Goal: Task Accomplishment & Management: Manage account settings

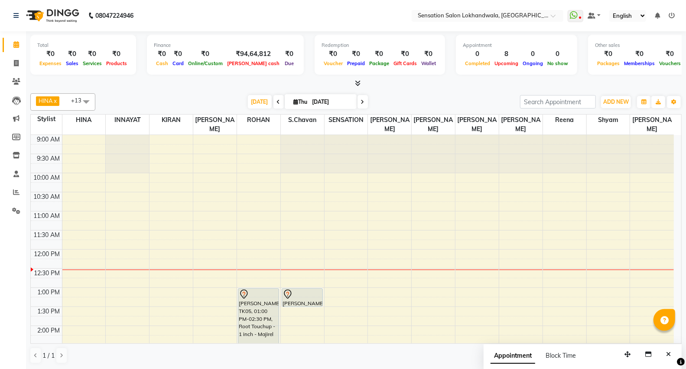
scroll to position [84, 0]
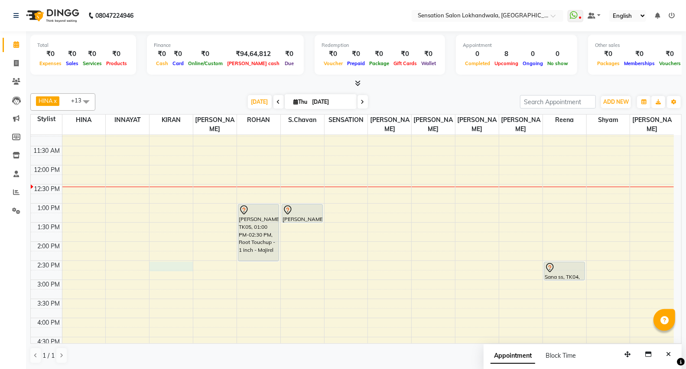
click at [161, 257] on div "9:00 AM 9:30 AM 10:00 AM 10:30 AM 11:00 AM 11:30 AM 12:00 PM 12:30 PM 1:00 PM 1…" at bounding box center [352, 337] width 643 height 572
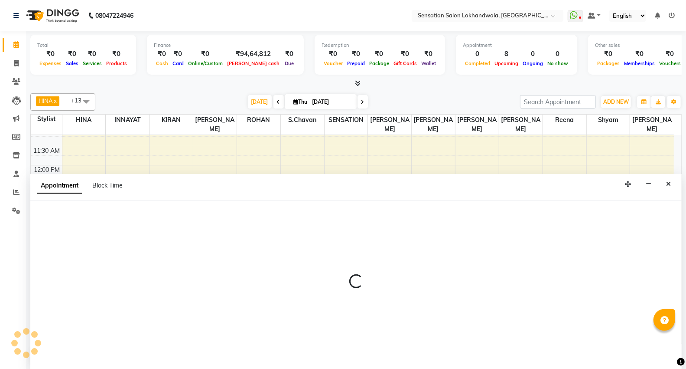
scroll to position [0, 0]
select select "7686"
select select "870"
select select "tentative"
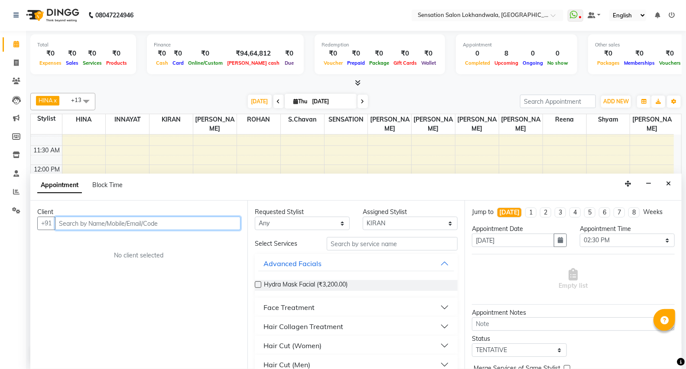
click at [74, 224] on input "text" at bounding box center [148, 222] width 186 height 13
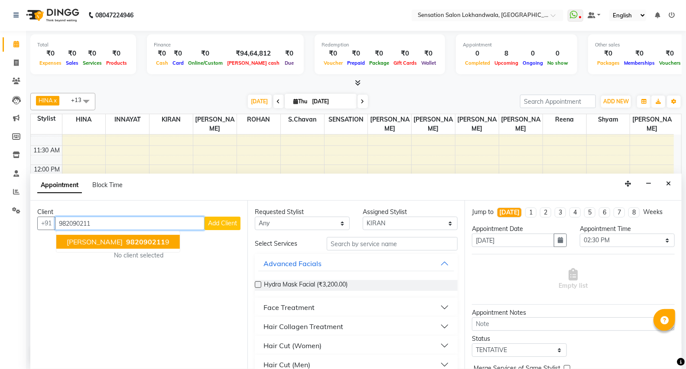
click at [85, 246] on button "Gaurav Malhotra 982090211 9" at bounding box center [118, 242] width 124 height 14
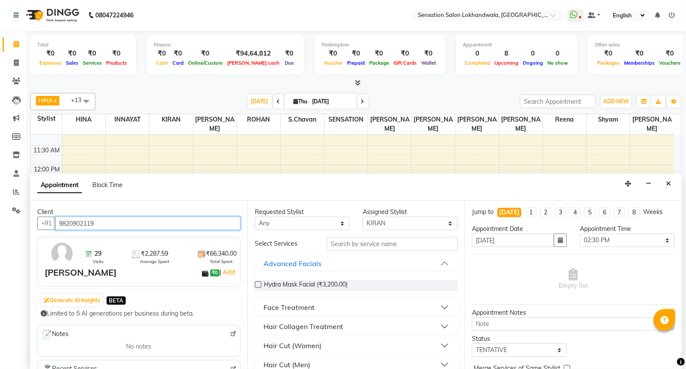
type input "9820902119"
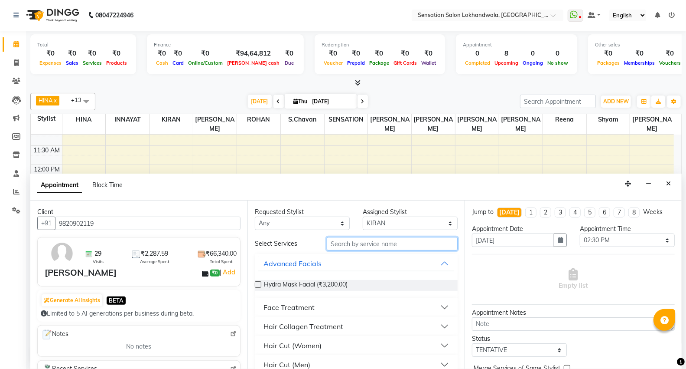
click at [383, 238] on input "text" at bounding box center [392, 243] width 131 height 13
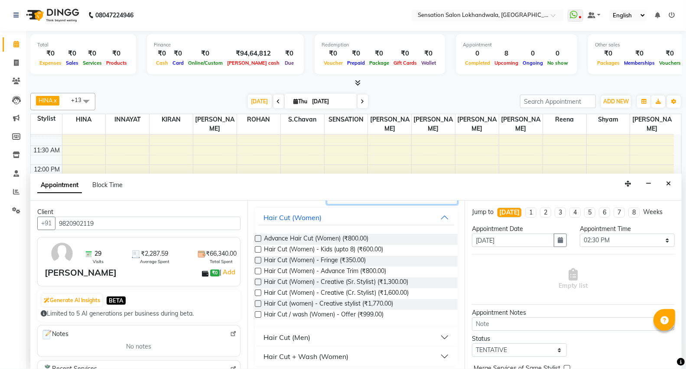
scroll to position [48, 0]
type input "hair cu"
drag, startPoint x: 310, startPoint y: 337, endPoint x: 319, endPoint y: 334, distance: 9.1
click at [311, 336] on button "Hair Cut (Men)" at bounding box center [356, 335] width 196 height 16
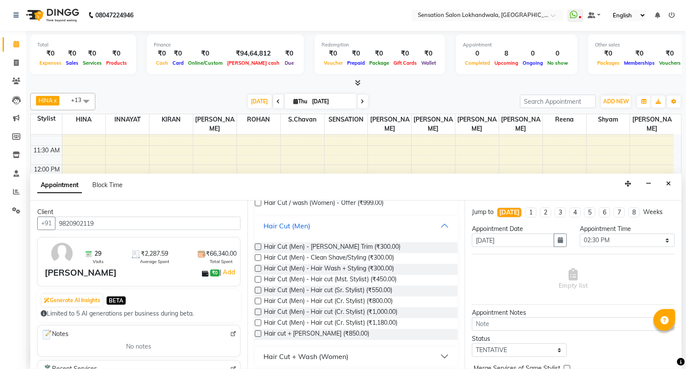
scroll to position [161, 0]
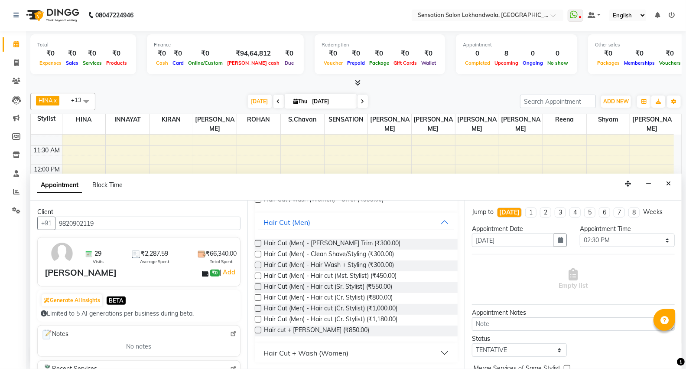
click at [260, 319] on label at bounding box center [258, 319] width 7 height 7
click at [260, 319] on input "checkbox" at bounding box center [258, 320] width 6 height 6
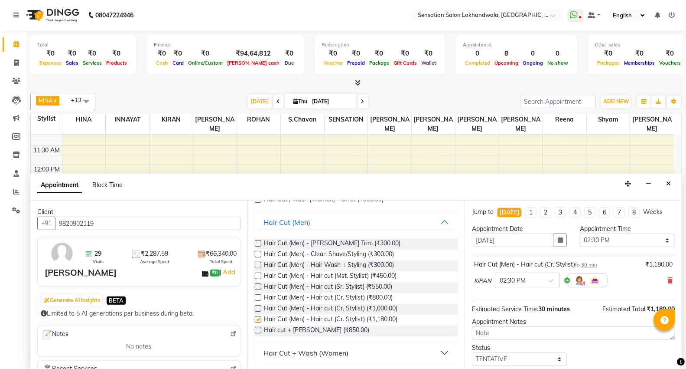
checkbox input "false"
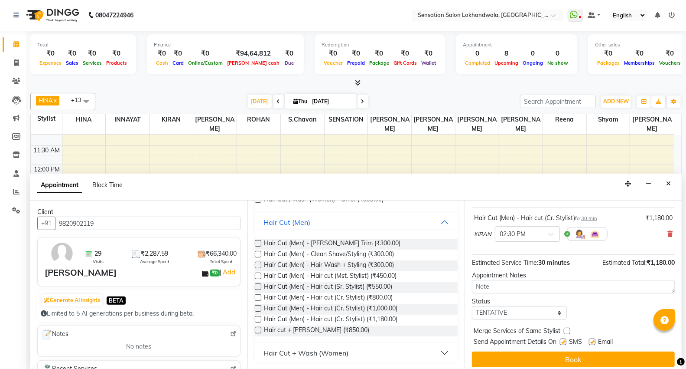
scroll to position [51, 0]
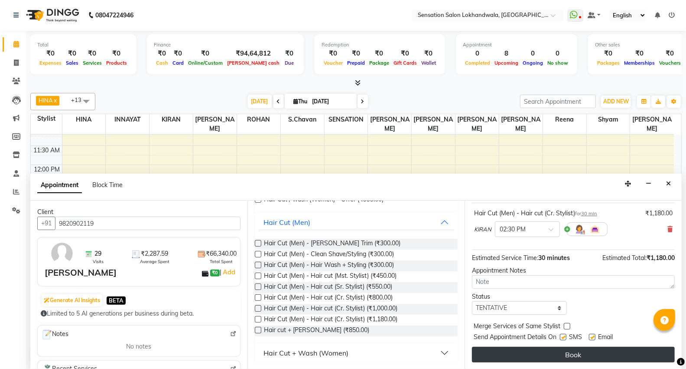
click at [632, 353] on button "Book" at bounding box center [573, 354] width 203 height 16
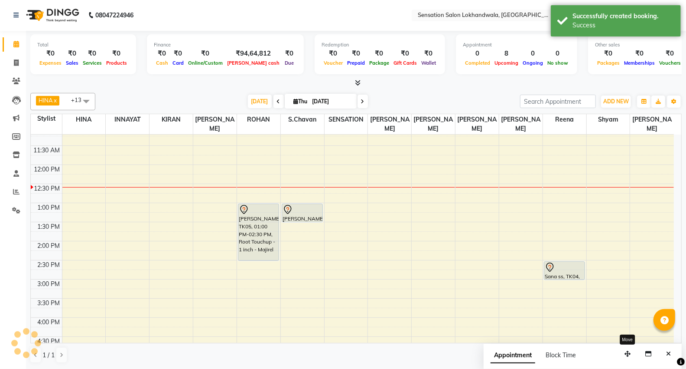
scroll to position [0, 0]
click at [249, 106] on span "[DATE]" at bounding box center [260, 101] width 24 height 13
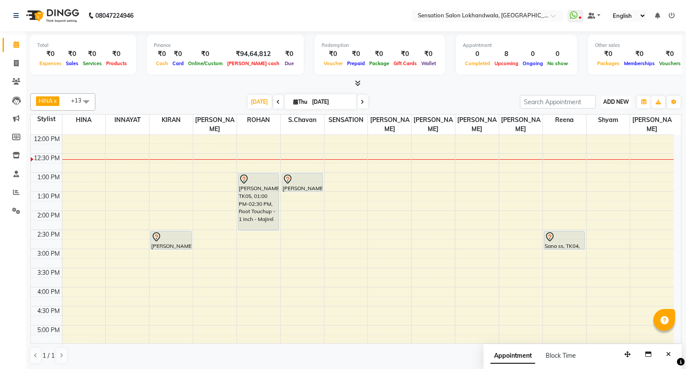
click at [612, 99] on span "ADD NEW" at bounding box center [617, 101] width 26 height 7
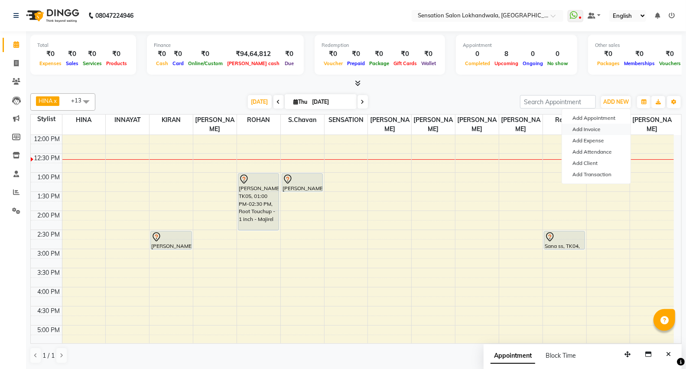
click at [594, 128] on link "Add Invoice" at bounding box center [596, 129] width 69 height 11
select select "1499"
select select "service"
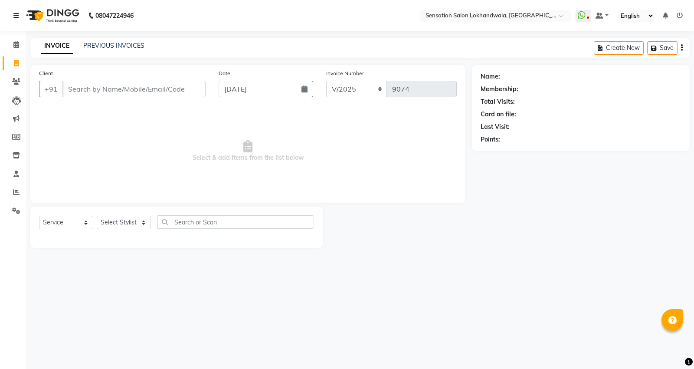
click at [175, 90] on input "Client" at bounding box center [133, 89] width 143 height 16
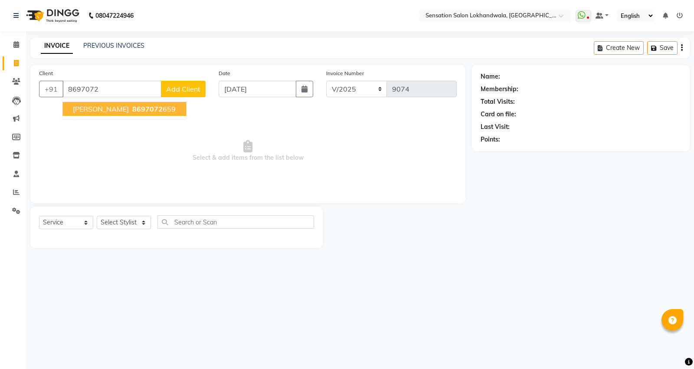
click at [158, 111] on span "8697072" at bounding box center [147, 108] width 30 height 9
type input "8697072659"
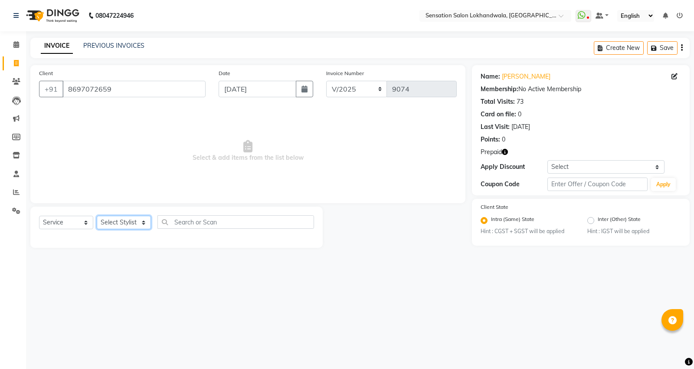
click at [140, 222] on select "Select Stylist Amita Amjad HINA INNAYAT KIRAN LAVESH Piyu Pramool Rai PRIYANKA …" at bounding box center [124, 221] width 54 height 13
select select "78746"
click at [97, 216] on select "Select Stylist Amita Amjad HINA INNAYAT KIRAN LAVESH Piyu Pramool Rai PRIYANKA …" at bounding box center [124, 221] width 54 height 13
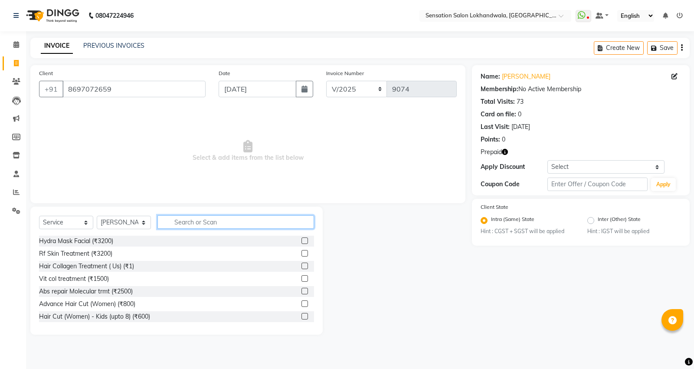
click at [194, 220] on input "text" at bounding box center [235, 221] width 157 height 13
click at [225, 223] on input "text" at bounding box center [235, 221] width 157 height 13
type input "be"
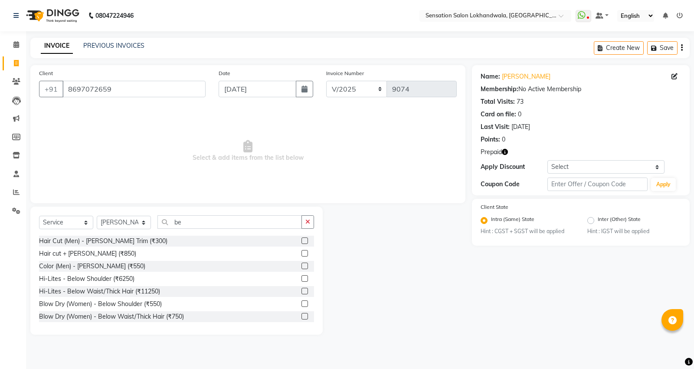
click at [301, 240] on label at bounding box center [304, 240] width 7 height 7
click at [301, 240] on input "checkbox" at bounding box center [304, 241] width 6 height 6
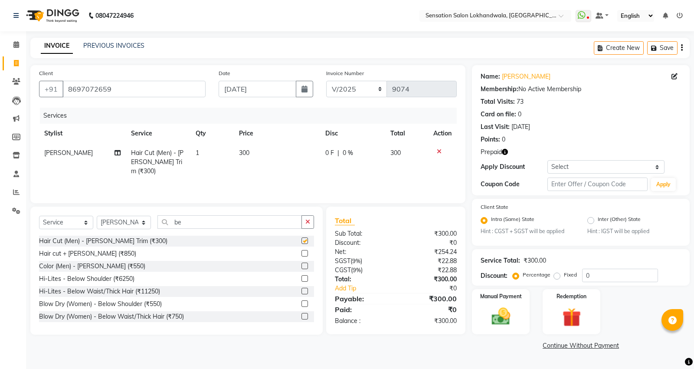
checkbox input "false"
click at [301, 265] on label at bounding box center [304, 265] width 7 height 7
click at [301, 265] on input "checkbox" at bounding box center [304, 266] width 6 height 6
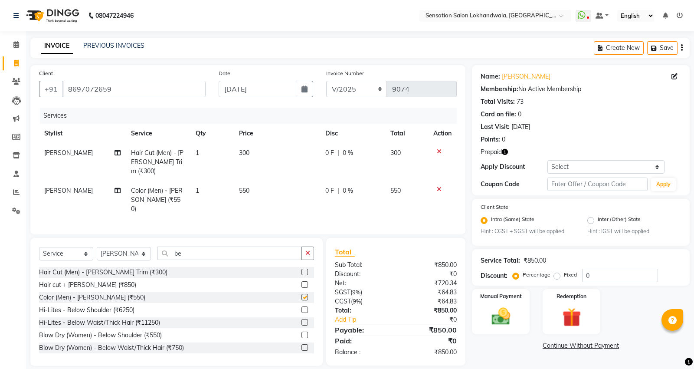
checkbox input "false"
click at [278, 190] on td "550" at bounding box center [277, 200] width 86 height 38
select select "78746"
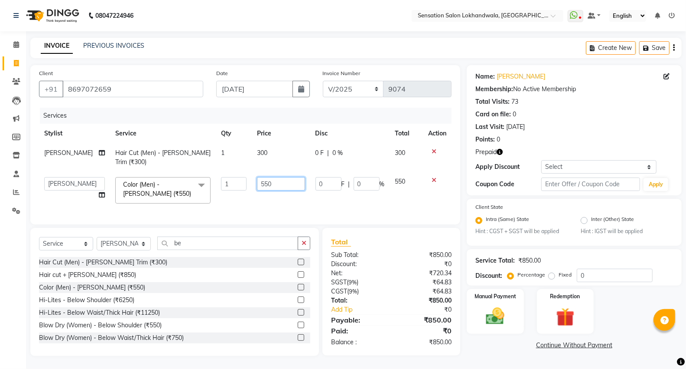
click at [279, 179] on input "550" at bounding box center [281, 183] width 48 height 13
type input "5"
type input "650"
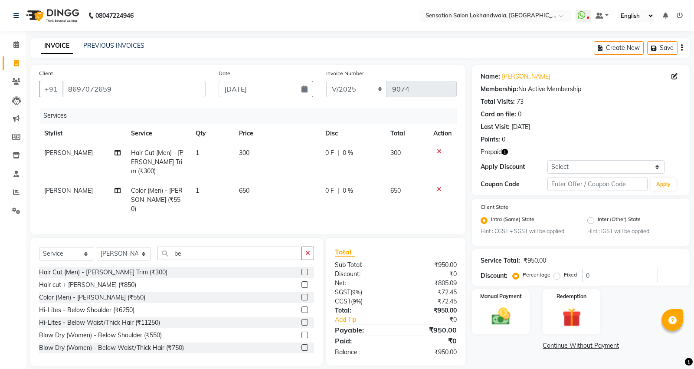
click at [482, 352] on div "Name: Ranbir Mukherjee Membership: No Active Membership Total Visits: 73 Card o…" at bounding box center [584, 215] width 224 height 300
click at [119, 247] on select "Select Stylist Amita Amjad HINA INNAYAT KIRAN LAVESH Piyu Pramool Rai PRIYANKA …" at bounding box center [124, 253] width 54 height 13
select select "70285"
click at [97, 247] on select "Select Stylist Amita Amjad HINA INNAYAT KIRAN LAVESH Piyu Pramool Rai PRIYANKA …" at bounding box center [124, 253] width 54 height 13
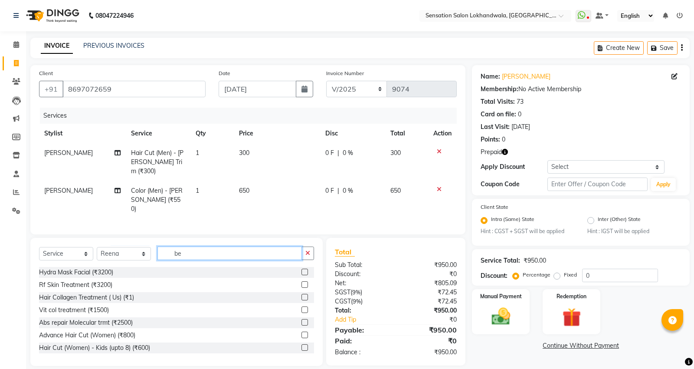
click at [206, 246] on input "be" at bounding box center [229, 252] width 144 height 13
type input "b"
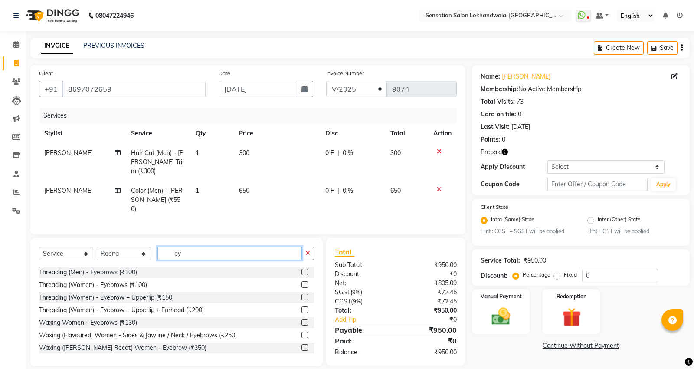
type input "ey"
click at [301, 294] on label at bounding box center [304, 297] width 7 height 7
click at [301, 294] on input "checkbox" at bounding box center [304, 297] width 6 height 6
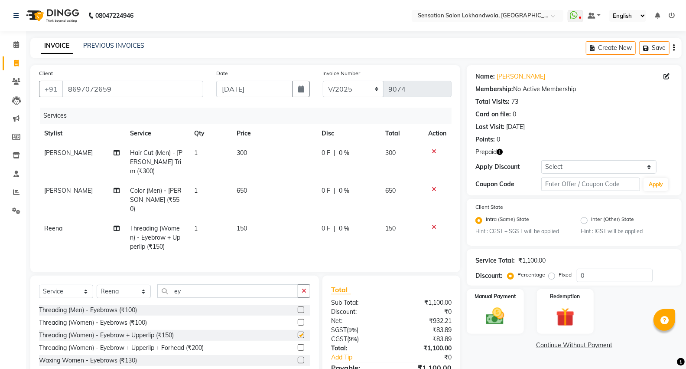
checkbox input "false"
click at [484, 322] on img at bounding box center [495, 316] width 31 height 22
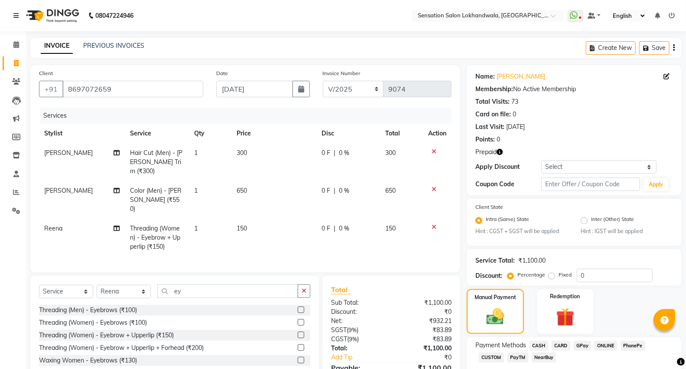
click at [538, 344] on span "CASH" at bounding box center [539, 345] width 19 height 10
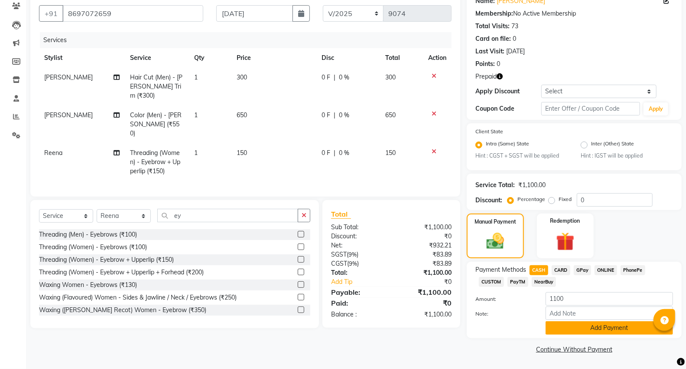
click at [593, 326] on button "Add Payment" at bounding box center [609, 327] width 127 height 13
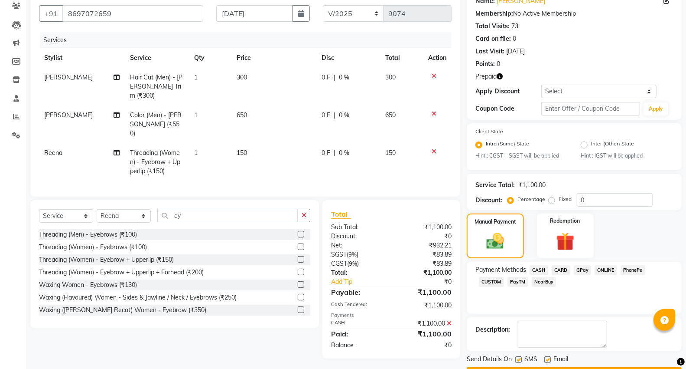
scroll to position [100, 0]
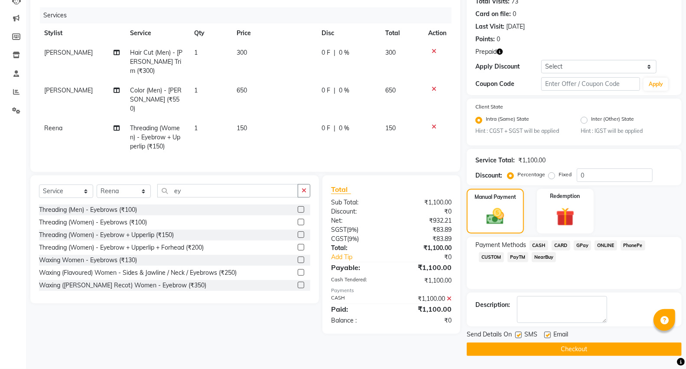
click at [630, 352] on button "Checkout" at bounding box center [574, 348] width 215 height 13
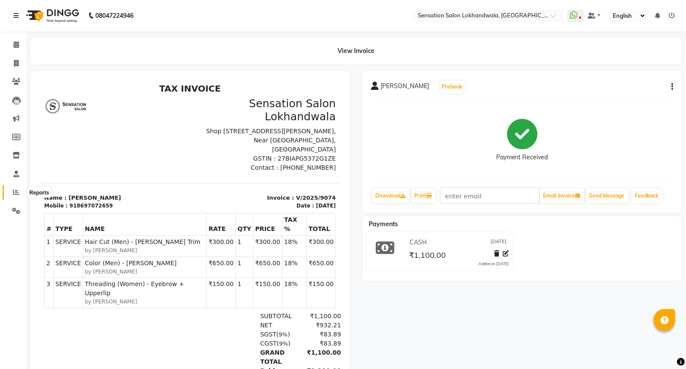
click at [13, 194] on icon at bounding box center [16, 192] width 7 height 7
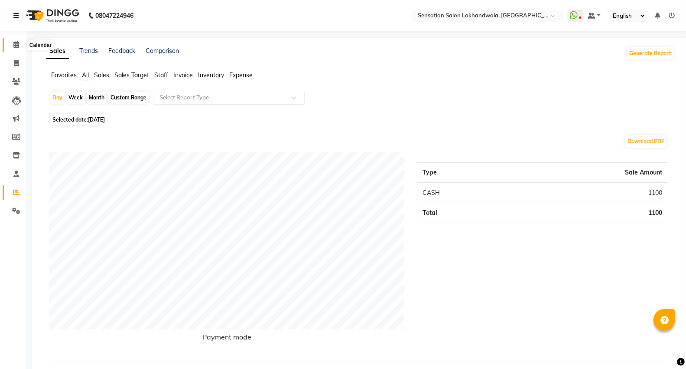
click at [16, 48] on icon at bounding box center [16, 44] width 6 height 7
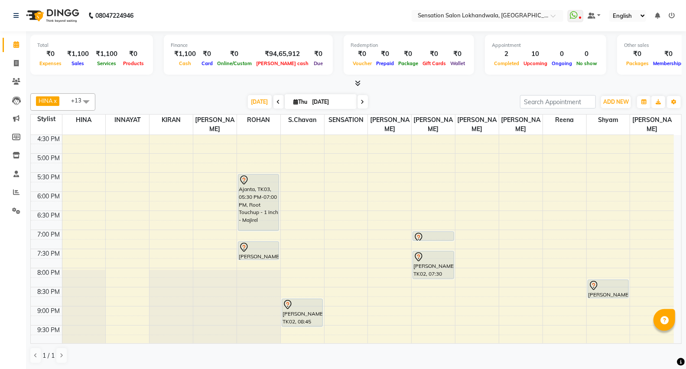
scroll to position [292, 0]
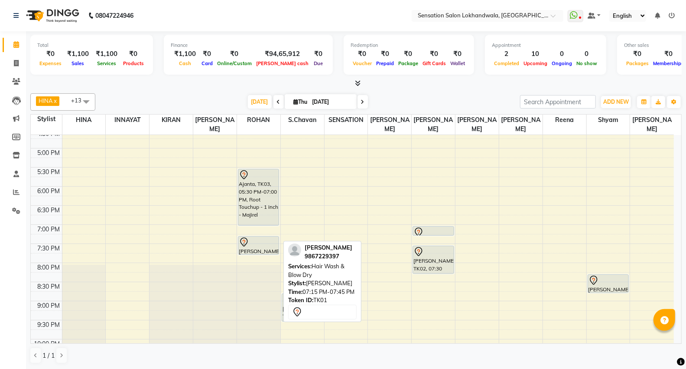
click at [266, 241] on div "[PERSON_NAME], TK01, 07:15 PM-07:45 PM, Hair Wash & Blow Dry" at bounding box center [258, 245] width 40 height 18
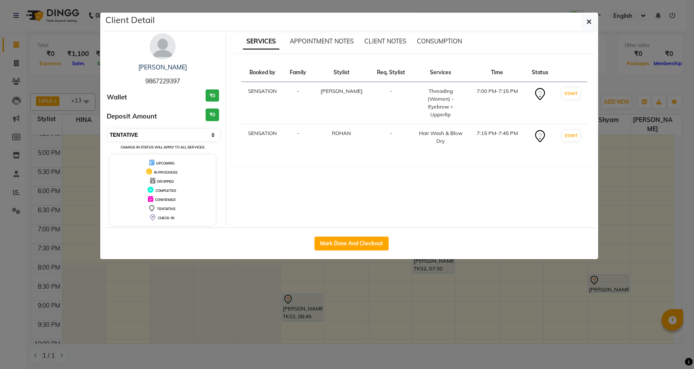
click at [212, 137] on select "Select IN SERVICE CONFIRMED TENTATIVE CHECK IN MARK DONE DROPPED UPCOMING" at bounding box center [164, 135] width 112 height 12
select select "6"
click at [108, 129] on select "Select IN SERVICE CONFIRMED TENTATIVE CHECK IN MARK DONE DROPPED UPCOMING" at bounding box center [164, 135] width 112 height 12
click at [591, 23] on button "button" at bounding box center [589, 21] width 16 height 16
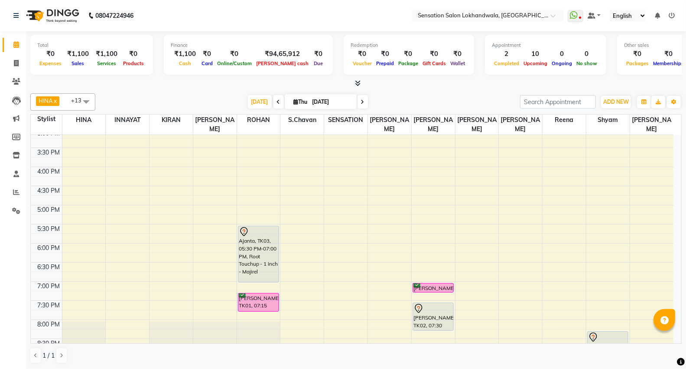
scroll to position [241, 0]
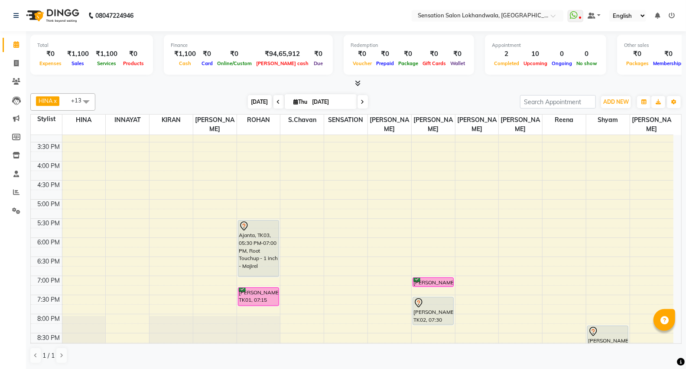
click at [256, 105] on span "[DATE]" at bounding box center [260, 101] width 24 height 13
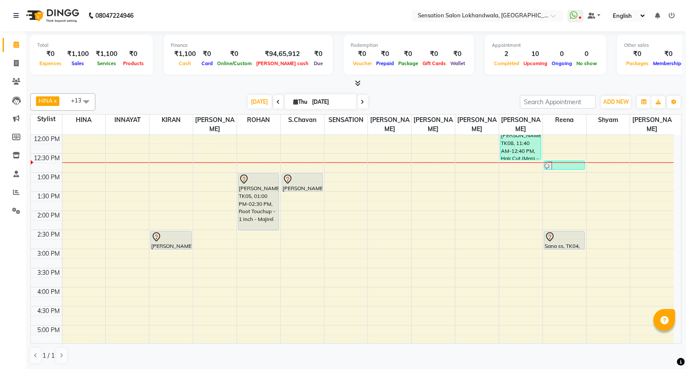
click at [277, 104] on icon at bounding box center [278, 101] width 3 height 5
type input "[DATE]"
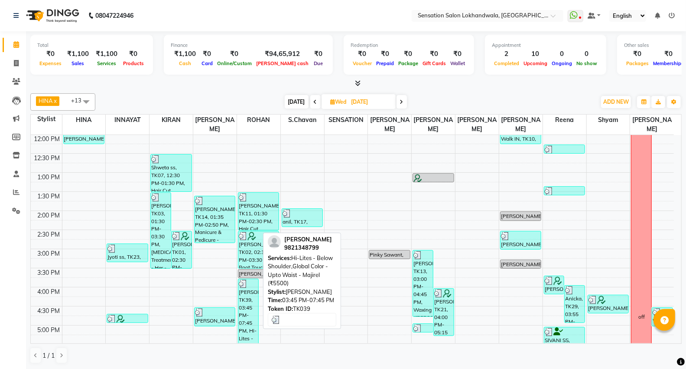
click at [240, 317] on div "Nafisa Banwani, TK39, 03:45 PM-07:45 PM, Hi-Lites - Below Shoulder,Global Color…" at bounding box center [248, 355] width 20 height 152
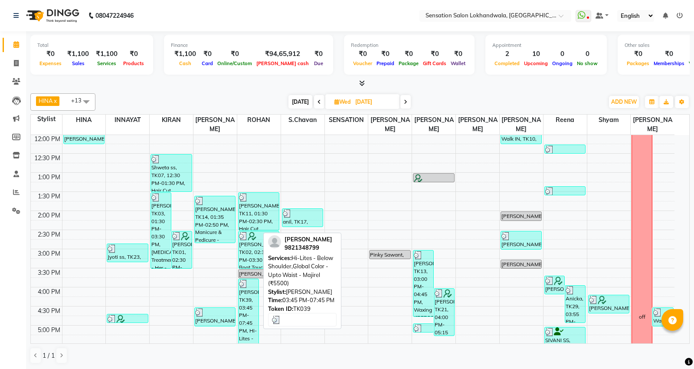
select select "3"
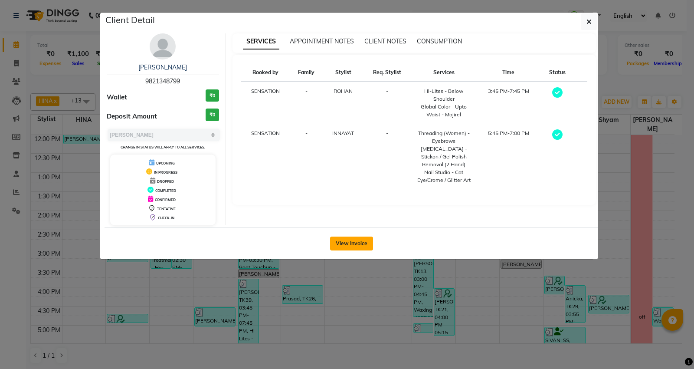
click at [346, 243] on button "View Invoice" at bounding box center [351, 243] width 43 height 14
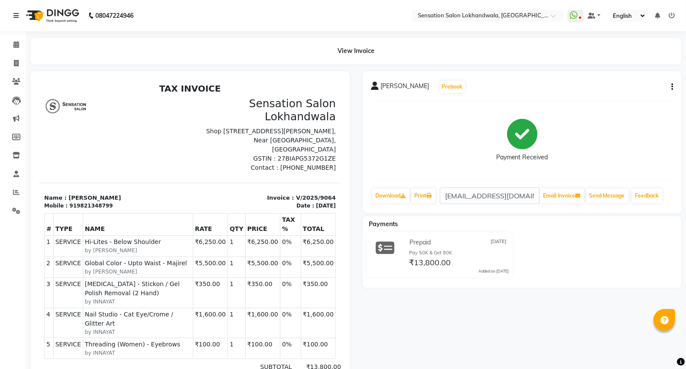
scroll to position [7, 0]
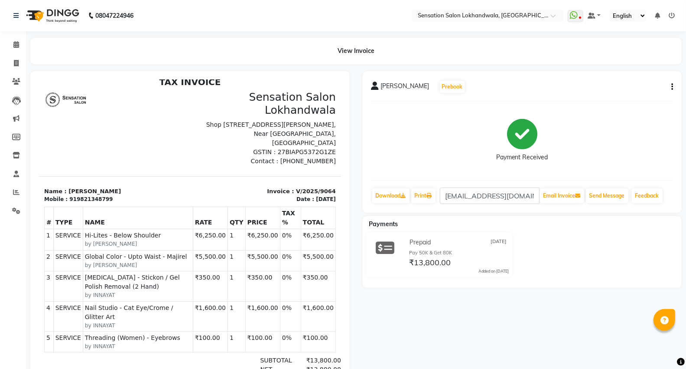
drag, startPoint x: 330, startPoint y: 258, endPoint x: 373, endPoint y: 370, distance: 119.6
click at [13, 45] on icon at bounding box center [16, 44] width 6 height 7
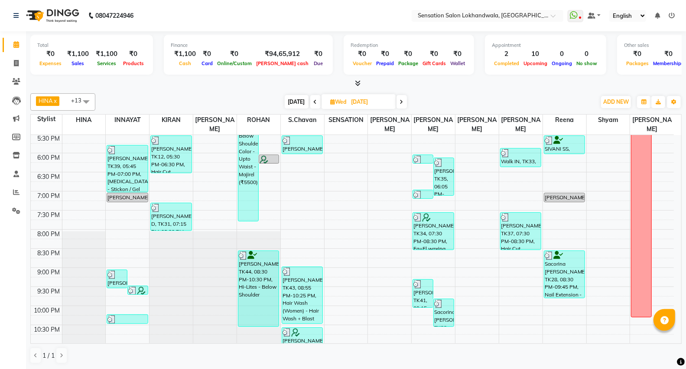
scroll to position [357, 0]
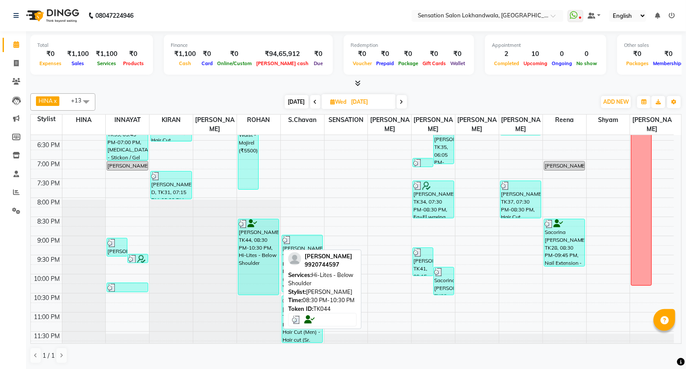
click at [248, 252] on div "Angel Yadav, TK44, 08:30 PM-10:30 PM, Hi-Lites - Below Shoulder" at bounding box center [258, 256] width 40 height 75
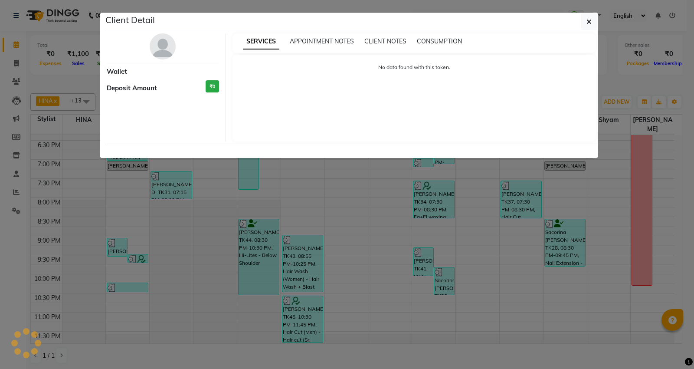
select select "3"
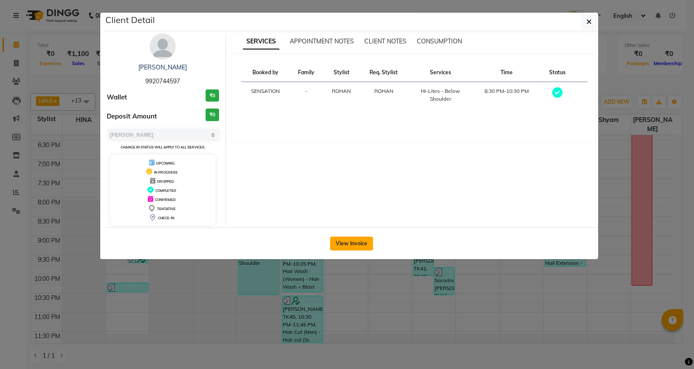
click at [336, 241] on button "View Invoice" at bounding box center [351, 243] width 43 height 14
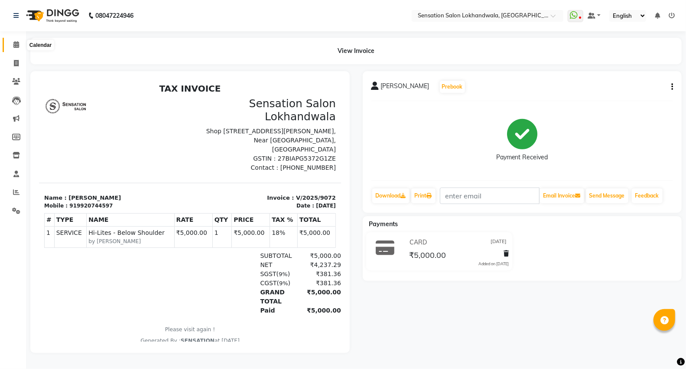
click at [14, 47] on icon at bounding box center [16, 44] width 6 height 7
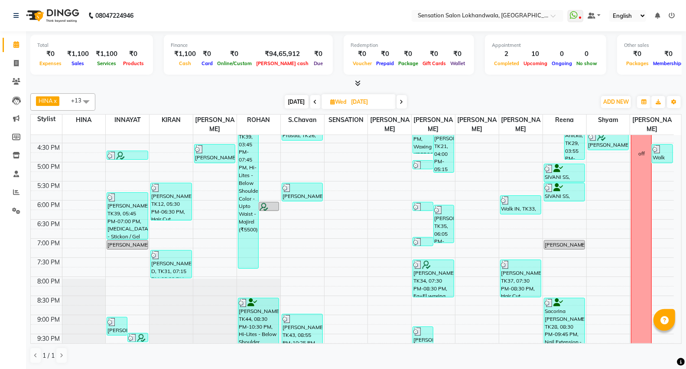
scroll to position [0, 0]
click at [291, 103] on span "[DATE]" at bounding box center [297, 101] width 24 height 13
type input "[DATE]"
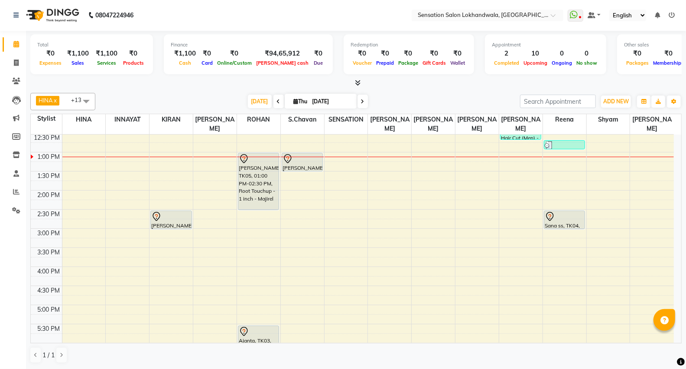
scroll to position [139, 0]
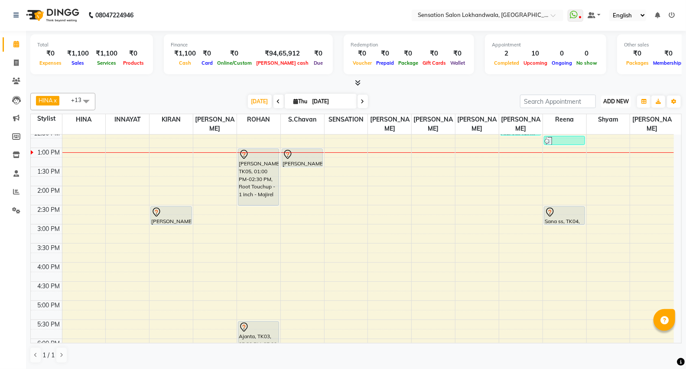
click at [611, 103] on span "ADD NEW" at bounding box center [617, 101] width 26 height 7
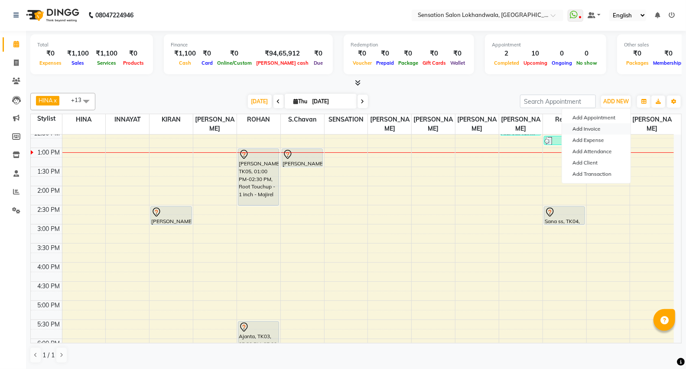
click at [594, 127] on link "Add Invoice" at bounding box center [596, 128] width 69 height 11
select select "1499"
select select "service"
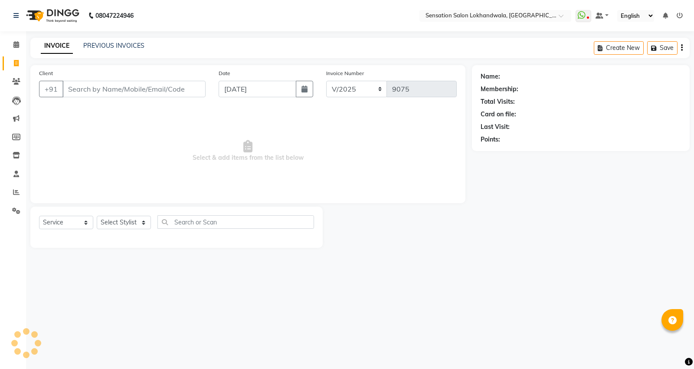
click at [191, 93] on input "Client" at bounding box center [133, 89] width 143 height 16
type input "9871400587"
click at [196, 92] on span "Add Client" at bounding box center [183, 89] width 34 height 9
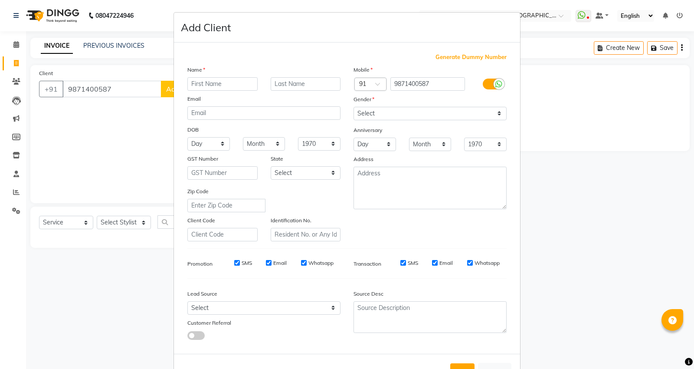
click at [200, 87] on input "text" at bounding box center [222, 83] width 70 height 13
type input "tuchef"
click at [277, 86] on input "text" at bounding box center [306, 83] width 70 height 13
type input "ss"
click at [386, 116] on select "Select Male Female Other Prefer Not To Say" at bounding box center [429, 113] width 153 height 13
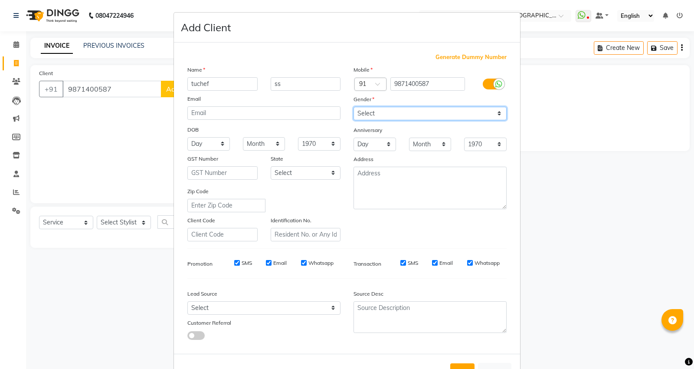
click at [353, 107] on select "Select Male Female Other Prefer Not To Say" at bounding box center [429, 113] width 153 height 13
click at [396, 115] on select "Select Male Female Other Prefer Not To Say" at bounding box center [429, 113] width 153 height 13
select select "male"
click at [353, 107] on select "Select Male Female Other Prefer Not To Say" at bounding box center [429, 113] width 153 height 13
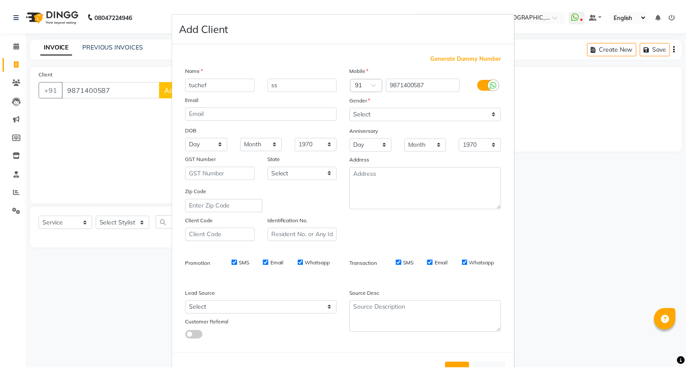
scroll to position [32, 0]
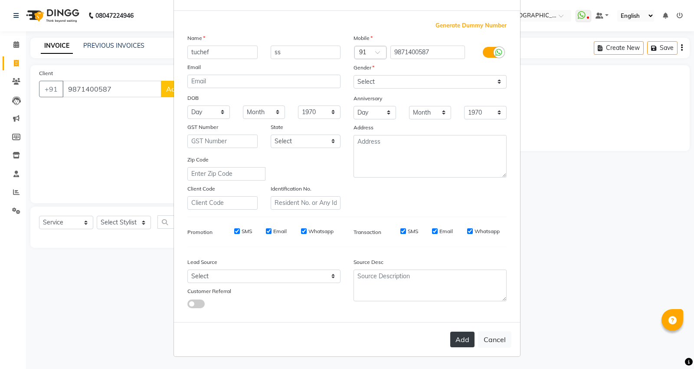
click at [459, 343] on button "Add" at bounding box center [462, 339] width 24 height 16
select select
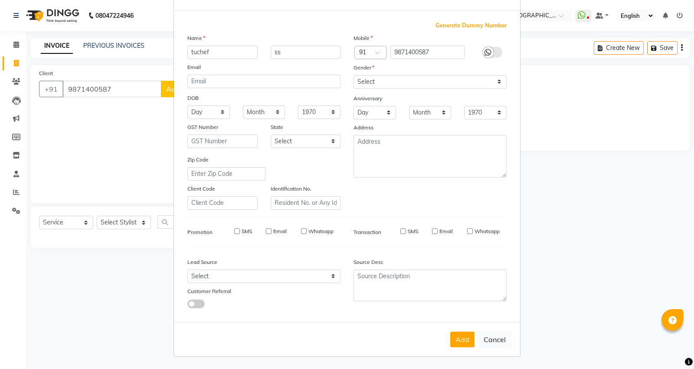
select select
checkbox input "false"
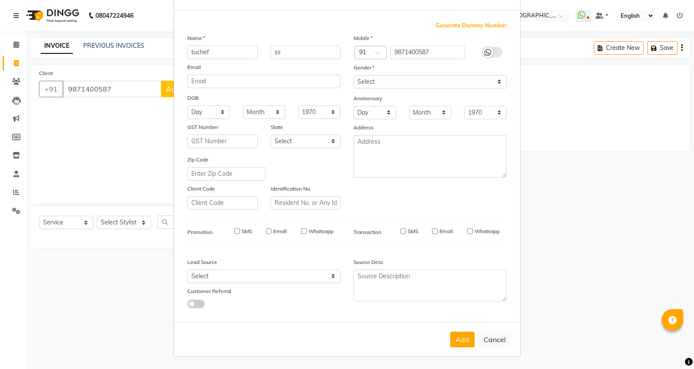
checkbox input "false"
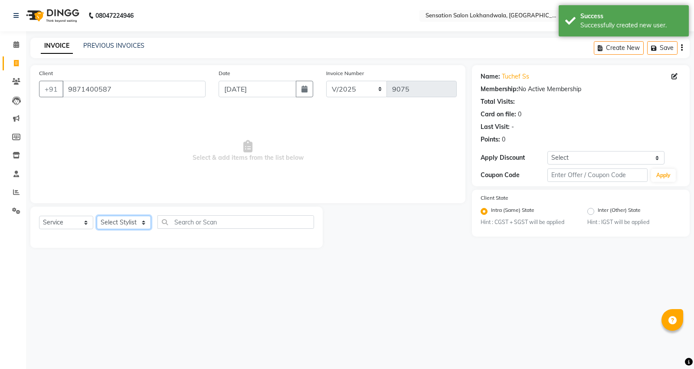
click at [132, 218] on select "Select Stylist [PERSON_NAME] HINA INNAYAT KIRAN LAVESH Piyu Pramool Rai PRIYANK…" at bounding box center [124, 221] width 54 height 13
select select "83651"
click at [97, 216] on select "Select Stylist [PERSON_NAME] HINA INNAYAT KIRAN LAVESH Piyu Pramool Rai PRIYANK…" at bounding box center [124, 221] width 54 height 13
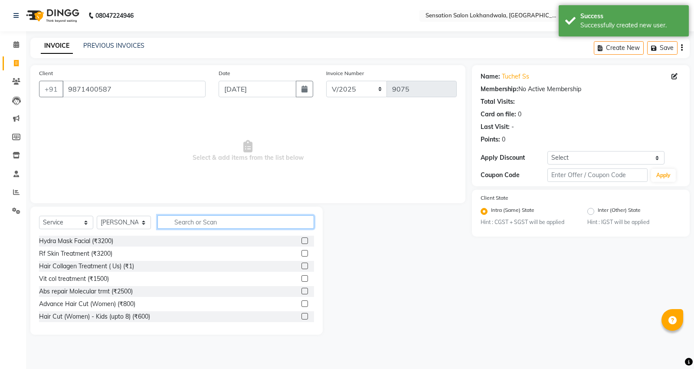
click at [192, 227] on input "text" at bounding box center [235, 221] width 157 height 13
type input "be"
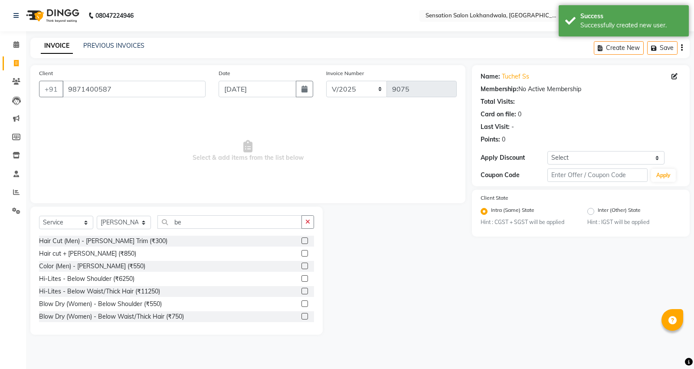
click at [301, 240] on label at bounding box center [304, 240] width 7 height 7
click at [301, 240] on input "checkbox" at bounding box center [304, 241] width 6 height 6
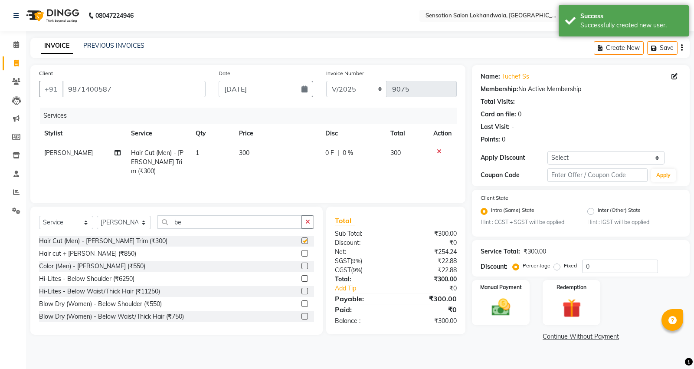
checkbox input "false"
click at [301, 301] on label at bounding box center [304, 303] width 7 height 7
click at [301, 301] on input "checkbox" at bounding box center [304, 304] width 6 height 6
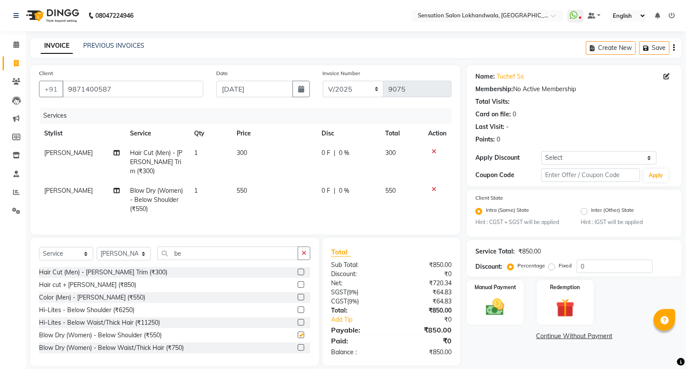
checkbox input "false"
click at [488, 320] on div "Manual Payment" at bounding box center [495, 302] width 59 height 46
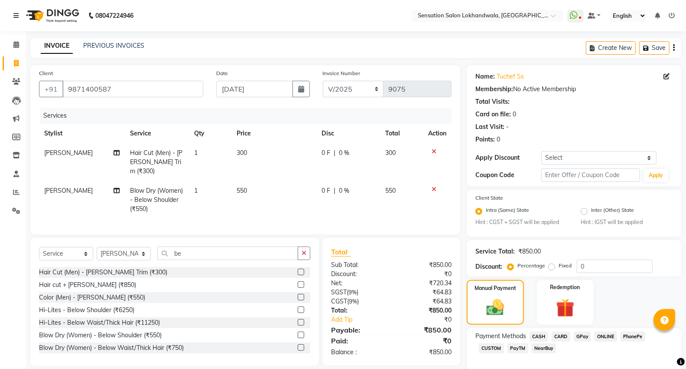
click at [585, 334] on span "GPay" at bounding box center [583, 336] width 18 height 10
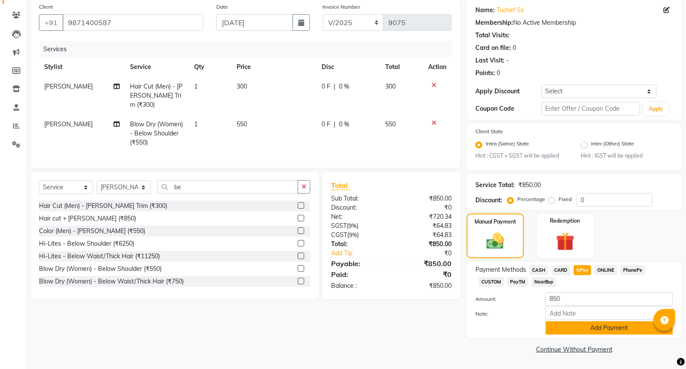
click at [631, 326] on button "Add Payment" at bounding box center [609, 327] width 127 height 13
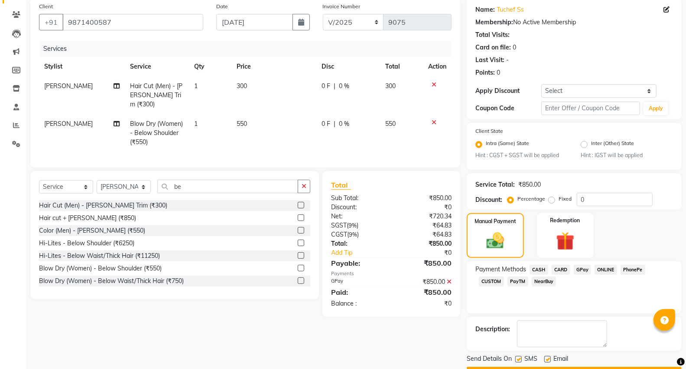
scroll to position [91, 0]
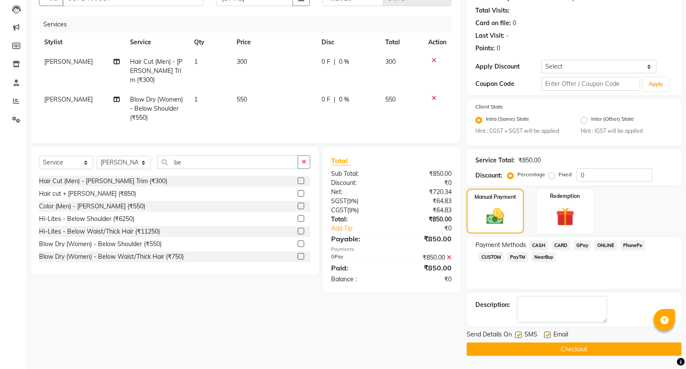
click at [601, 344] on button "Checkout" at bounding box center [574, 348] width 215 height 13
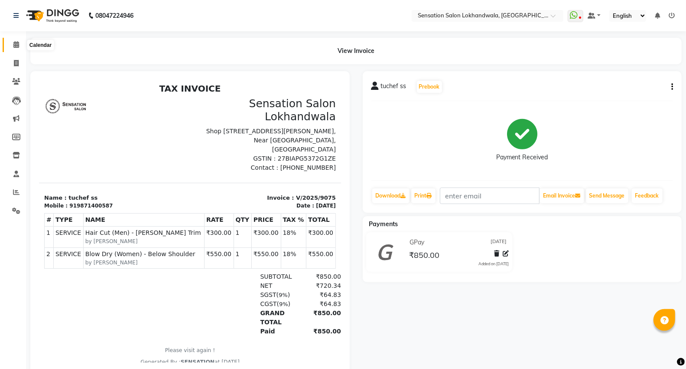
click at [14, 42] on icon at bounding box center [16, 44] width 6 height 7
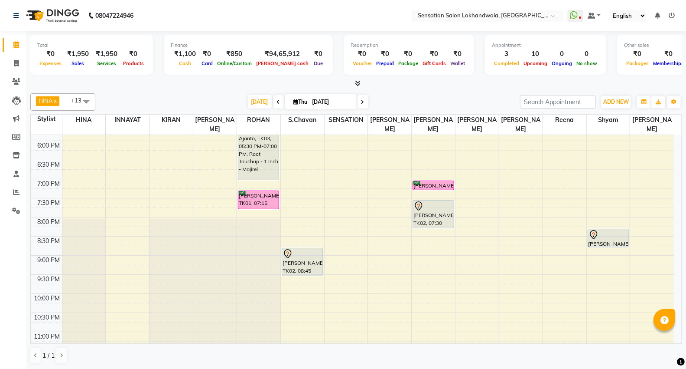
scroll to position [357, 0]
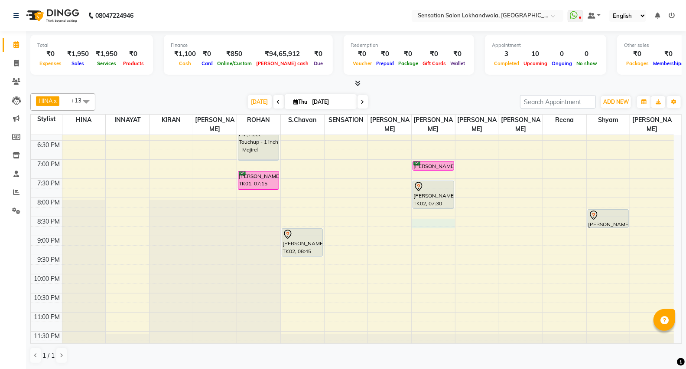
click at [428, 212] on div "9:00 AM 9:30 AM 10:00 AM 10:30 AM 11:00 AM 11:30 AM 12:00 PM 12:30 PM 1:00 PM 1…" at bounding box center [352, 64] width 643 height 572
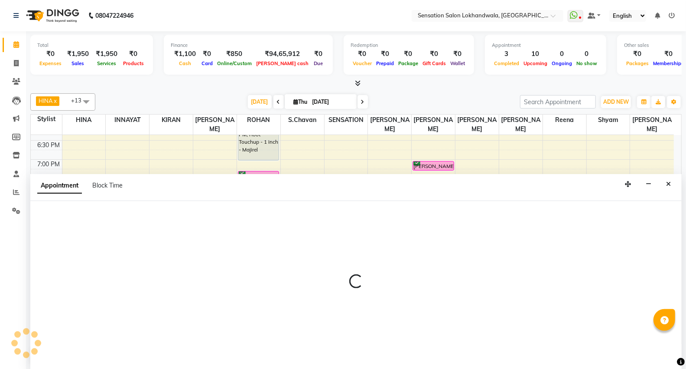
scroll to position [0, 0]
select select "9612"
select select "1230"
select select "tentative"
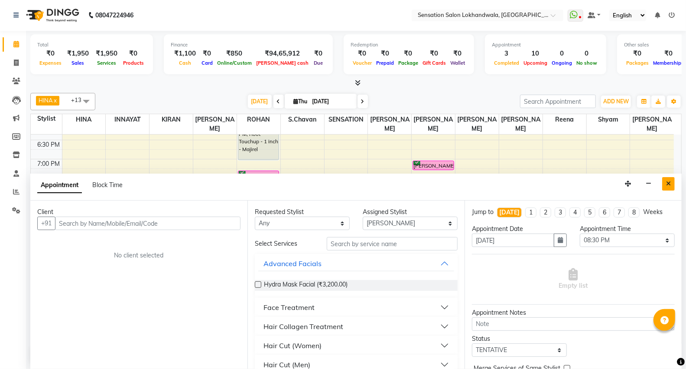
click at [667, 184] on icon "Close" at bounding box center [668, 183] width 5 height 6
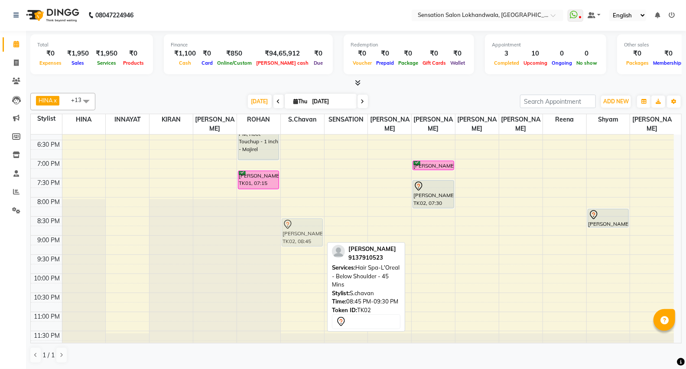
drag, startPoint x: 306, startPoint y: 228, endPoint x: 306, endPoint y: 214, distance: 13.9
click at [306, 214] on div "Simran Chandwani, TK06, 01:00 PM-01:30 PM, Hair Wash (Women) - Hair Wash + Blas…" at bounding box center [302, 64] width 43 height 572
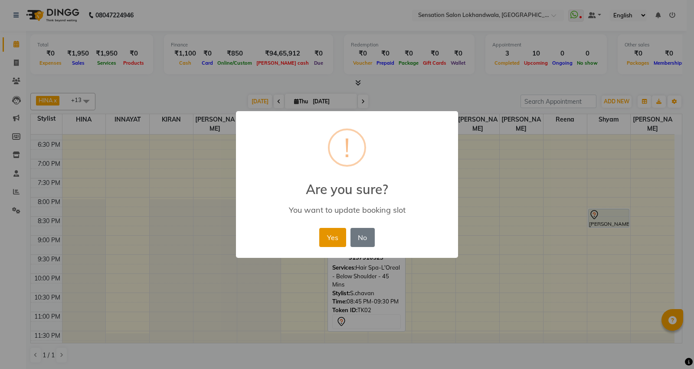
click at [330, 232] on button "Yes" at bounding box center [332, 237] width 26 height 19
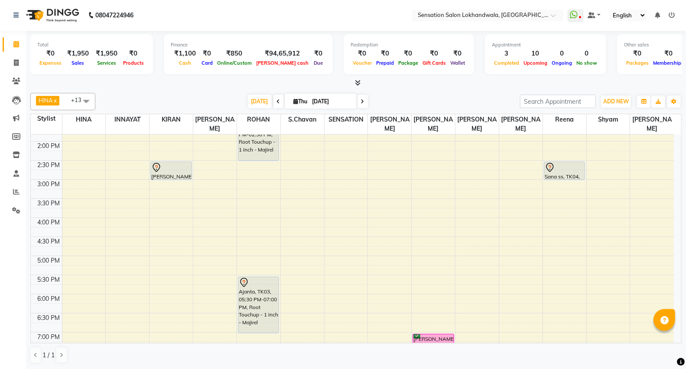
scroll to position [185, 0]
click at [155, 212] on div "9:00 AM 9:30 AM 10:00 AM 10:30 AM 11:00 AM 11:30 AM 12:00 PM 12:30 PM 1:00 PM 1…" at bounding box center [352, 235] width 643 height 572
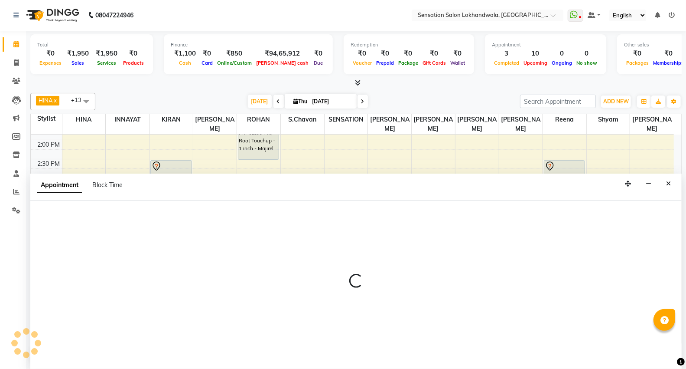
select select "7686"
select select "tentative"
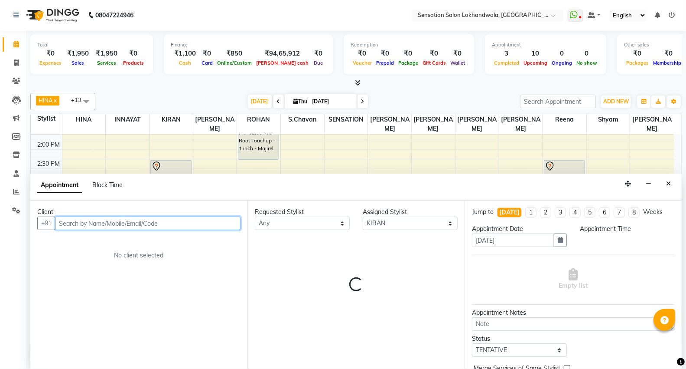
select select "960"
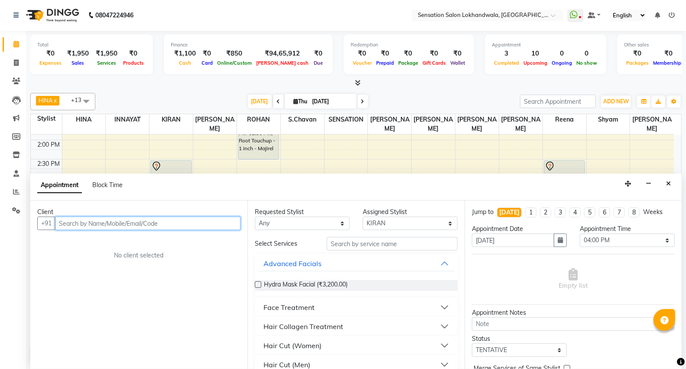
click at [121, 226] on input "text" at bounding box center [148, 222] width 186 height 13
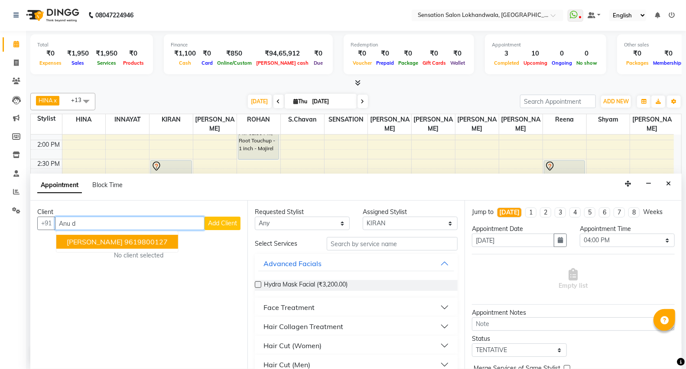
click at [131, 238] on ngb-highlight "9619800127" at bounding box center [145, 241] width 43 height 9
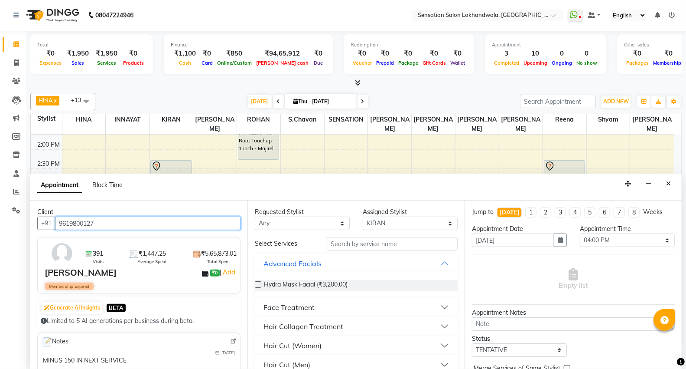
type input "9619800127"
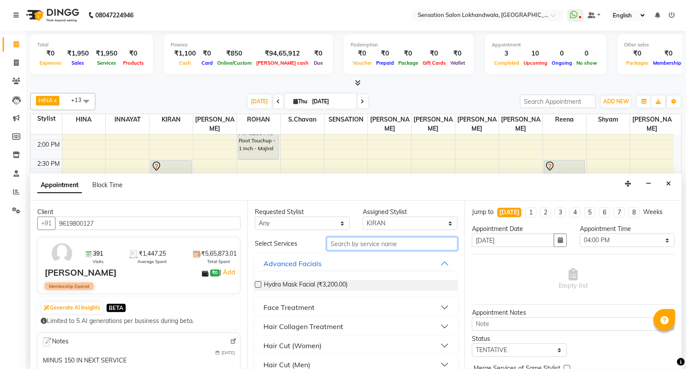
click at [379, 241] on input "text" at bounding box center [392, 243] width 131 height 13
type input "r"
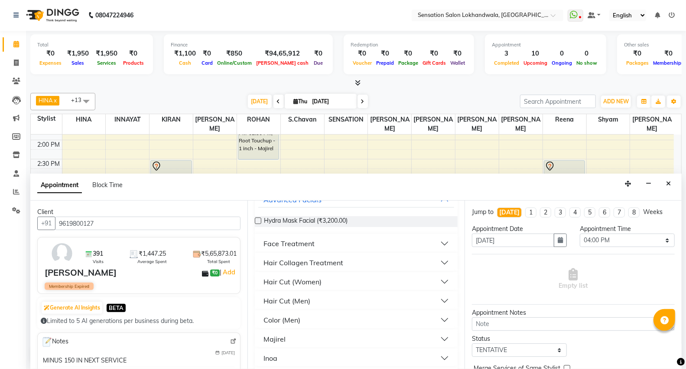
scroll to position [83, 0]
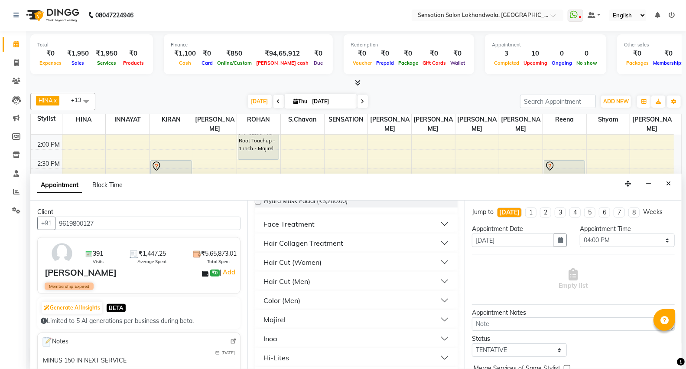
click at [346, 261] on button "Hair Cut (Women)" at bounding box center [356, 262] width 196 height 16
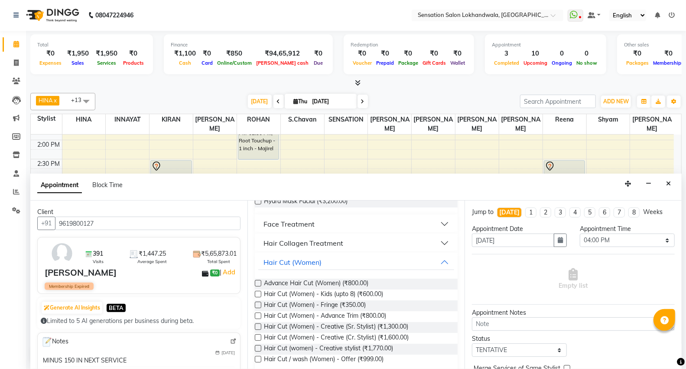
click at [258, 315] on label at bounding box center [258, 315] width 7 height 7
click at [258, 315] on input "checkbox" at bounding box center [258, 316] width 6 height 6
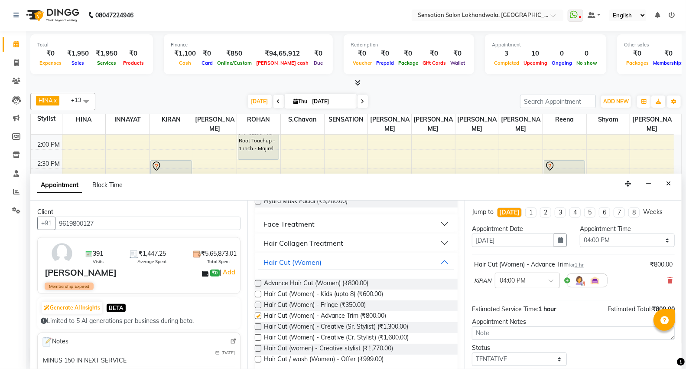
checkbox input "false"
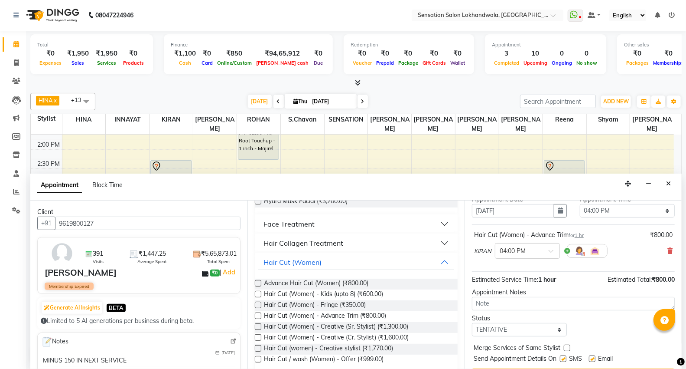
scroll to position [51, 0]
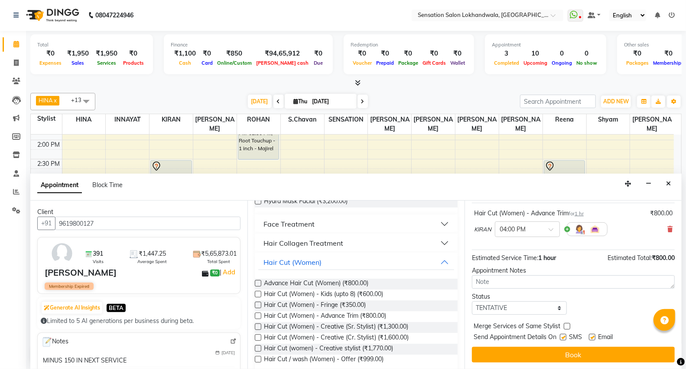
click at [617, 352] on button "Book" at bounding box center [573, 354] width 203 height 16
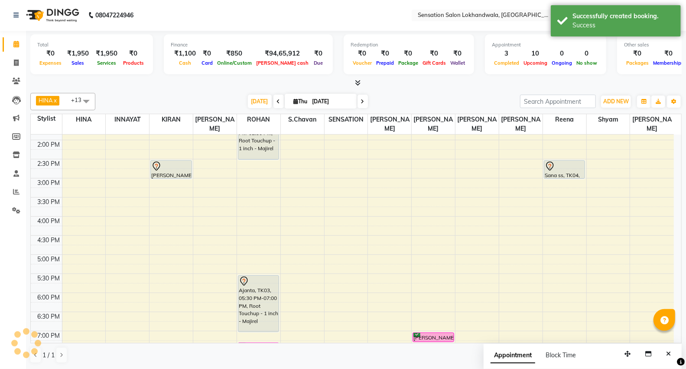
scroll to position [0, 0]
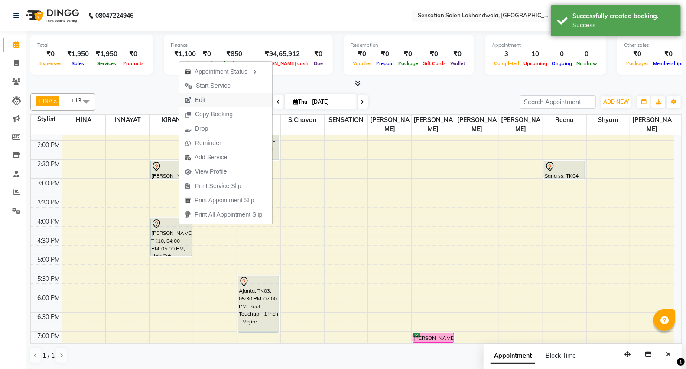
click at [200, 102] on span "Edit" at bounding box center [200, 99] width 10 height 9
select select "tentative"
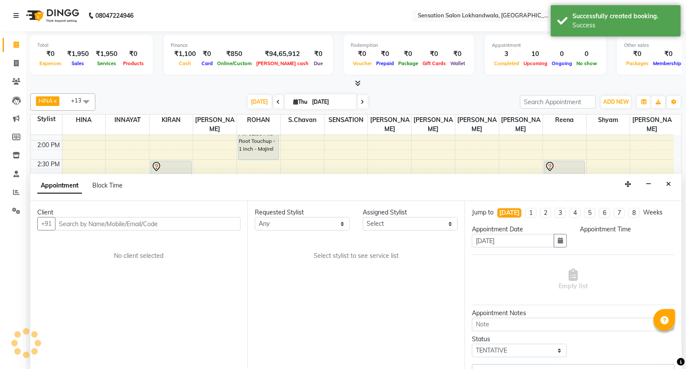
select select "7686"
select select "960"
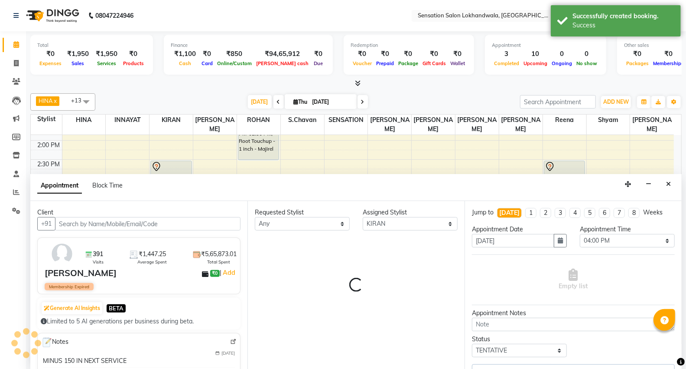
select select "534"
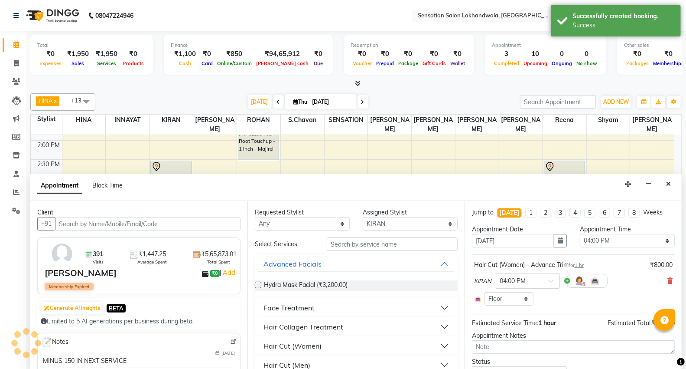
scroll to position [154, 0]
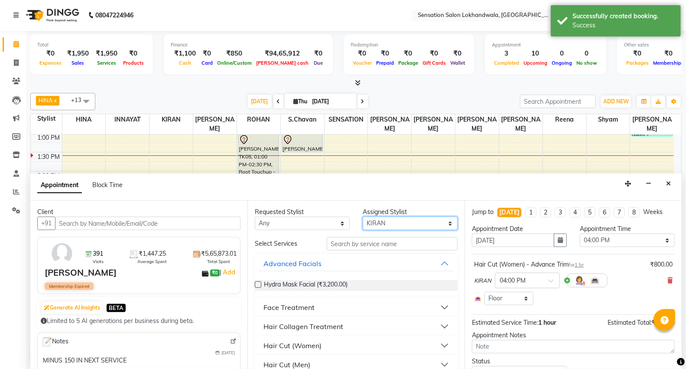
click at [399, 223] on select "Select [PERSON_NAME] HINA INNAYAT [PERSON_NAME] [PERSON_NAME] [PERSON_NAME] [PE…" at bounding box center [410, 222] width 95 height 13
select select "7694"
click at [363, 216] on select "Select [PERSON_NAME] HINA INNAYAT [PERSON_NAME] [PERSON_NAME] [PERSON_NAME] [PE…" at bounding box center [410, 222] width 95 height 13
click at [367, 242] on input "text" at bounding box center [392, 243] width 131 height 13
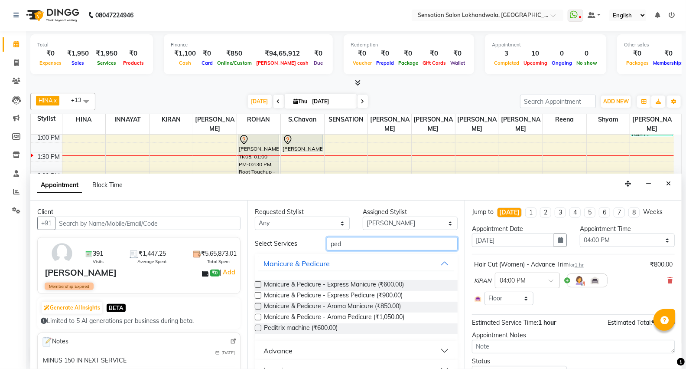
type input "ped"
drag, startPoint x: 258, startPoint y: 294, endPoint x: 282, endPoint y: 290, distance: 24.0
click at [259, 294] on label at bounding box center [258, 295] width 7 height 7
click at [259, 294] on input "checkbox" at bounding box center [258, 296] width 6 height 6
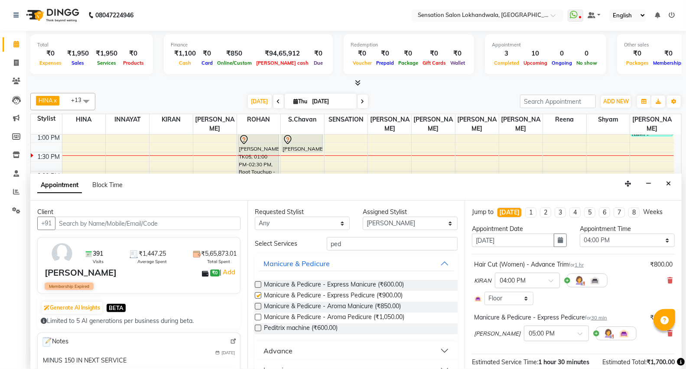
checkbox input "false"
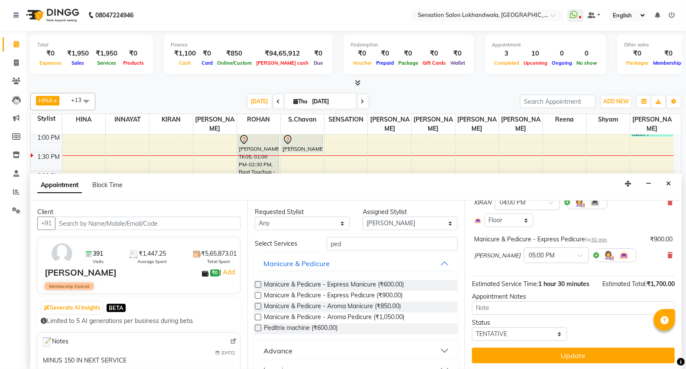
scroll to position [88, 0]
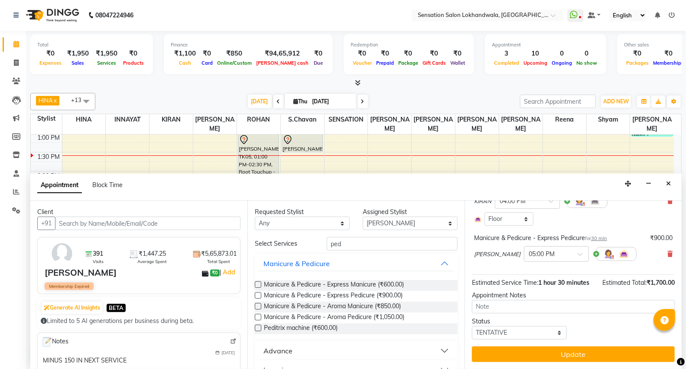
click at [604, 342] on div "Jump to Today 1 2 3 4 5 6 7 8 Weeks Appointment Date 04-09-2025 Appointment Tim…" at bounding box center [573, 284] width 217 height 168
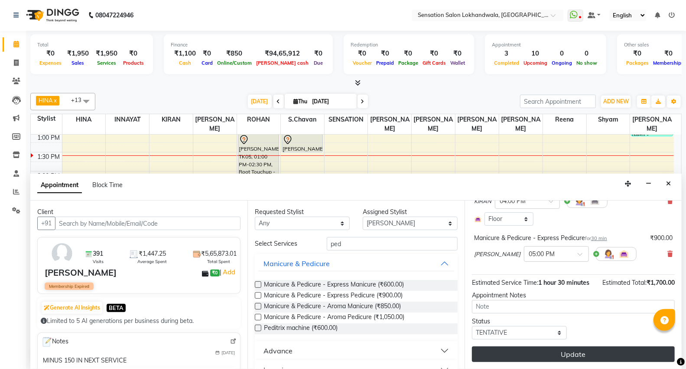
click at [604, 348] on button "Update" at bounding box center [573, 354] width 203 height 16
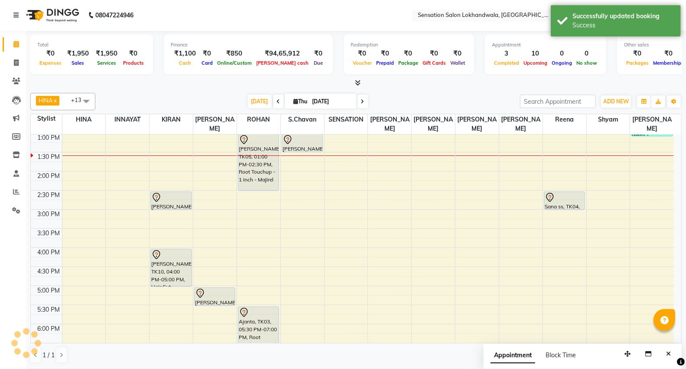
scroll to position [0, 0]
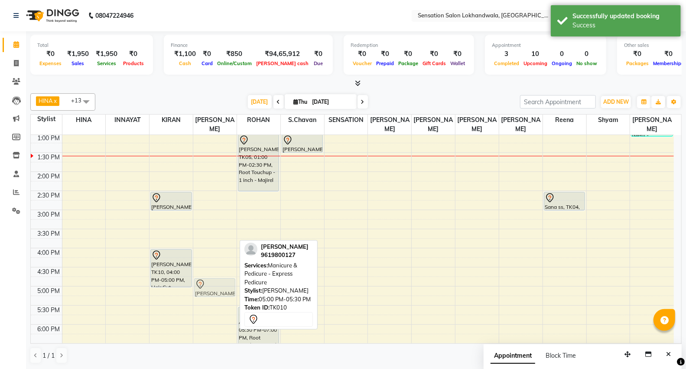
drag, startPoint x: 214, startPoint y: 284, endPoint x: 221, endPoint y: 271, distance: 15.3
click at [221, 271] on div "Anu Durga, TK10, 05:00 PM-05:30 PM, Manicure & Pedicure - Express Pedicure Anu …" at bounding box center [214, 267] width 43 height 572
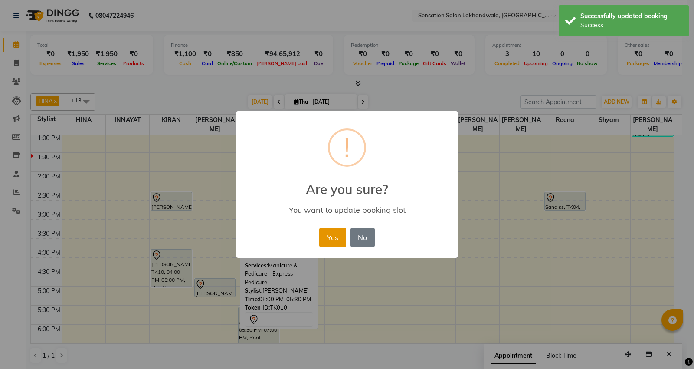
click at [336, 237] on button "Yes" at bounding box center [332, 237] width 26 height 19
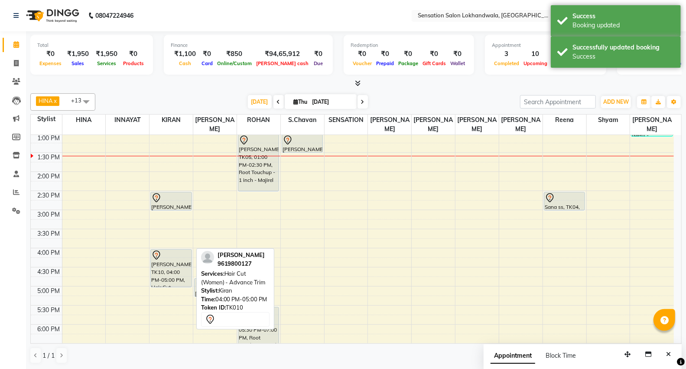
click at [183, 262] on div "[PERSON_NAME], TK10, 04:00 PM-05:00 PM, Hair Cut (Women) - Advance Trim" at bounding box center [171, 267] width 40 height 37
click at [186, 258] on div "[PERSON_NAME], TK10, 04:00 PM-05:00 PM, Hair Cut (Women) - Advance Trim" at bounding box center [171, 267] width 40 height 37
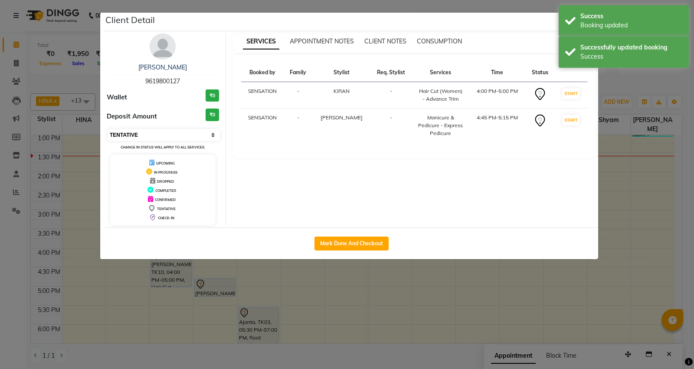
click at [211, 133] on select "Select IN SERVICE CONFIRMED TENTATIVE CHECK IN MARK DONE DROPPED UPCOMING" at bounding box center [164, 135] width 112 height 12
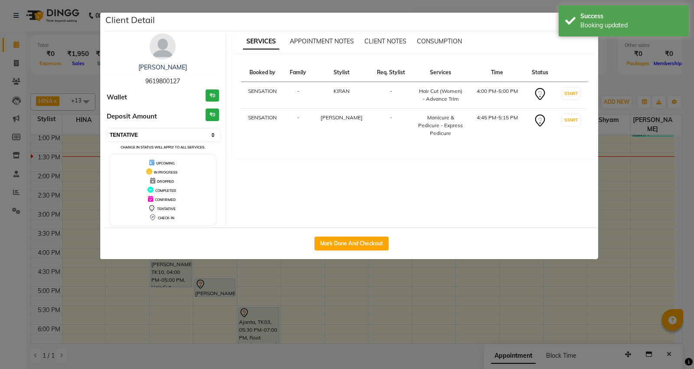
select select "6"
click at [108, 129] on select "Select IN SERVICE CONFIRMED TENTATIVE CHECK IN MARK DONE DROPPED UPCOMING" at bounding box center [164, 135] width 112 height 12
click at [643, 184] on ngb-modal-window "Client Detail Anu Durga 9619800127 Wallet ₹0 Deposit Amount ₹0 Select IN SERVIC…" at bounding box center [347, 184] width 694 height 369
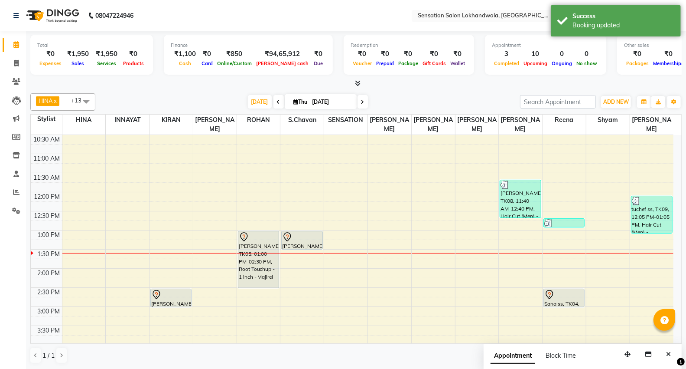
scroll to position [51, 0]
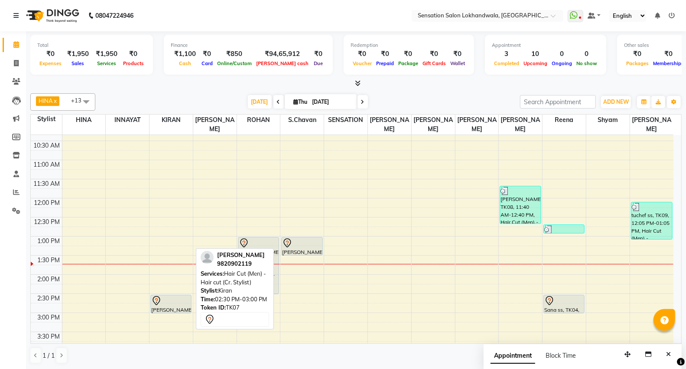
click at [174, 295] on div at bounding box center [170, 300] width 39 height 10
select select "7"
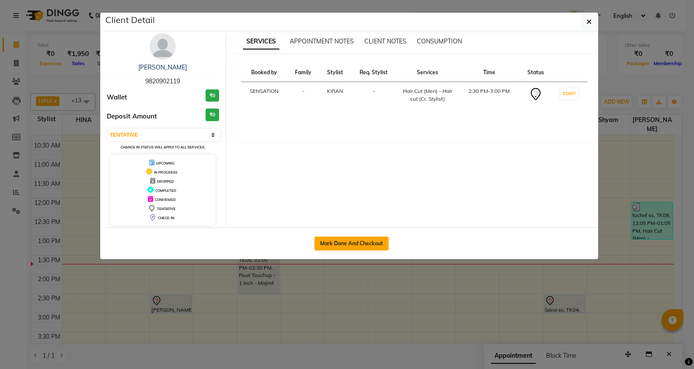
click at [347, 247] on button "Mark Done And Checkout" at bounding box center [351, 243] width 74 height 14
select select "service"
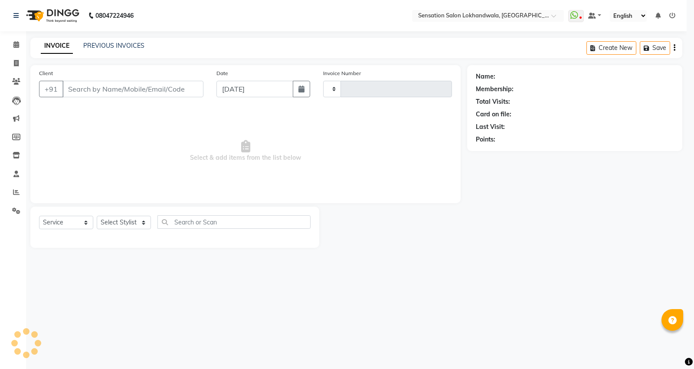
type input "9076"
select select "1499"
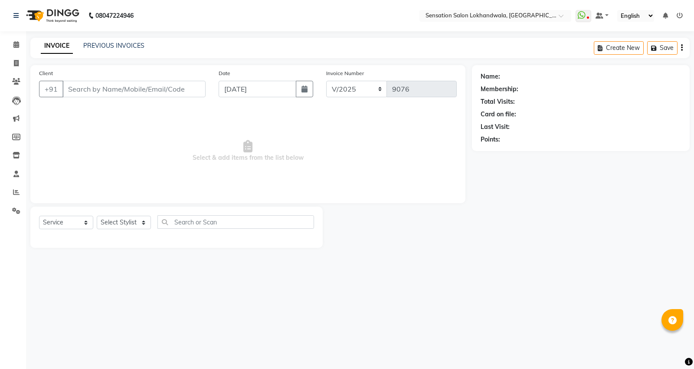
type input "9820902119"
select select "7686"
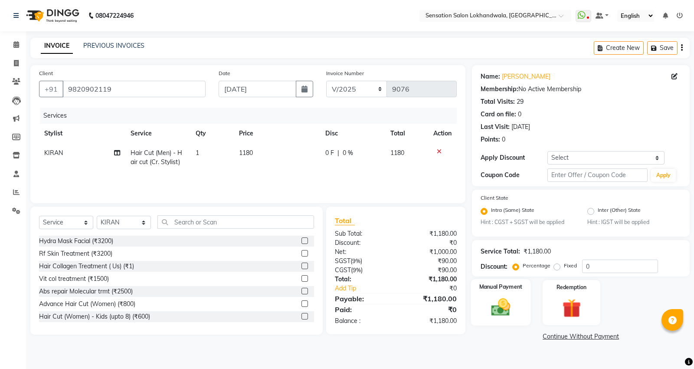
click at [507, 314] on img at bounding box center [500, 307] width 31 height 22
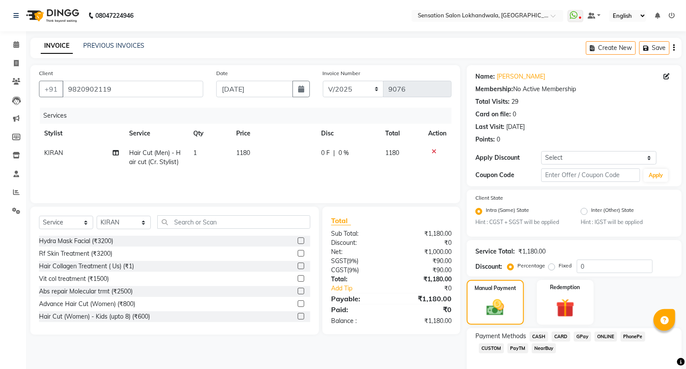
click at [583, 333] on span "GPay" at bounding box center [583, 336] width 18 height 10
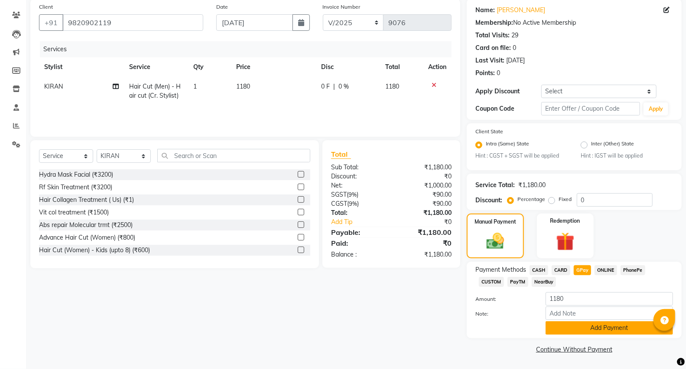
click at [610, 330] on button "Add Payment" at bounding box center [609, 327] width 127 height 13
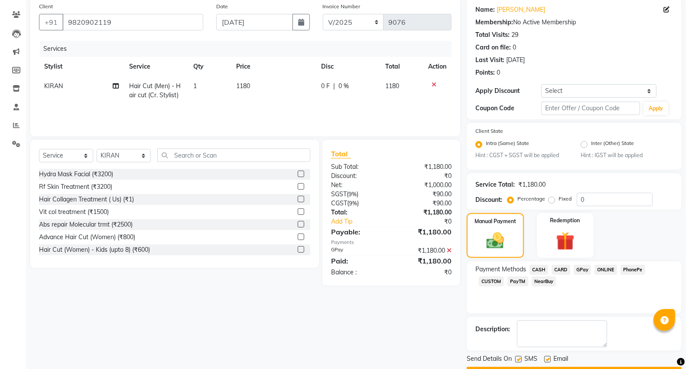
scroll to position [91, 0]
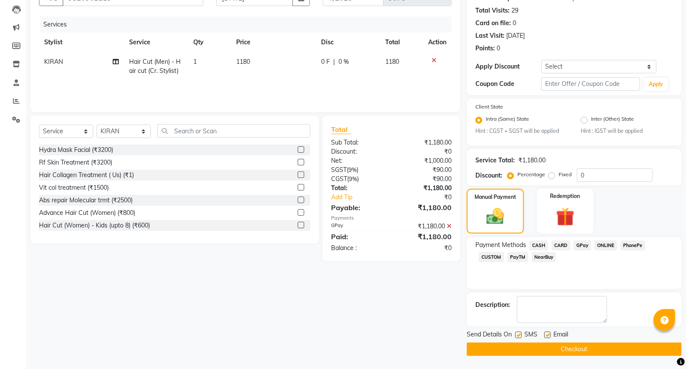
click at [617, 348] on button "Checkout" at bounding box center [574, 348] width 215 height 13
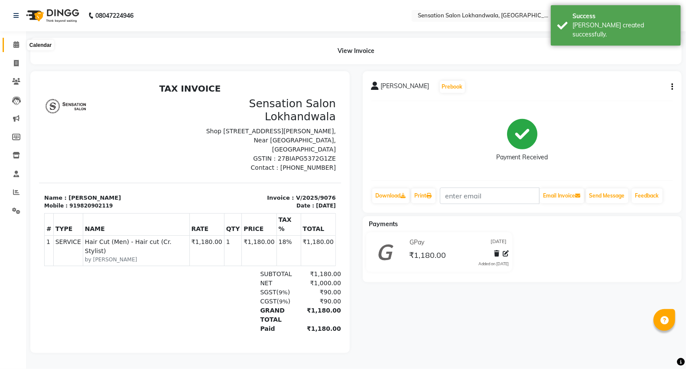
click at [16, 42] on icon at bounding box center [16, 44] width 6 height 7
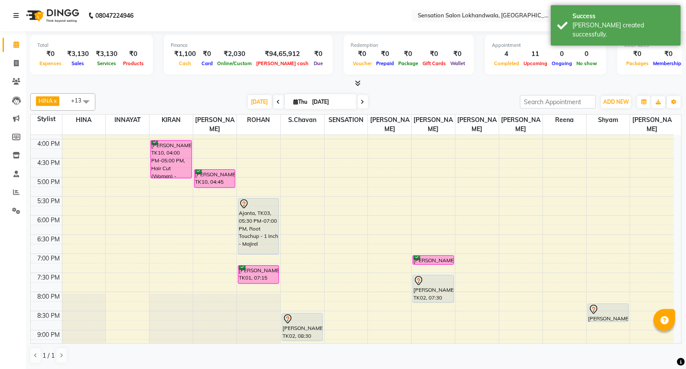
scroll to position [267, 0]
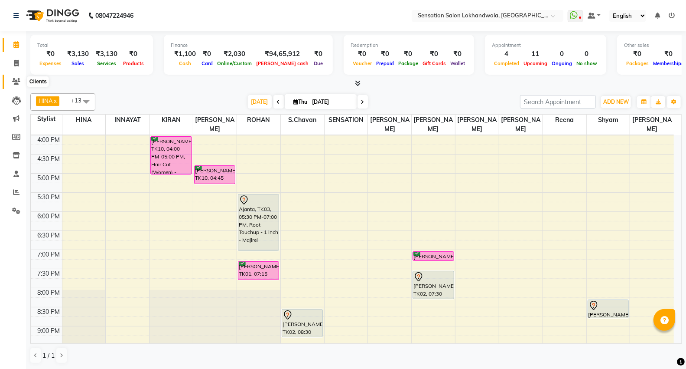
click at [14, 83] on icon at bounding box center [16, 81] width 8 height 7
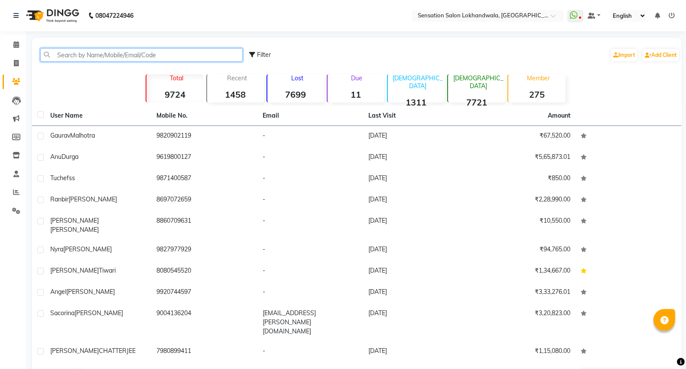
click at [83, 52] on input "text" at bounding box center [141, 54] width 202 height 13
click at [14, 42] on icon at bounding box center [16, 44] width 6 height 7
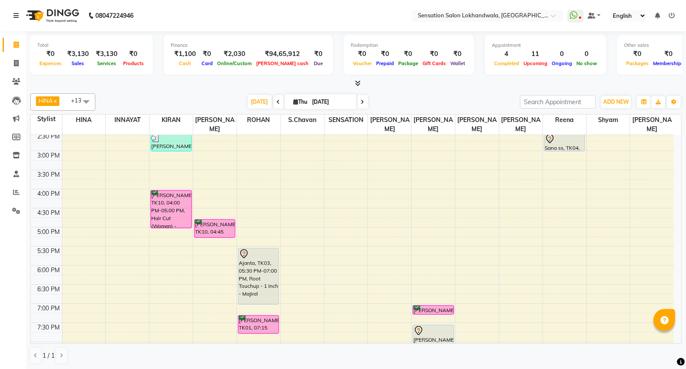
scroll to position [239, 0]
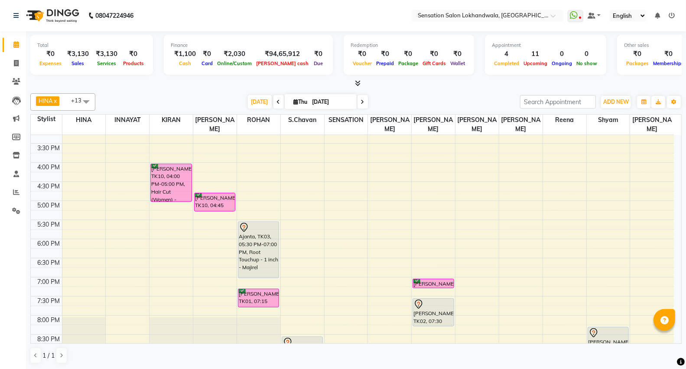
click at [75, 236] on div "9:00 AM 9:30 AM 10:00 AM 10:30 AM 11:00 AM 11:30 AM 12:00 PM 12:30 PM 1:00 PM 1…" at bounding box center [352, 182] width 643 height 572
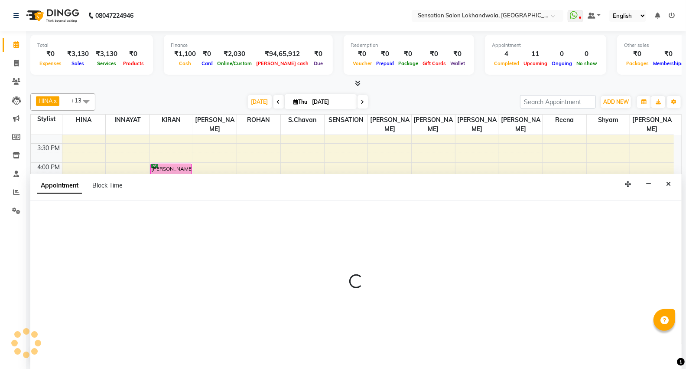
scroll to position [0, 0]
select select "7684"
select select "tentative"
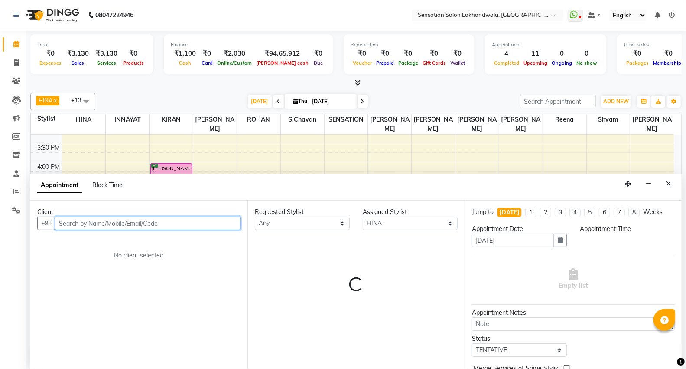
select select "1080"
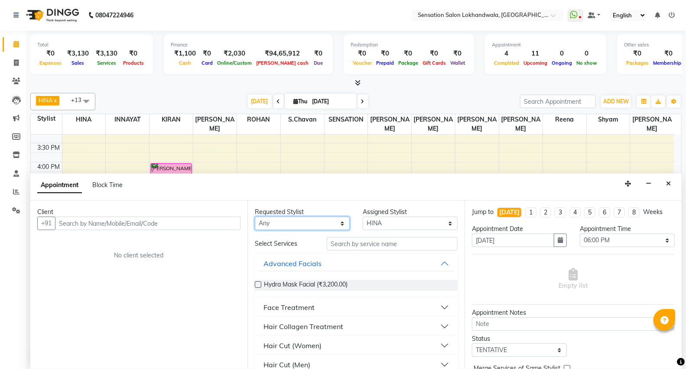
click at [329, 223] on select "Any Amita Amjad HINA INNAYAT KIRAN LAVESH Piyu Pramool Rai Reena ROHAN S.Chavan…" at bounding box center [302, 222] width 95 height 13
select select "7684"
click at [255, 216] on select "Any Amita Amjad HINA INNAYAT KIRAN LAVESH Piyu Pramool Rai Reena ROHAN S.Chavan…" at bounding box center [302, 222] width 95 height 13
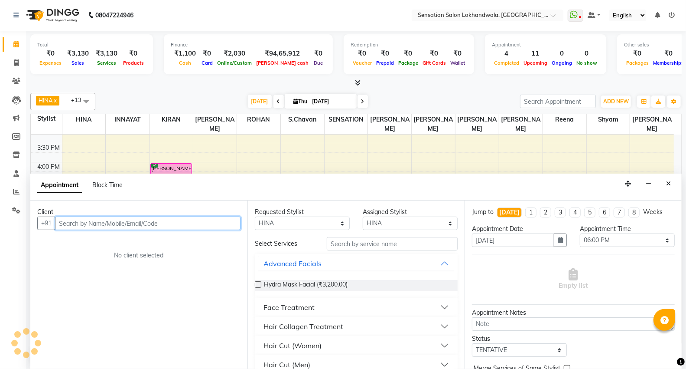
click at [104, 222] on input "text" at bounding box center [148, 222] width 186 height 13
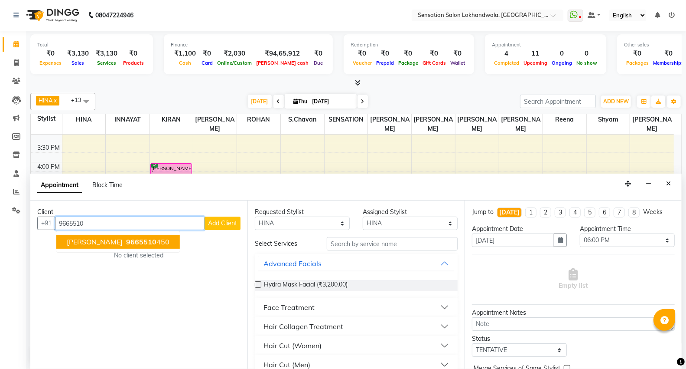
click at [96, 245] on button "Shefali Singh 9665510 450" at bounding box center [118, 242] width 124 height 14
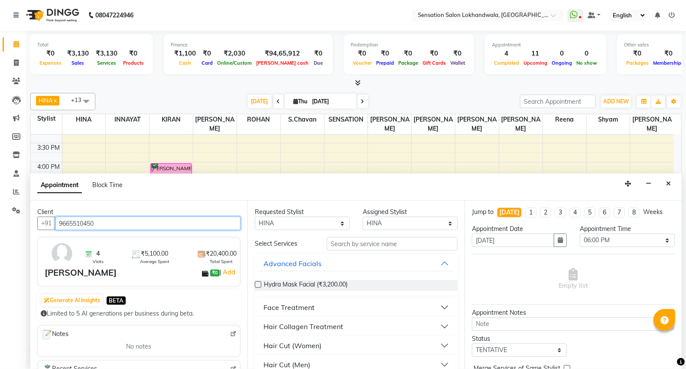
type input "9665510450"
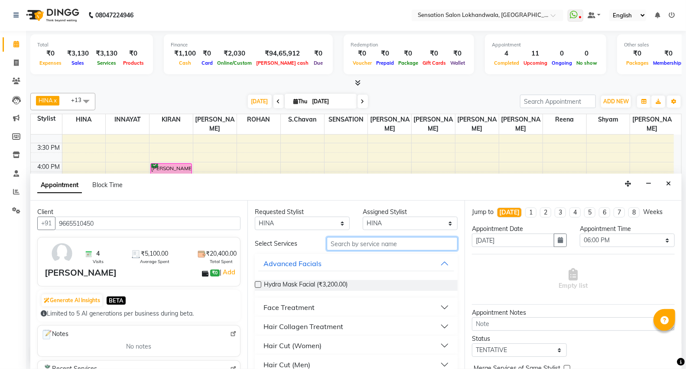
click at [375, 250] on input "text" at bounding box center [392, 243] width 131 height 13
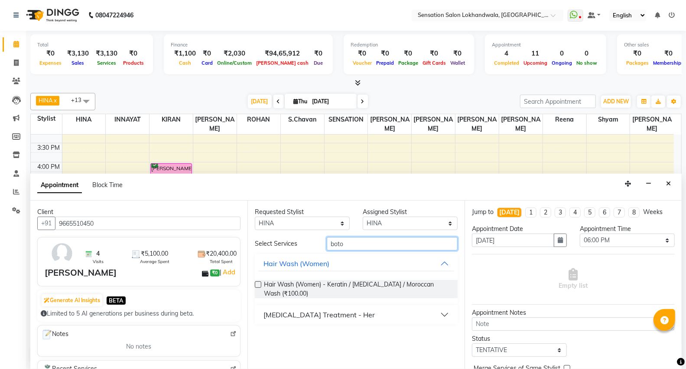
type input "boto"
click at [288, 309] on div "[MEDICAL_DATA] Treatment - Her" at bounding box center [319, 314] width 111 height 10
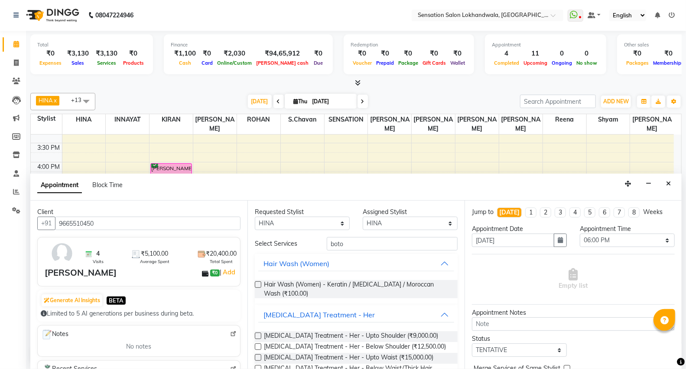
click at [256, 336] on label at bounding box center [258, 335] width 7 height 7
click at [256, 336] on input "checkbox" at bounding box center [258, 336] width 6 height 6
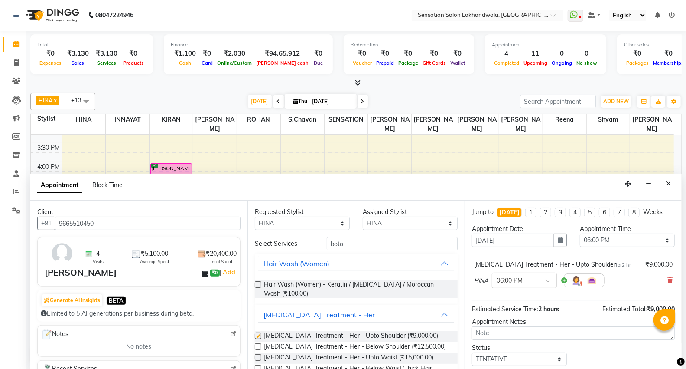
checkbox input "false"
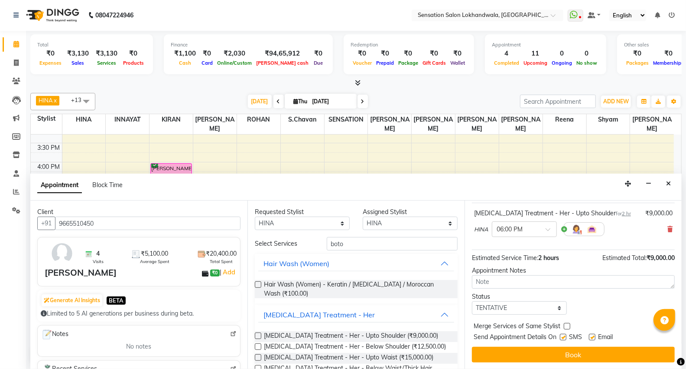
click at [594, 362] on div "Jump to Today 1 2 3 4 5 6 7 8 Weeks Appointment Date 04-09-2025 Appointment Tim…" at bounding box center [573, 284] width 217 height 168
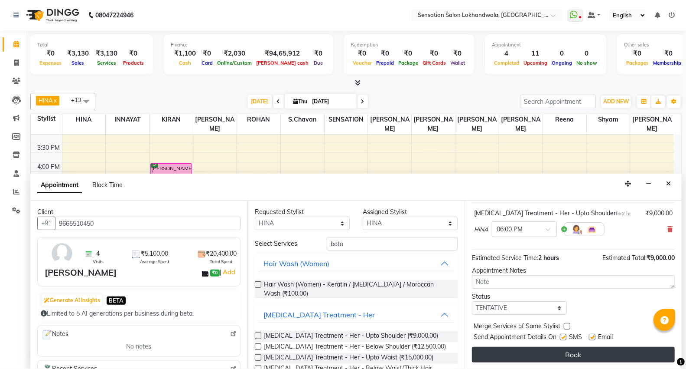
click at [595, 356] on button "Book" at bounding box center [573, 354] width 203 height 16
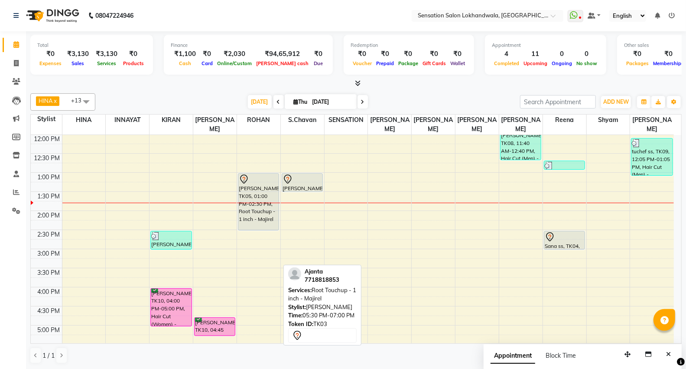
scroll to position [95, 0]
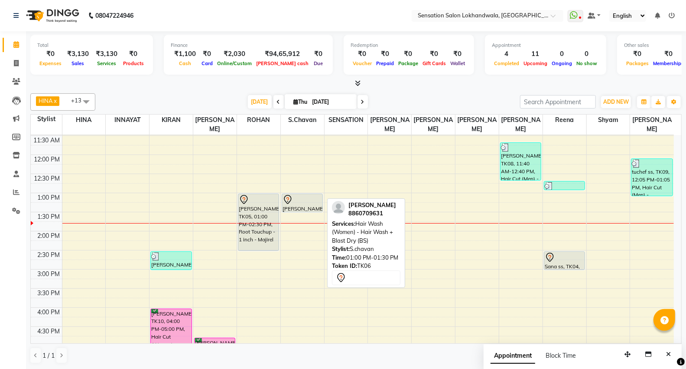
click at [313, 202] on div "Simran Chandwani, TK06, 01:00 PM-01:30 PM, Hair Wash (Women) - Hair Wash + Blas…" at bounding box center [302, 326] width 43 height 572
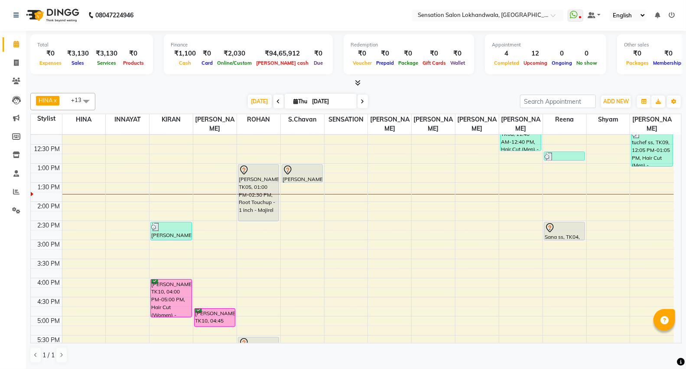
scroll to position [144, 0]
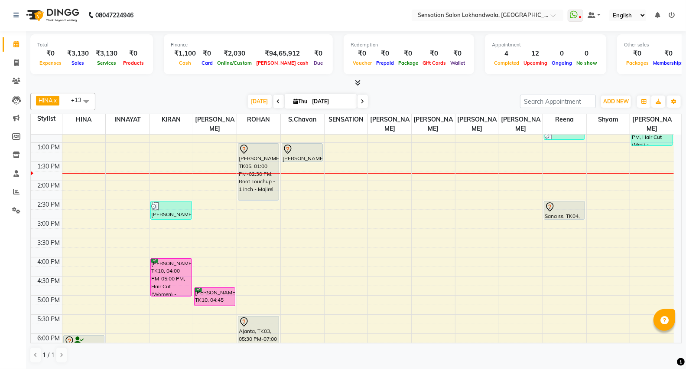
click at [423, 215] on div "9:00 AM 9:30 AM 10:00 AM 10:30 AM 11:00 AM 11:30 AM 12:00 PM 12:30 PM 1:00 PM 1…" at bounding box center [352, 276] width 643 height 572
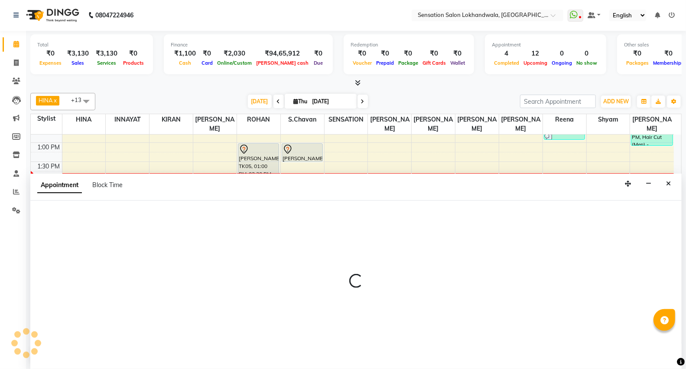
select select "9612"
select select "900"
select select "tentative"
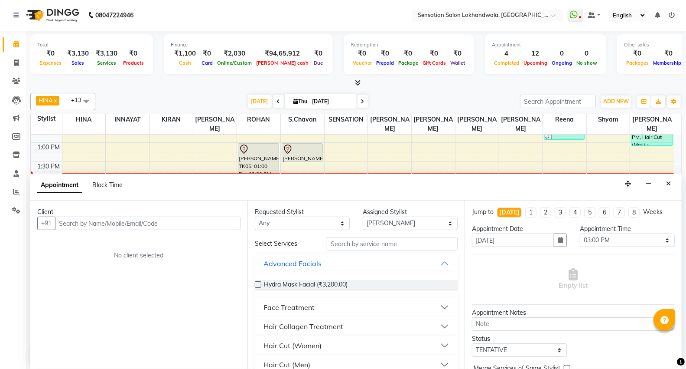
click at [162, 230] on div "+91" at bounding box center [138, 222] width 203 height 13
click at [168, 222] on input "text" at bounding box center [148, 222] width 186 height 13
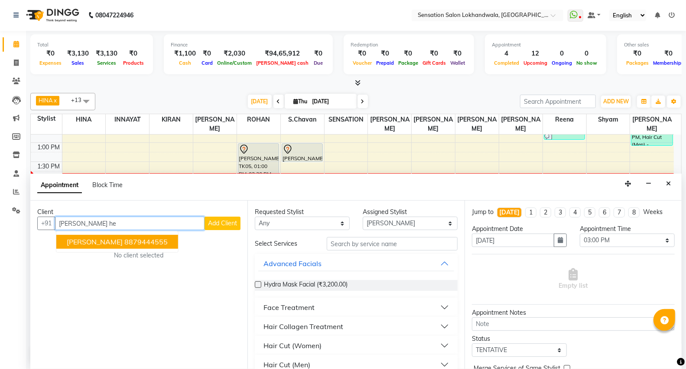
click at [109, 240] on span "Aashna Hegde" at bounding box center [95, 241] width 56 height 9
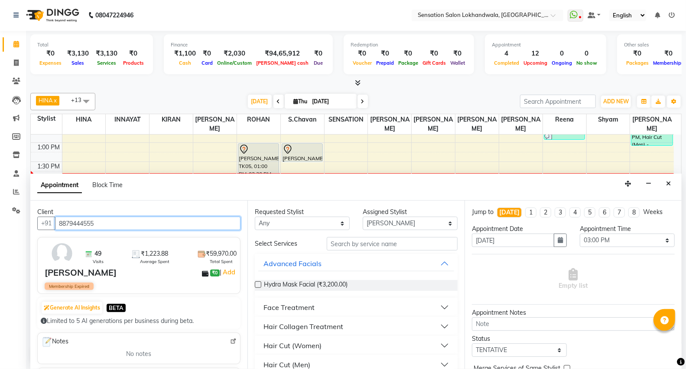
type input "8879444555"
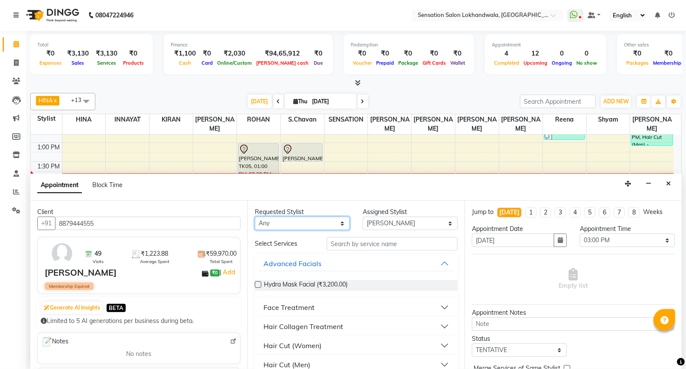
click at [308, 228] on select "Any Amita Amjad HINA INNAYAT KIRAN LAVESH Piyu Pramool Rai Reena ROHAN S.Chavan…" at bounding box center [302, 222] width 95 height 13
select select "9612"
click at [255, 216] on select "Any Amita Amjad HINA INNAYAT KIRAN LAVESH Piyu Pramool Rai Reena ROHAN S.Chavan…" at bounding box center [302, 222] width 95 height 13
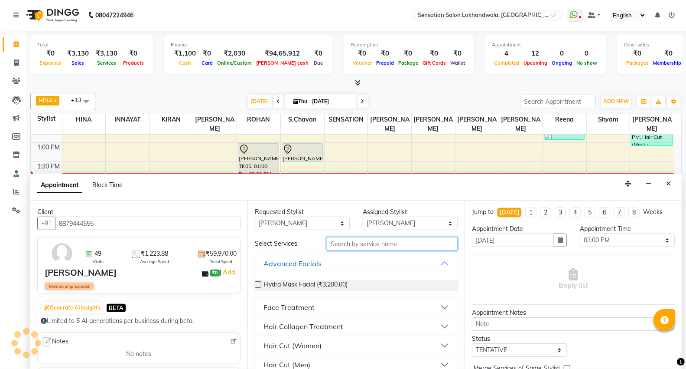
click at [370, 237] on input "text" at bounding box center [392, 243] width 131 height 13
type input "eye"
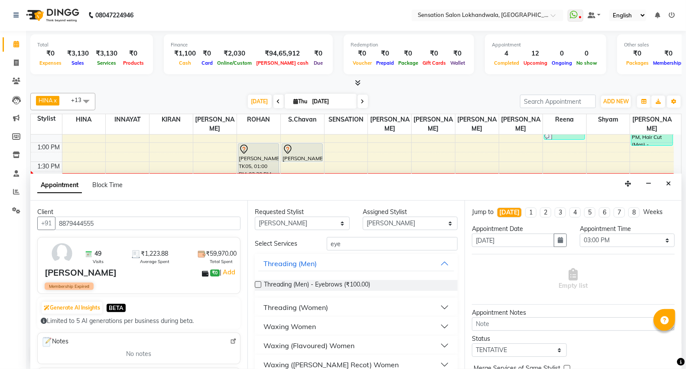
click at [318, 309] on div "Threading (Women)" at bounding box center [296, 307] width 65 height 10
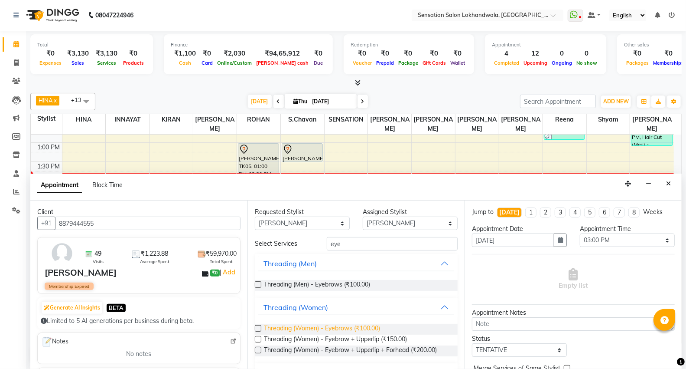
click at [314, 331] on span "Threading (Women) - Eyebrows (₹100.00)" at bounding box center [322, 328] width 116 height 11
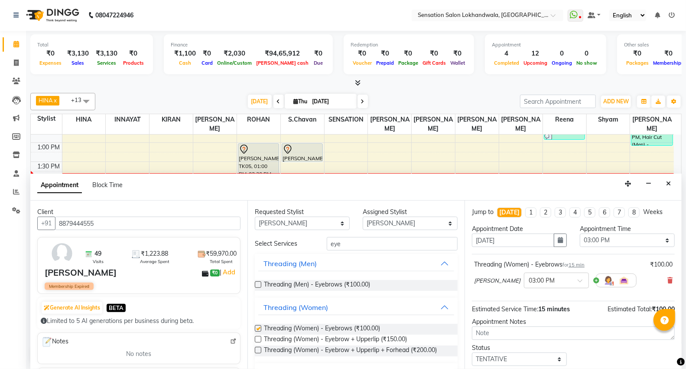
checkbox input "false"
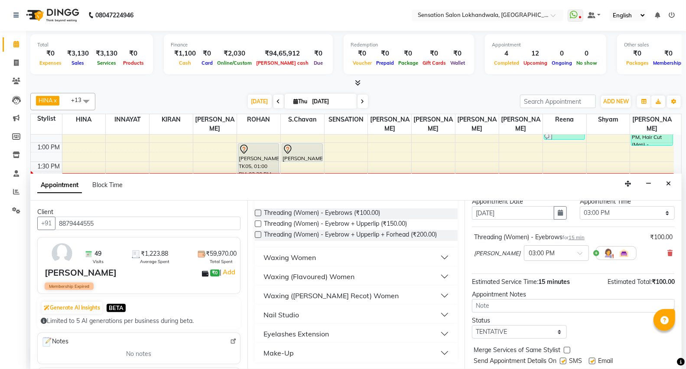
scroll to position [51, 0]
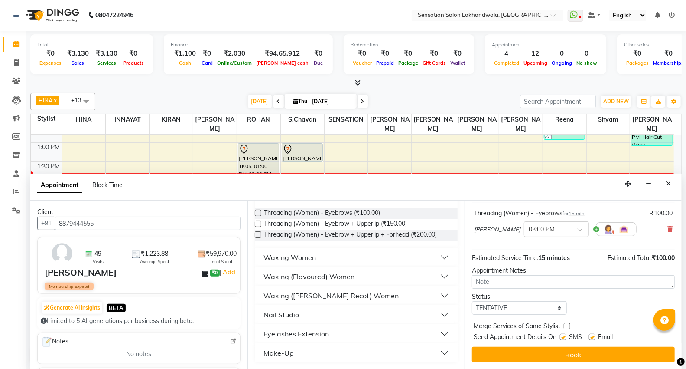
click at [540, 314] on div "Jump to Today 1 2 3 4 5 6 7 8 Weeks Appointment Date 04-09-2025 Appointment Tim…" at bounding box center [573, 284] width 217 height 168
click at [538, 304] on select "Select TENTATIVE CONFIRM CHECK-IN UPCOMING" at bounding box center [519, 307] width 95 height 13
select select "confirm booking"
click at [472, 301] on select "Select TENTATIVE CONFIRM CHECK-IN UPCOMING" at bounding box center [519, 307] width 95 height 13
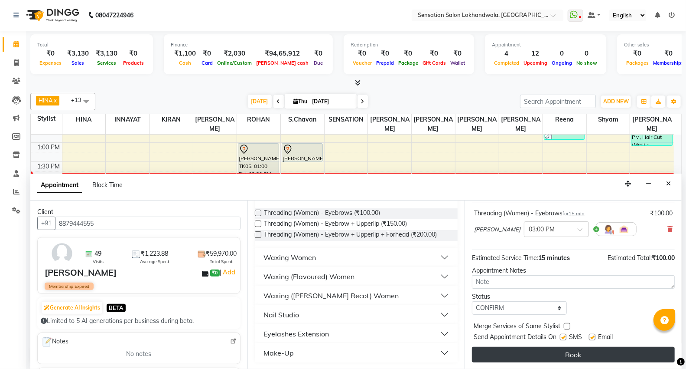
click at [539, 350] on button "Book" at bounding box center [573, 354] width 203 height 16
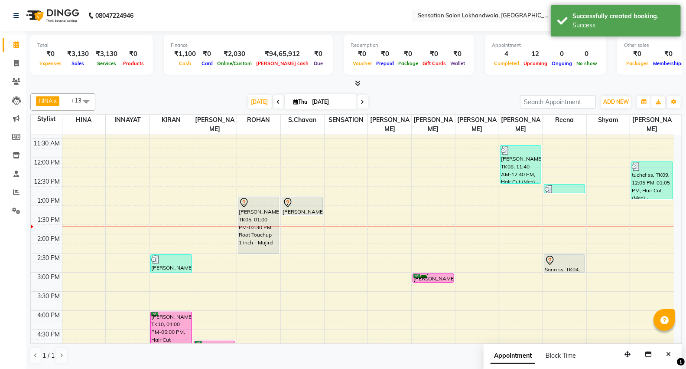
scroll to position [96, 0]
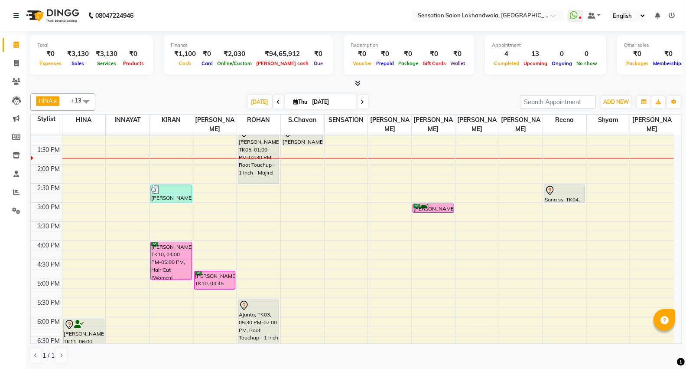
scroll to position [144, 0]
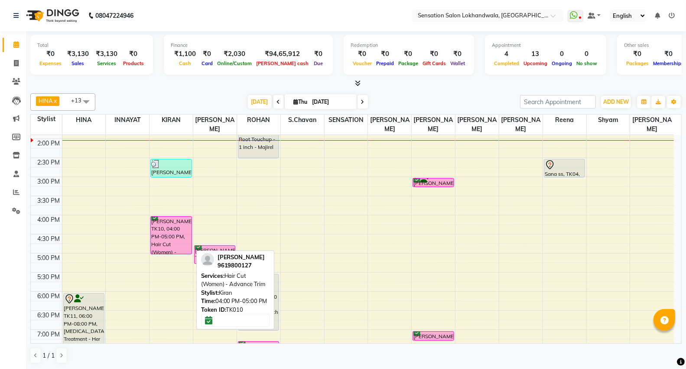
scroll to position [241, 0]
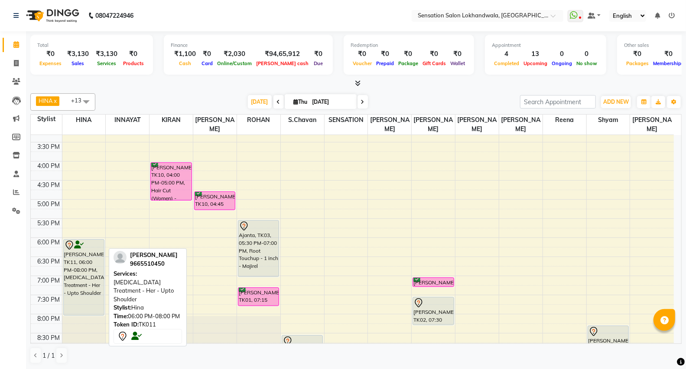
click at [89, 264] on div "[PERSON_NAME], TK11, 06:00 PM-08:00 PM, [MEDICAL_DATA] Treatment - Her - Upto S…" at bounding box center [84, 276] width 40 height 75
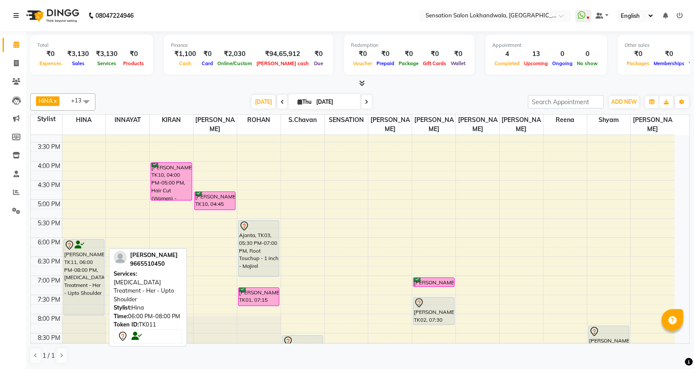
select select "7"
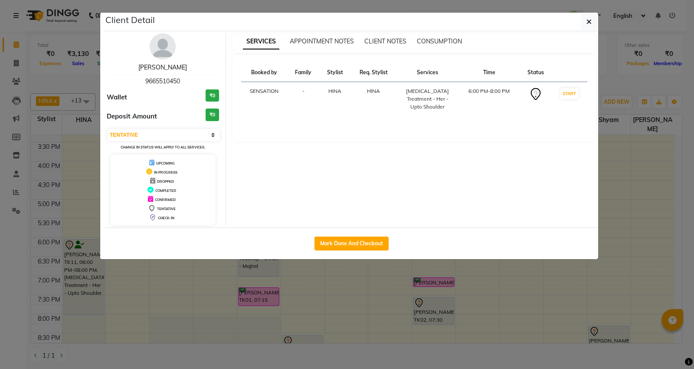
drag, startPoint x: 170, startPoint y: 71, endPoint x: 271, endPoint y: 70, distance: 101.0
click at [170, 71] on link "[PERSON_NAME]" at bounding box center [162, 67] width 49 height 8
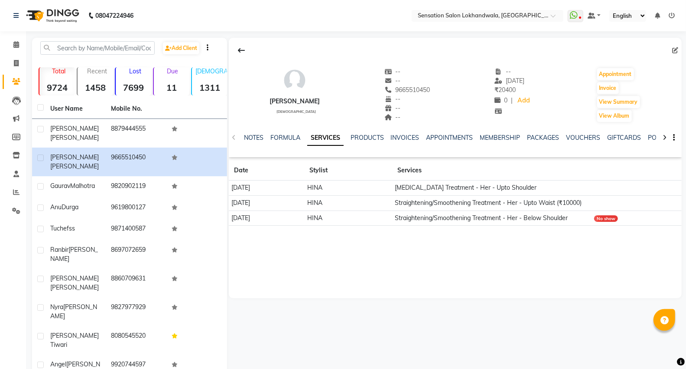
drag, startPoint x: 391, startPoint y: 199, endPoint x: 321, endPoint y: 206, distance: 70.1
click at [321, 206] on tr "[DATE] HINA Straightening/Smoothening Treatment - Her - Upto Waist (₹10000)" at bounding box center [455, 202] width 453 height 15
click at [331, 280] on div "[PERSON_NAME] [DEMOGRAPHIC_DATA] -- -- 9665510450 -- -- -- -- [DATE] ₹ 20400 0 …" at bounding box center [455, 168] width 453 height 260
click at [13, 42] on icon at bounding box center [16, 44] width 6 height 7
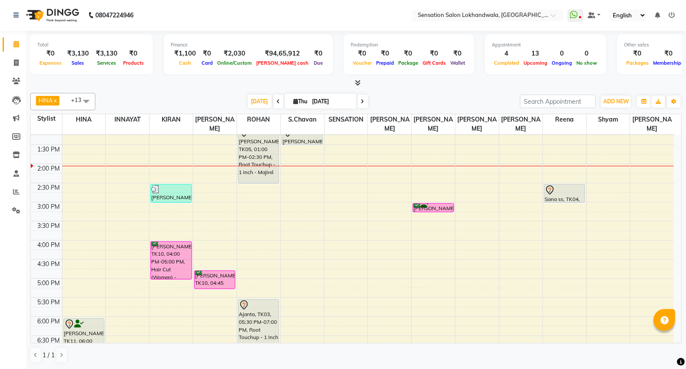
scroll to position [144, 0]
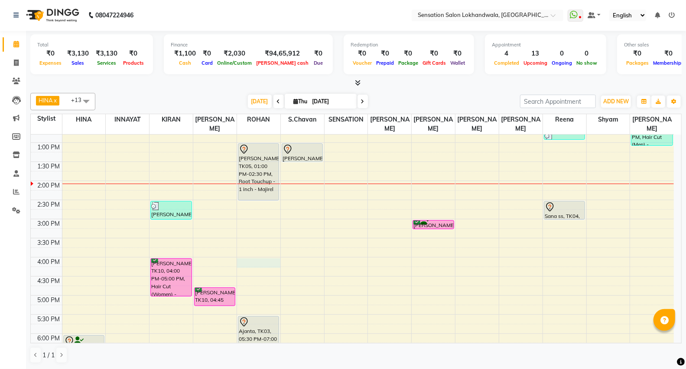
click at [267, 255] on div "9:00 AM 9:30 AM 10:00 AM 10:30 AM 11:00 AM 11:30 AM 12:00 PM 12:30 PM 1:00 PM 1…" at bounding box center [352, 276] width 643 height 572
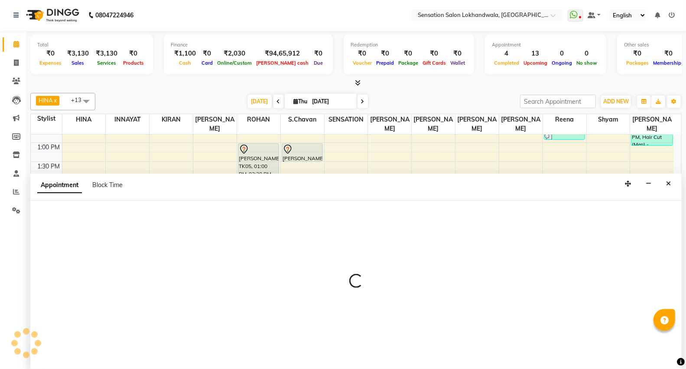
select select "7691"
select select "960"
select select "tentative"
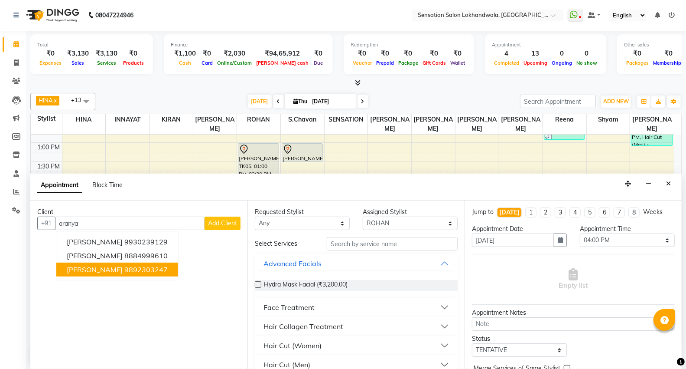
click at [124, 266] on ngb-highlight "9892303247" at bounding box center [145, 269] width 43 height 9
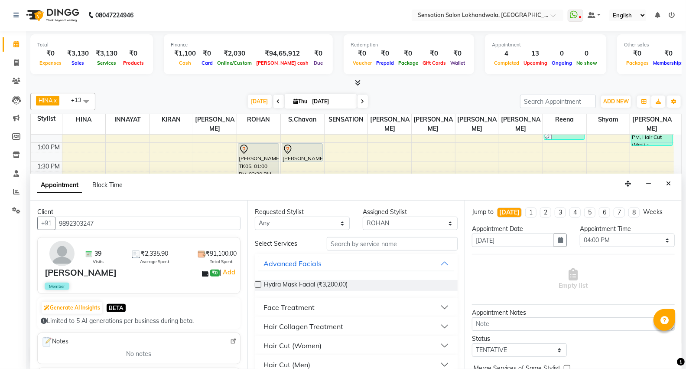
type input "9892303247"
click at [297, 229] on select "Any [PERSON_NAME] INNAYAT [PERSON_NAME] [PERSON_NAME] [PERSON_NAME] [PERSON_NAM…" at bounding box center [302, 222] width 95 height 13
select select "7691"
click at [255, 216] on select "Any [PERSON_NAME] INNAYAT [PERSON_NAME] [PERSON_NAME] [PERSON_NAME] [PERSON_NAM…" at bounding box center [302, 222] width 95 height 13
click at [369, 237] on input "text" at bounding box center [392, 243] width 131 height 13
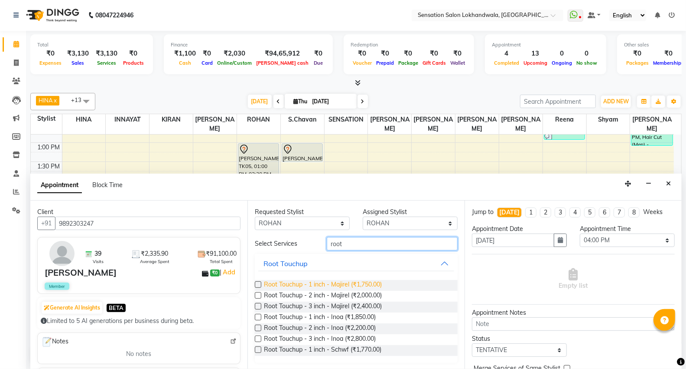
type input "root"
click at [285, 285] on span "Root Touchup - 1 inch - Majirel (₹1,750.00)" at bounding box center [323, 285] width 118 height 11
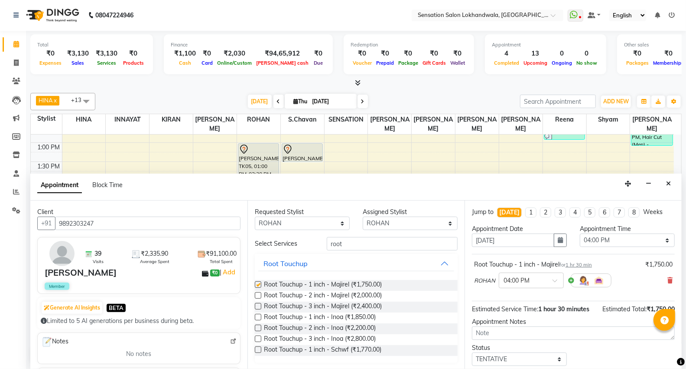
checkbox input "false"
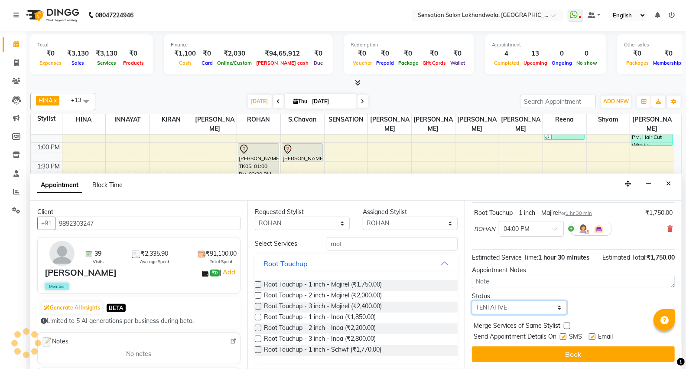
click at [526, 306] on select "Select TENTATIVE CONFIRM CHECK-IN UPCOMING" at bounding box center [519, 306] width 95 height 13
click at [472, 300] on select "Select TENTATIVE CONFIRM CHECK-IN UPCOMING" at bounding box center [519, 306] width 95 height 13
drag, startPoint x: 532, startPoint y: 308, endPoint x: 530, endPoint y: 302, distance: 6.3
click at [532, 308] on select "Select TENTATIVE CONFIRM CHECK-IN UPCOMING" at bounding box center [519, 306] width 95 height 13
select select "confirm booking"
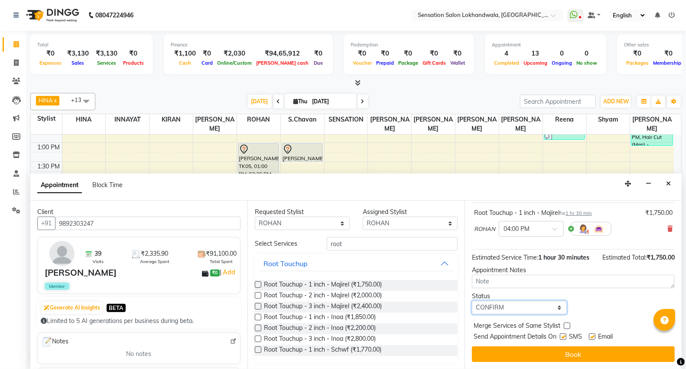
click at [472, 300] on select "Select TENTATIVE CONFIRM CHECK-IN UPCOMING" at bounding box center [519, 306] width 95 height 13
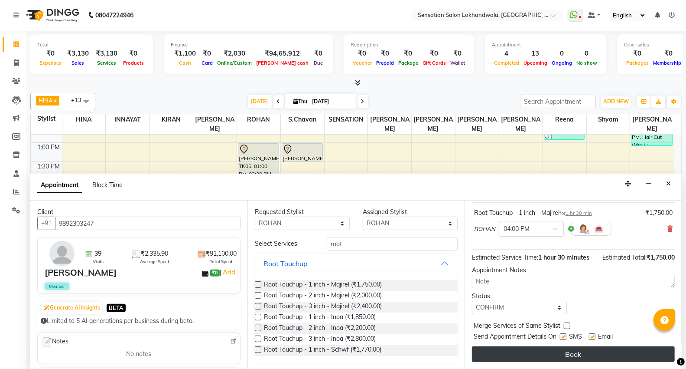
click at [539, 355] on button "Book" at bounding box center [573, 354] width 203 height 16
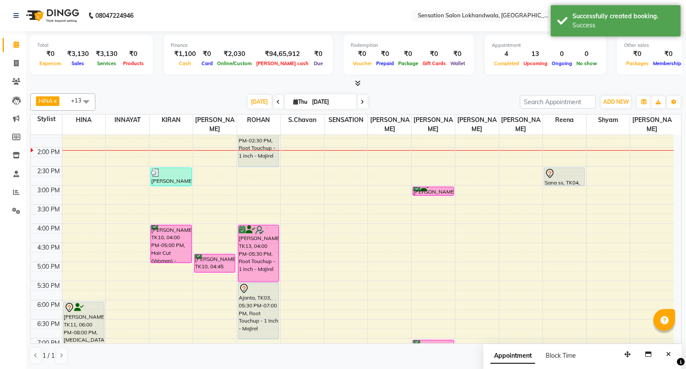
scroll to position [241, 0]
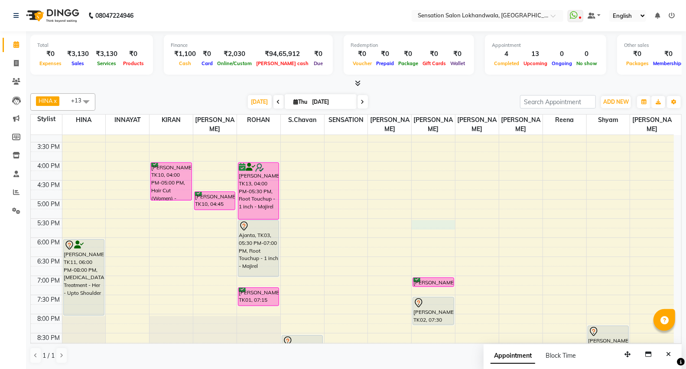
click at [436, 213] on div "9:00 AM 9:30 AM 10:00 AM 10:30 AM 11:00 AM 11:30 AM 12:00 PM 12:30 PM 1:00 PM 1…" at bounding box center [352, 180] width 643 height 572
select select "9612"
select select "1050"
select select "tentative"
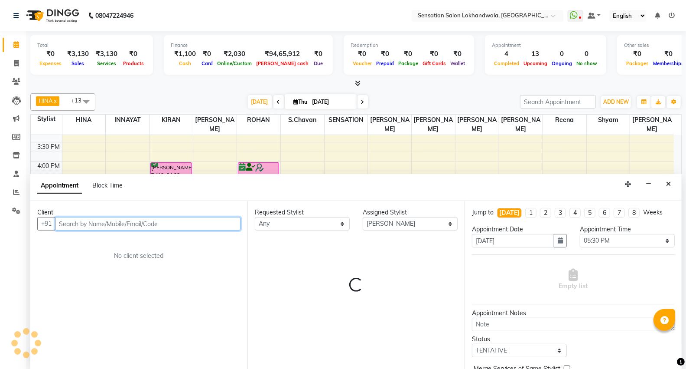
scroll to position [0, 0]
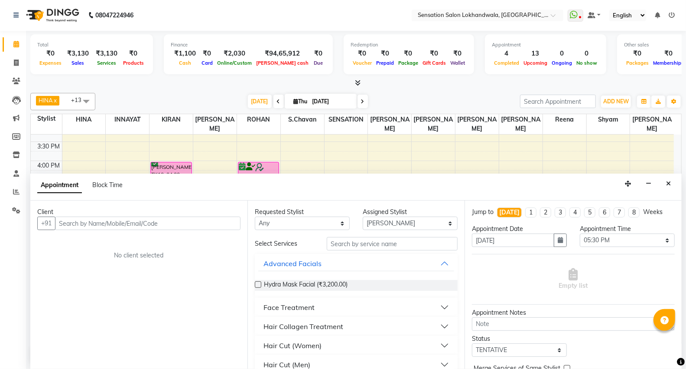
click at [162, 230] on div "Client +91 No client selected" at bounding box center [138, 284] width 217 height 168
click at [166, 221] on input "text" at bounding box center [148, 222] width 186 height 13
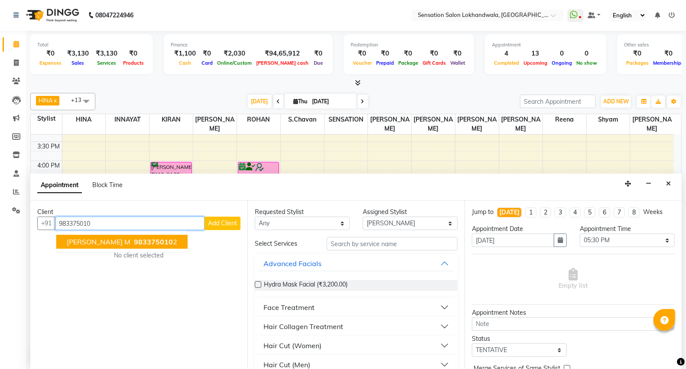
click at [134, 243] on span "983375010" at bounding box center [153, 241] width 39 height 9
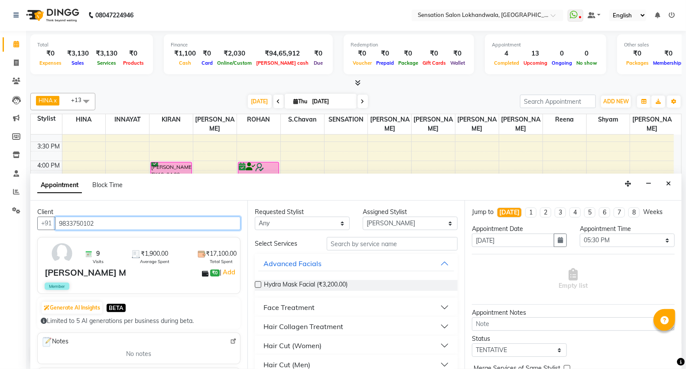
type input "9833750102"
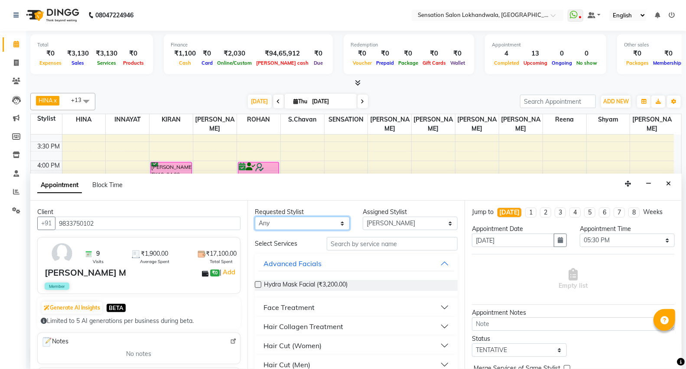
click at [305, 222] on select "Any [PERSON_NAME] INNAYAT [PERSON_NAME] [PERSON_NAME] [PERSON_NAME] [PERSON_NAM…" at bounding box center [302, 222] width 95 height 13
select select "9612"
click at [255, 216] on select "Any [PERSON_NAME] INNAYAT [PERSON_NAME] [PERSON_NAME] [PERSON_NAME] [PERSON_NAM…" at bounding box center [302, 222] width 95 height 13
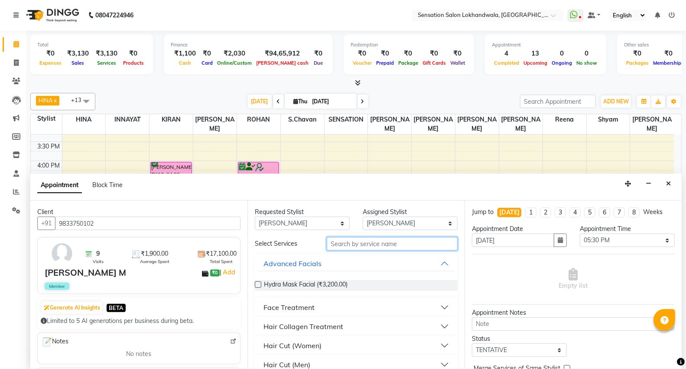
click at [368, 242] on input "text" at bounding box center [392, 243] width 131 height 13
type input "g"
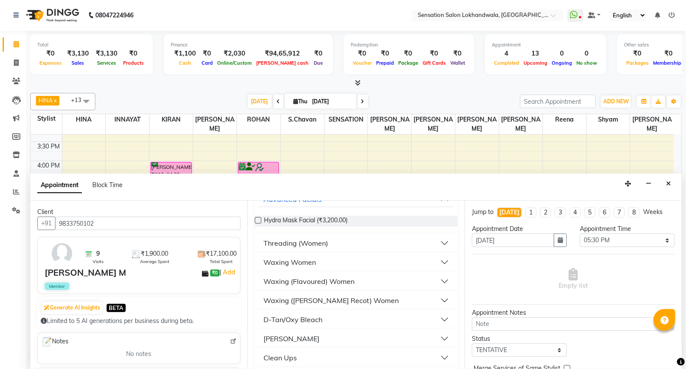
scroll to position [96, 0]
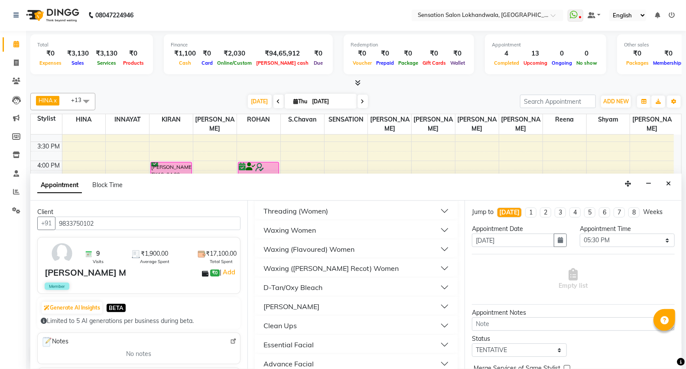
type input "fa"
click at [346, 245] on div "Waxing (Flavoured) Women" at bounding box center [309, 249] width 91 height 10
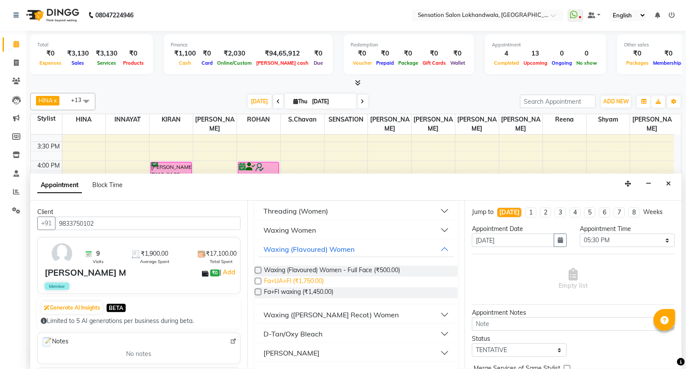
click at [310, 282] on span "Fa+UA+Fl (₹1,750.00)" at bounding box center [294, 281] width 60 height 11
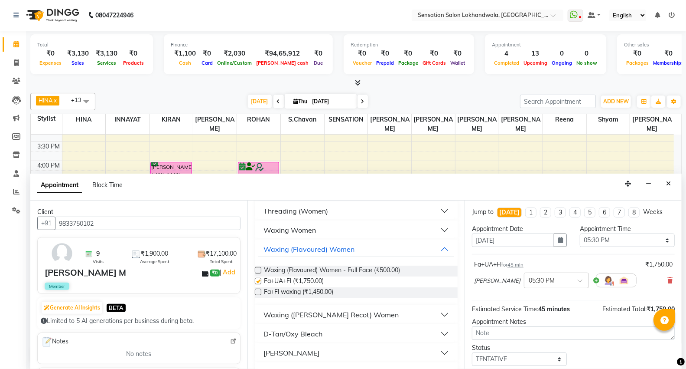
checkbox input "false"
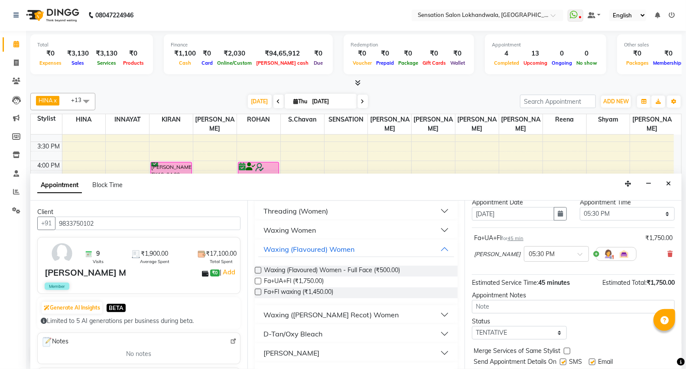
scroll to position [51, 0]
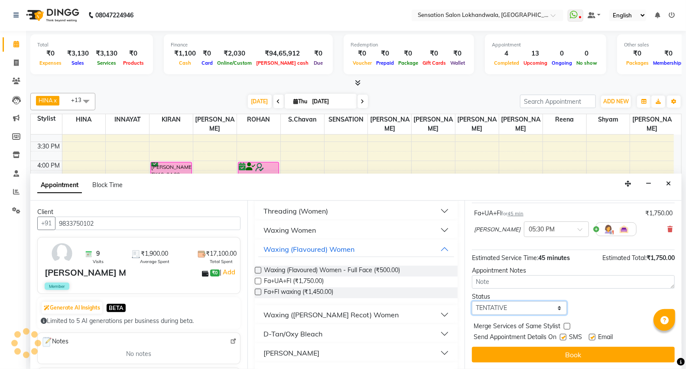
drag, startPoint x: 535, startPoint y: 310, endPoint x: 531, endPoint y: 302, distance: 9.1
click at [535, 310] on select "Select TENTATIVE CONFIRM CHECK-IN UPCOMING" at bounding box center [519, 307] width 95 height 13
select select "confirm booking"
click at [472, 301] on select "Select TENTATIVE CONFIRM CHECK-IN UPCOMING" at bounding box center [519, 307] width 95 height 13
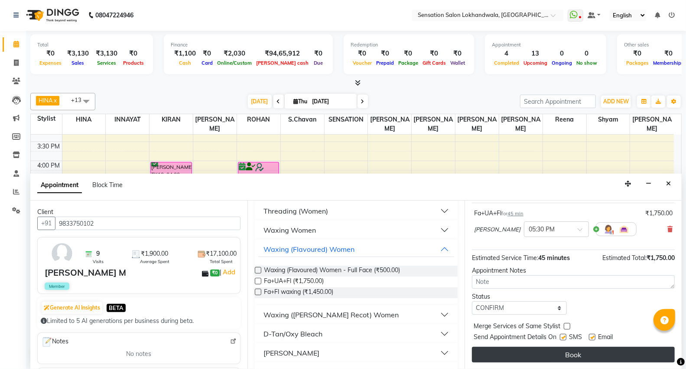
click at [534, 349] on button "Book" at bounding box center [573, 354] width 203 height 16
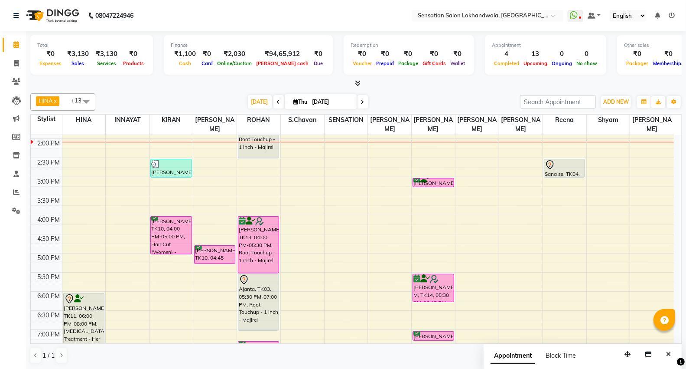
scroll to position [241, 0]
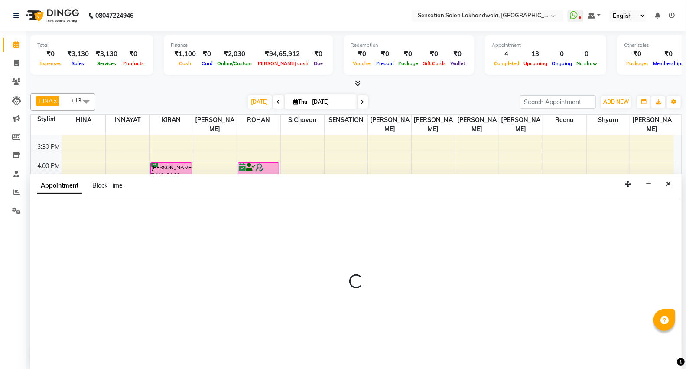
scroll to position [0, 0]
select select "7686"
select select "tentative"
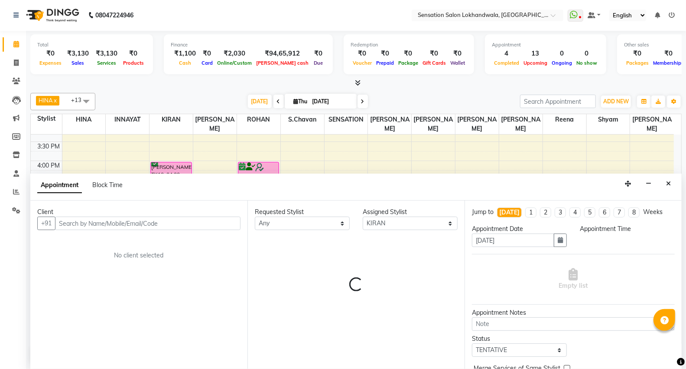
click at [121, 243] on div "Client +91 No client selected" at bounding box center [138, 284] width 217 height 168
select select "1230"
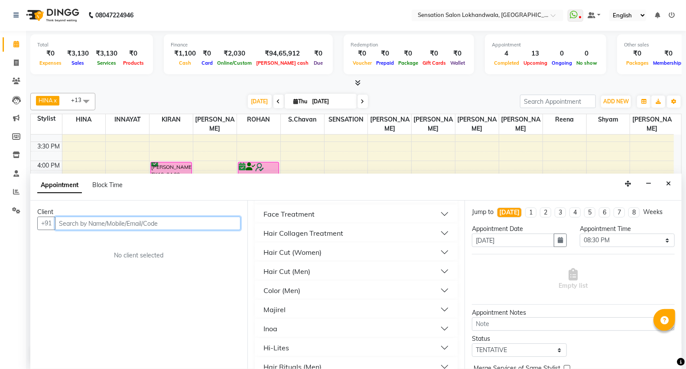
scroll to position [96, 0]
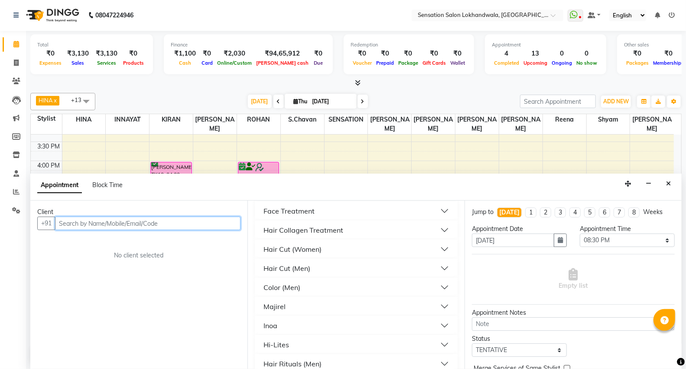
click at [192, 219] on input "text" at bounding box center [148, 222] width 186 height 13
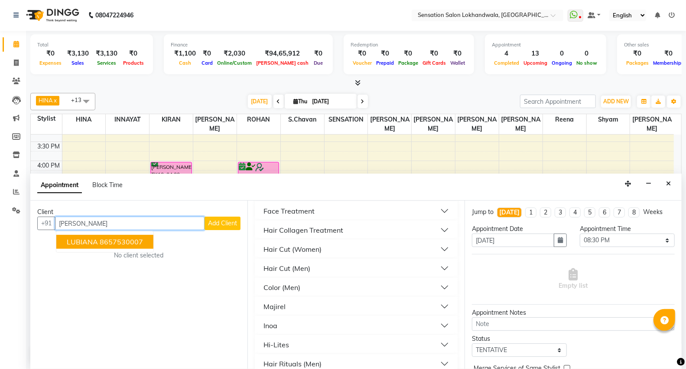
click at [124, 244] on ngb-highlight "8657530007" at bounding box center [121, 241] width 43 height 9
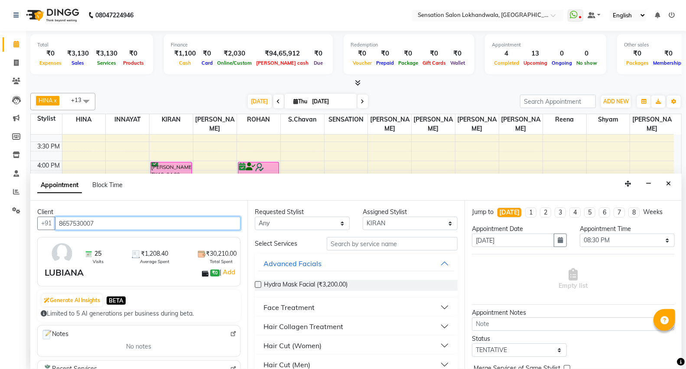
scroll to position [0, 0]
type input "8657530007"
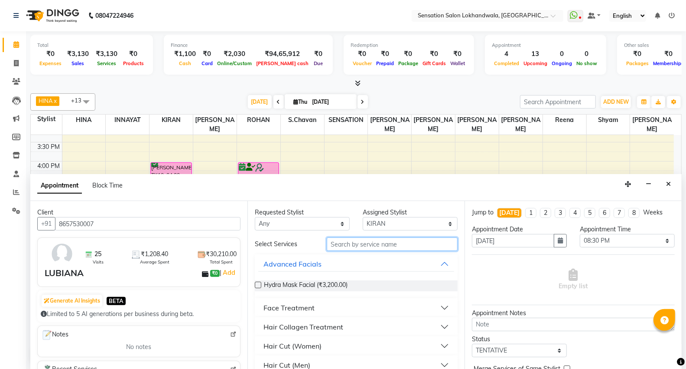
drag, startPoint x: 390, startPoint y: 247, endPoint x: 335, endPoint y: 227, distance: 59.1
click at [384, 246] on input "text" at bounding box center [392, 243] width 131 height 13
click at [320, 223] on select "Any [PERSON_NAME] INNAYAT [PERSON_NAME] [PERSON_NAME] [PERSON_NAME] [PERSON_NAM…" at bounding box center [302, 223] width 95 height 13
select select "7686"
click at [255, 217] on select "Any [PERSON_NAME] INNAYAT [PERSON_NAME] [PERSON_NAME] [PERSON_NAME] [PERSON_NAM…" at bounding box center [302, 223] width 95 height 13
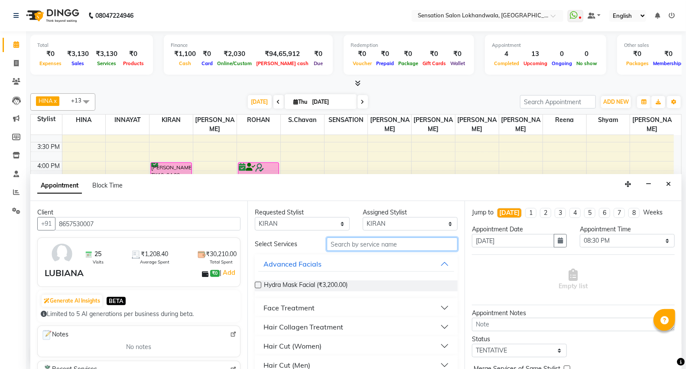
click at [405, 245] on input "text" at bounding box center [392, 243] width 131 height 13
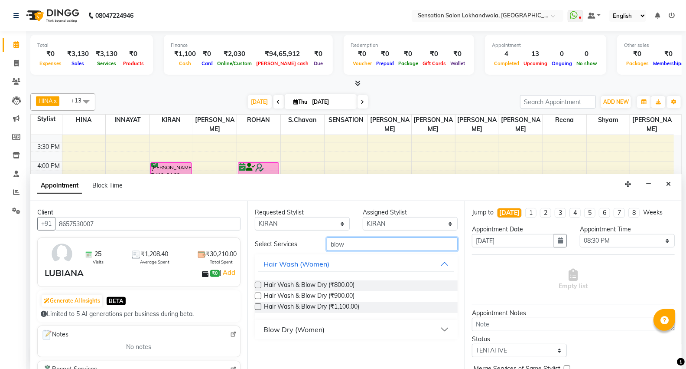
type input "blow"
click at [308, 334] on button "Blow Dry (Women)" at bounding box center [356, 329] width 196 height 16
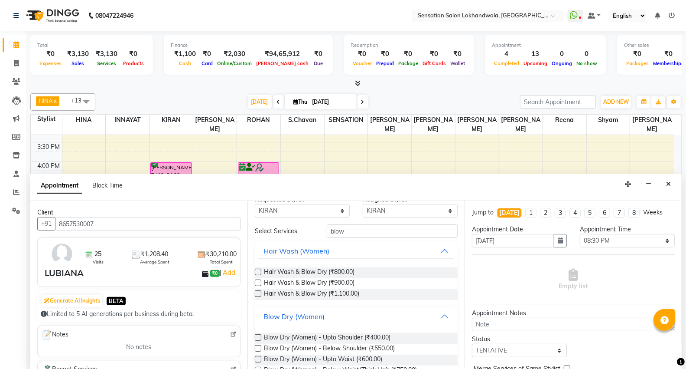
scroll to position [14, 0]
drag, startPoint x: 317, startPoint y: 349, endPoint x: 480, endPoint y: 341, distance: 163.2
click at [326, 348] on span "Blow Dry (Women) - Below Shoulder (₹550.00)" at bounding box center [329, 348] width 131 height 11
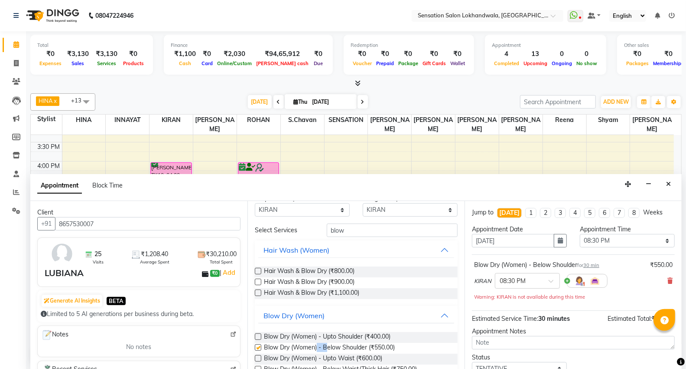
checkbox input "false"
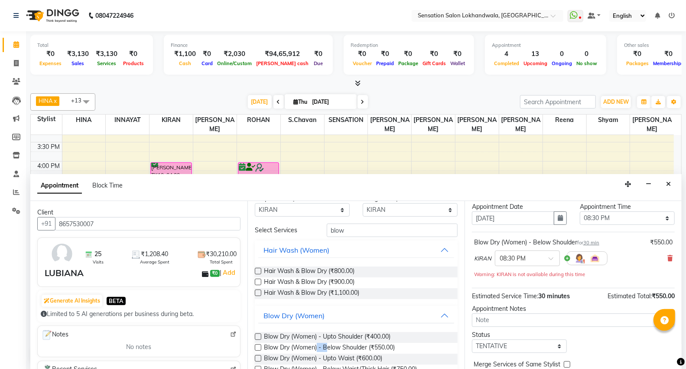
scroll to position [61, 0]
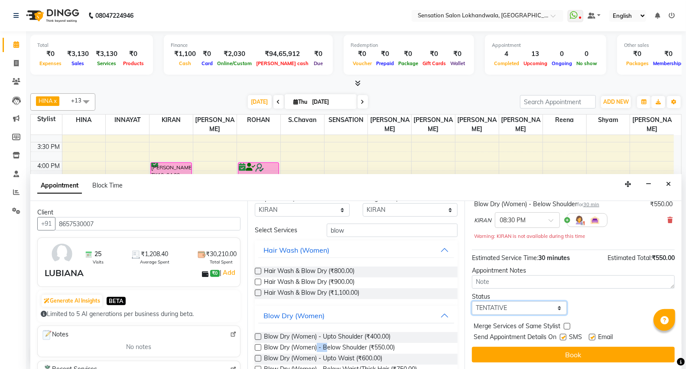
click at [538, 309] on select "Select TENTATIVE CONFIRM CHECK-IN UPCOMING" at bounding box center [519, 307] width 95 height 13
select select "check-in"
click at [472, 301] on select "Select TENTATIVE CONFIRM CHECK-IN UPCOMING" at bounding box center [519, 307] width 95 height 13
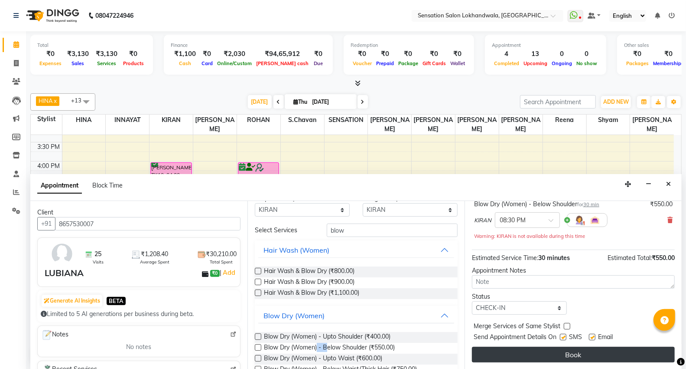
click at [557, 357] on button "Book" at bounding box center [573, 354] width 203 height 16
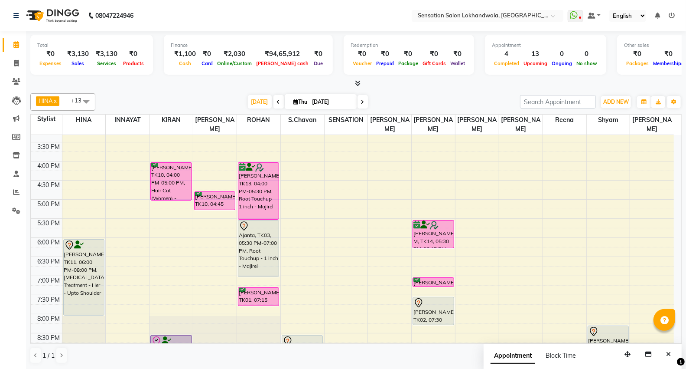
scroll to position [0, 0]
click at [88, 158] on div "9:00 AM 9:30 AM 10:00 AM 10:30 AM 11:00 AM 11:30 AM 12:00 PM 12:30 PM 1:00 PM 1…" at bounding box center [352, 180] width 643 height 572
select select "7684"
select select "tentative"
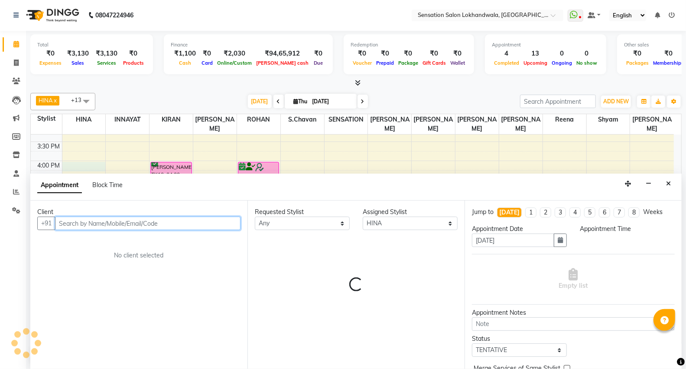
select select "960"
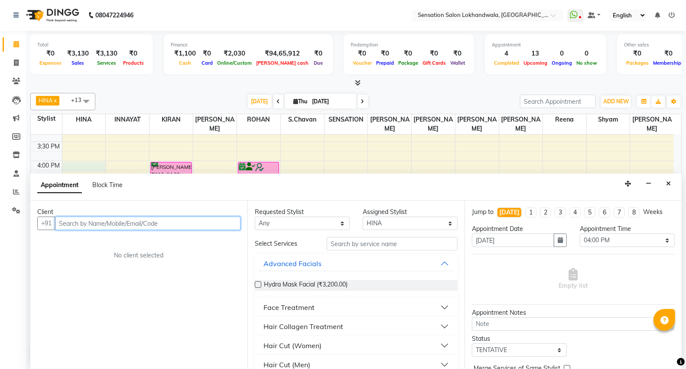
click at [95, 226] on input "text" at bounding box center [148, 222] width 186 height 13
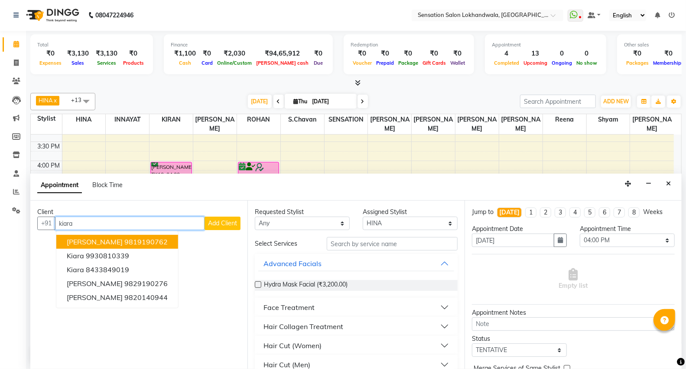
drag, startPoint x: 141, startPoint y: 242, endPoint x: 177, endPoint y: 235, distance: 36.6
click at [144, 240] on ngb-highlight "9819190762" at bounding box center [145, 241] width 43 height 9
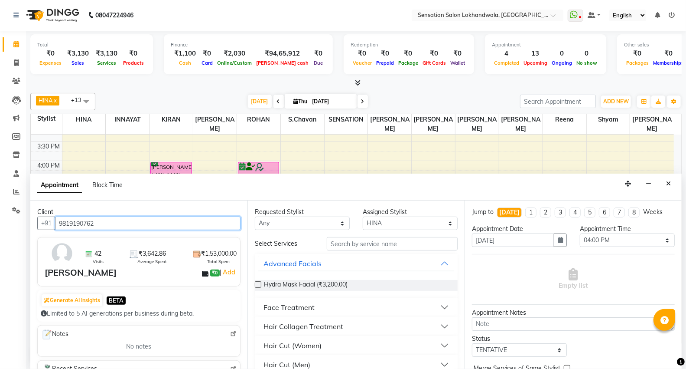
type input "9819190762"
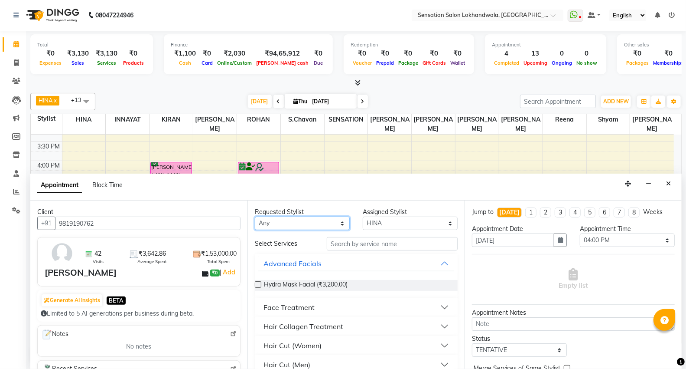
click at [337, 224] on select "Any [PERSON_NAME] INNAYAT [PERSON_NAME] [PERSON_NAME] [PERSON_NAME] [PERSON_NAM…" at bounding box center [302, 222] width 95 height 13
select select "7684"
click at [337, 224] on select "Any [PERSON_NAME] INNAYAT [PERSON_NAME] [PERSON_NAME] [PERSON_NAME] [PERSON_NAM…" at bounding box center [302, 222] width 95 height 13
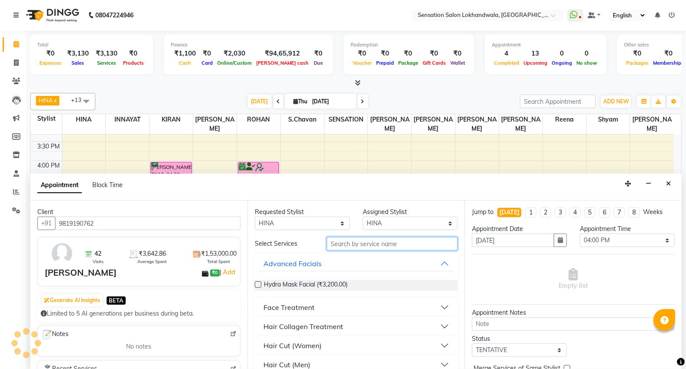
click at [372, 243] on input "text" at bounding box center [392, 243] width 131 height 13
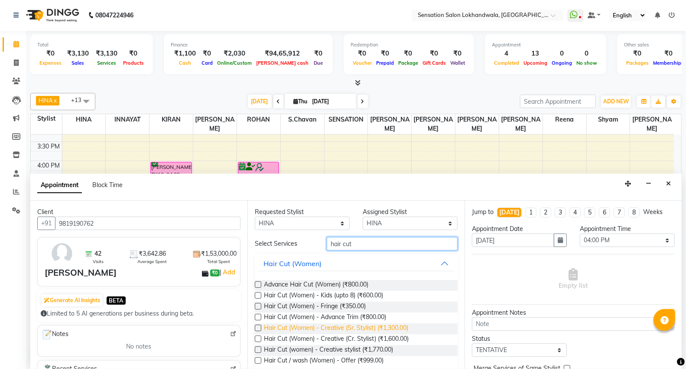
type input "hair cut"
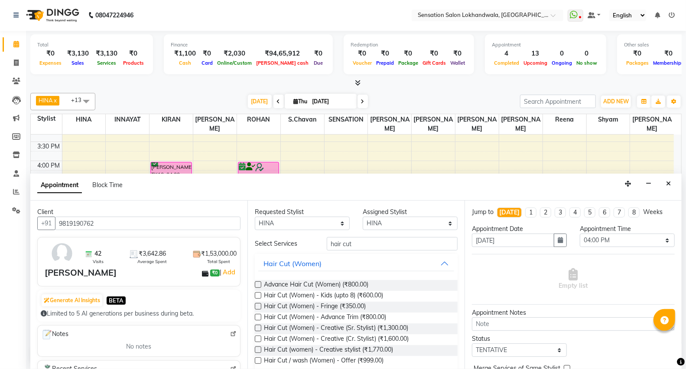
drag, startPoint x: 363, startPoint y: 327, endPoint x: 565, endPoint y: 334, distance: 202.6
click at [365, 327] on span "Hair Cut (Women) - Creative (Sr. Stylist) (₹1,300.00)" at bounding box center [336, 328] width 144 height 11
checkbox input "false"
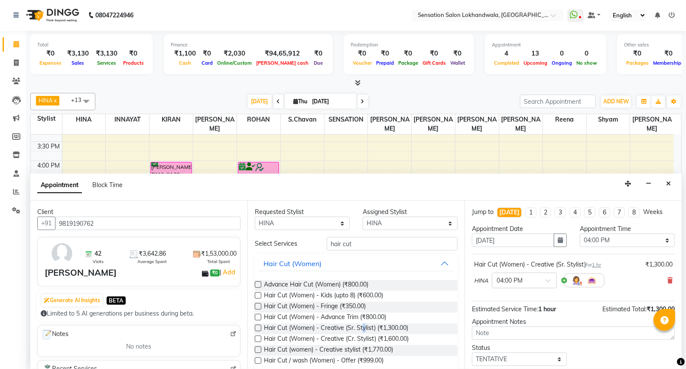
scroll to position [51, 0]
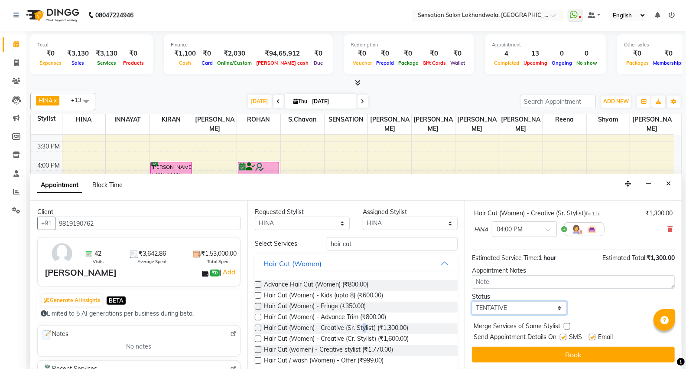
click at [542, 312] on select "Select TENTATIVE CONFIRM CHECK-IN UPCOMING" at bounding box center [519, 307] width 95 height 13
select select "confirm booking"
click at [472, 301] on select "Select TENTATIVE CONFIRM CHECK-IN UPCOMING" at bounding box center [519, 307] width 95 height 13
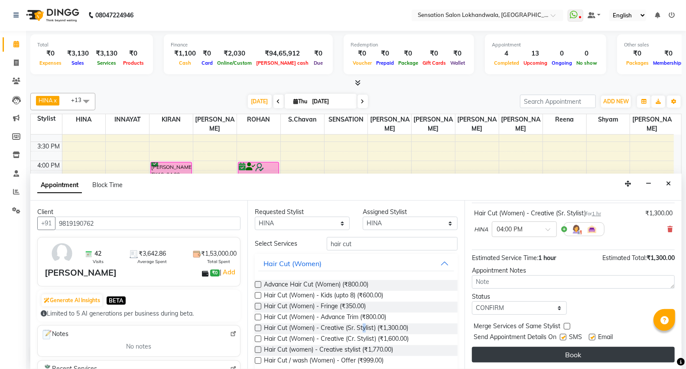
click at [558, 353] on button "Book" at bounding box center [573, 354] width 203 height 16
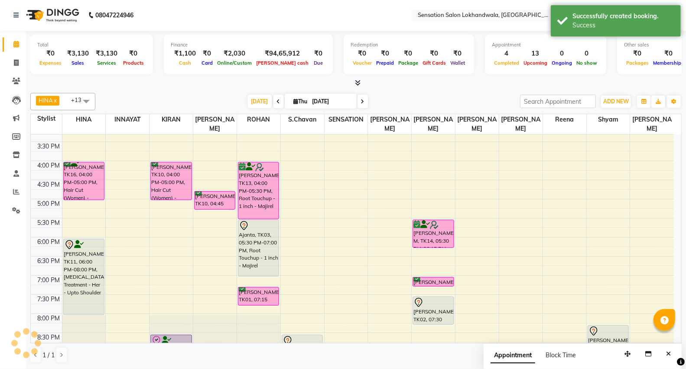
scroll to position [0, 0]
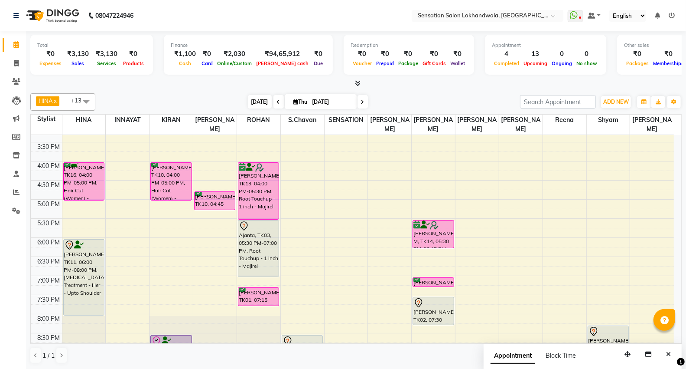
click at [257, 99] on span "[DATE]" at bounding box center [260, 101] width 24 height 13
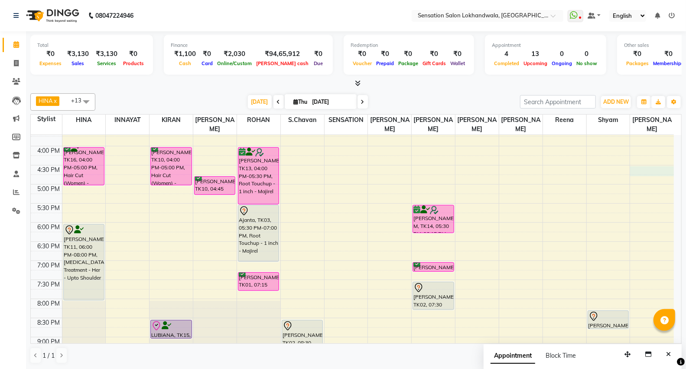
click at [644, 163] on div "9:00 AM 9:30 AM 10:00 AM 10:30 AM 11:00 AM 11:30 AM 12:00 PM 12:30 PM 1:00 PM 1…" at bounding box center [352, 165] width 643 height 572
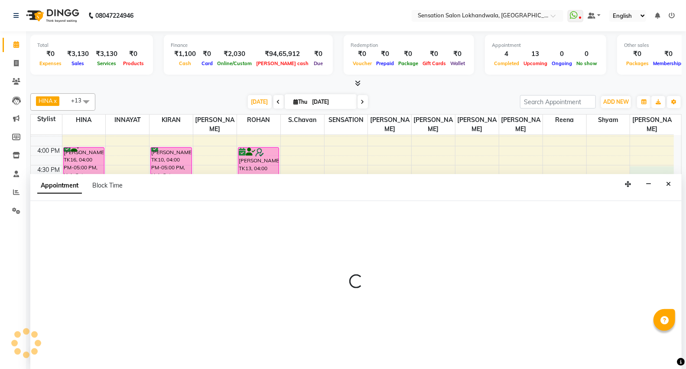
scroll to position [0, 0]
select select "83651"
select select "tentative"
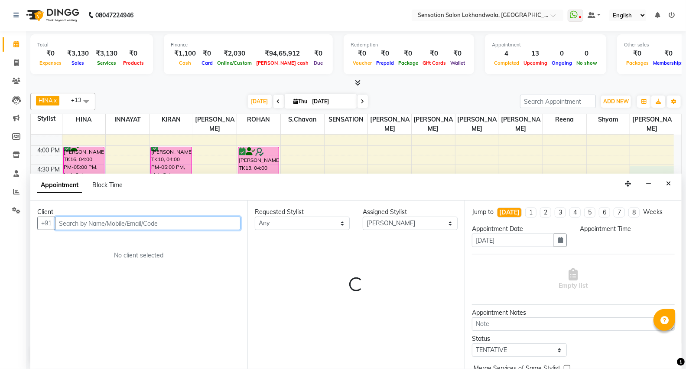
select select "990"
click at [88, 223] on input "text" at bounding box center [148, 222] width 186 height 13
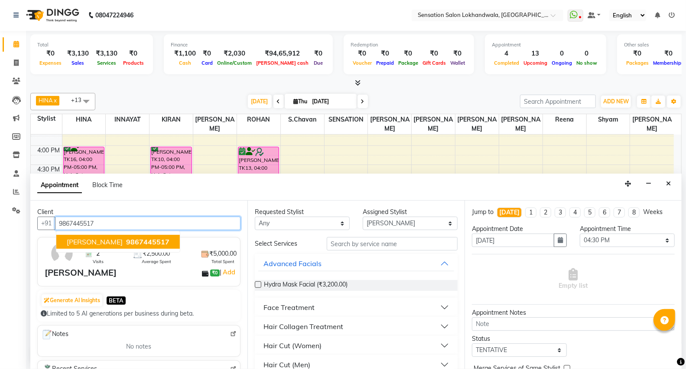
click at [126, 240] on span "9867445517" at bounding box center [147, 241] width 43 height 9
type input "9867445517"
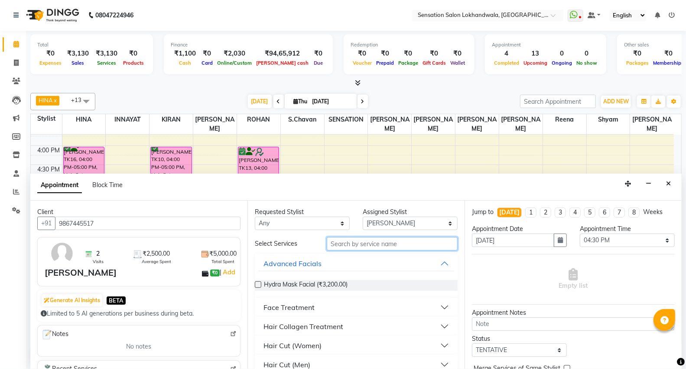
click at [383, 244] on input "text" at bounding box center [392, 243] width 131 height 13
type input "hai"
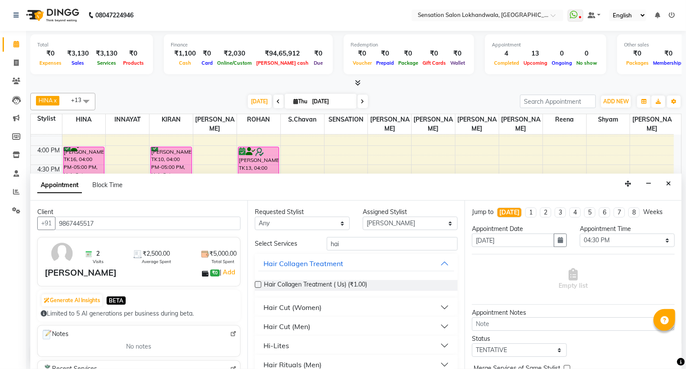
click at [359, 306] on button "Hair Cut (Women)" at bounding box center [356, 307] width 196 height 16
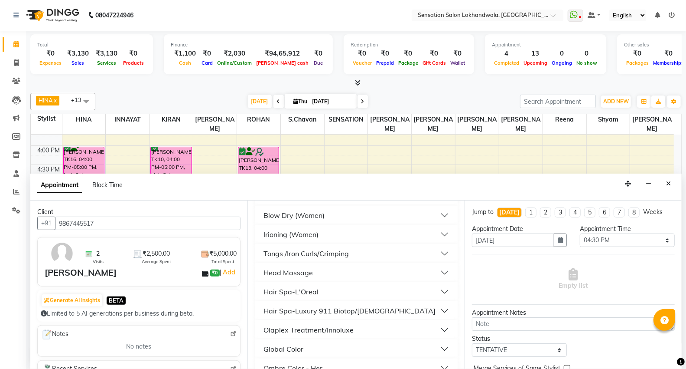
scroll to position [335, 0]
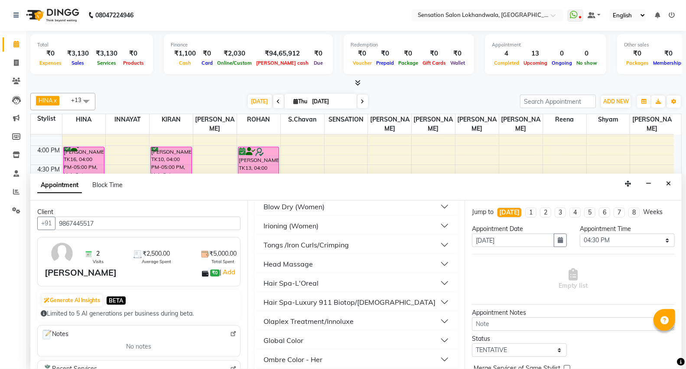
click at [431, 206] on button "Blow Dry (Women)" at bounding box center [356, 207] width 196 height 16
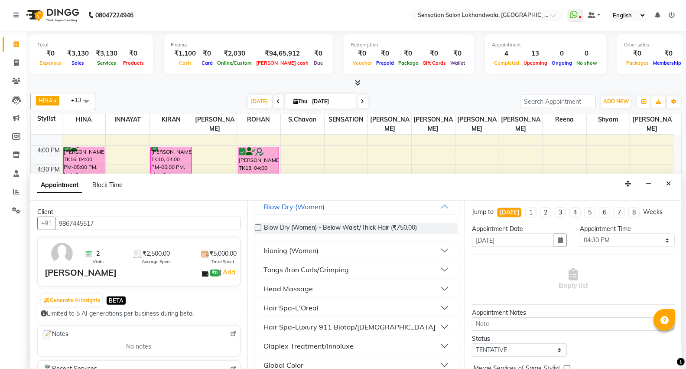
click at [259, 230] on label at bounding box center [258, 227] width 7 height 7
click at [259, 230] on input "checkbox" at bounding box center [258, 228] width 6 height 6
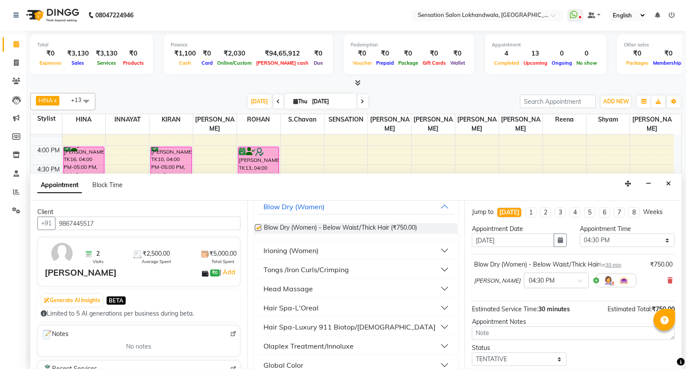
checkbox input "false"
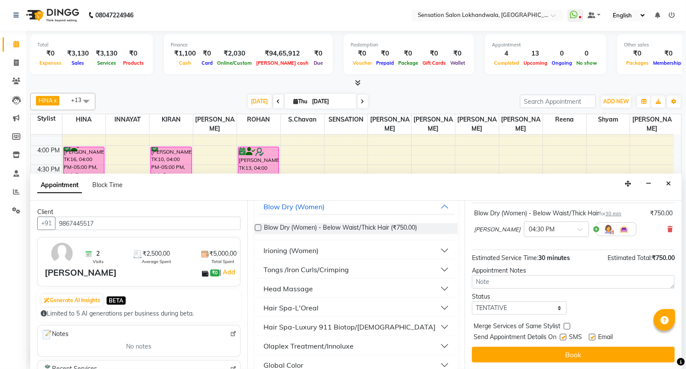
drag, startPoint x: 623, startPoint y: 352, endPoint x: 451, endPoint y: 320, distance: 175.3
click at [623, 352] on button "Book" at bounding box center [573, 354] width 203 height 16
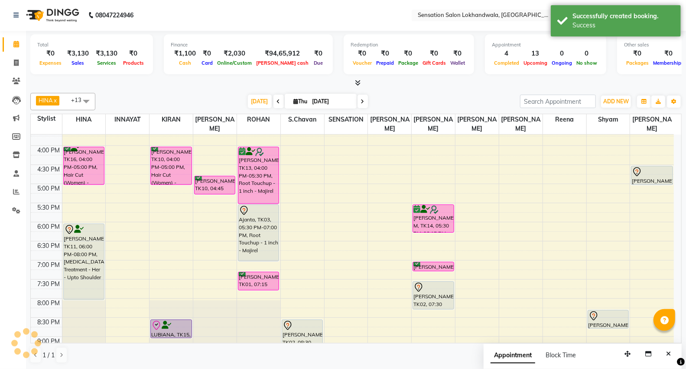
scroll to position [0, 0]
click at [257, 101] on span "[DATE]" at bounding box center [260, 101] width 24 height 13
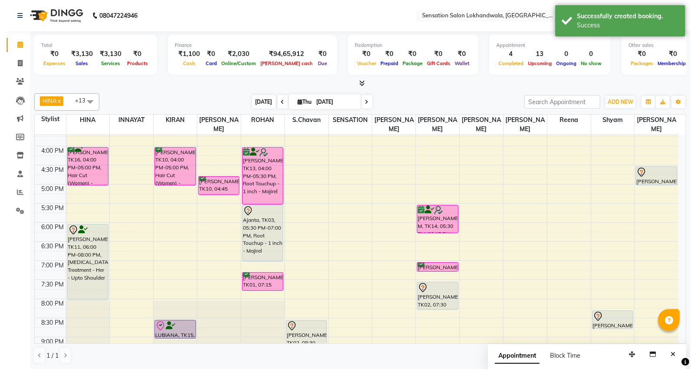
scroll to position [192, 0]
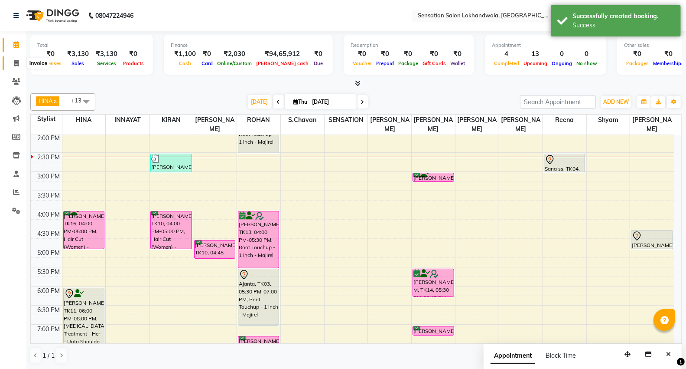
click at [17, 62] on icon at bounding box center [16, 63] width 5 height 7
select select "1499"
select select "service"
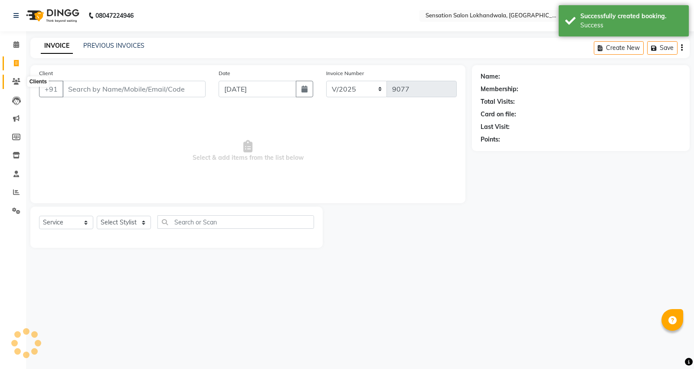
click at [16, 79] on icon at bounding box center [16, 81] width 8 height 7
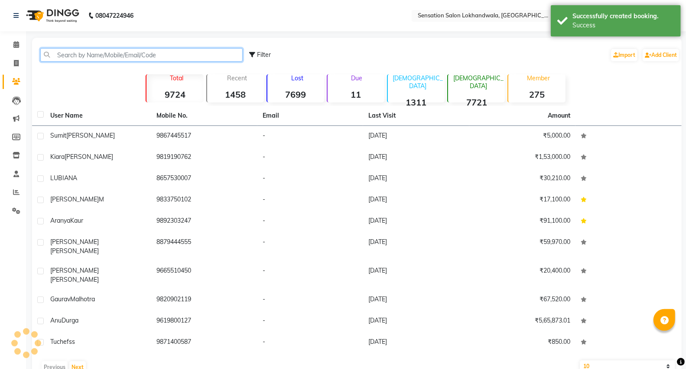
click at [59, 57] on input "text" at bounding box center [141, 54] width 202 height 13
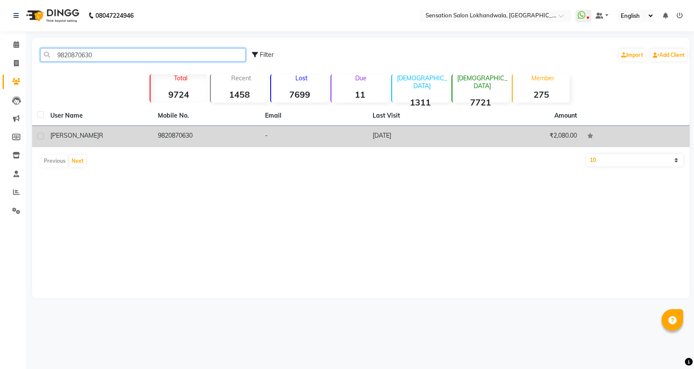
type input "9820870630"
click at [108, 129] on td "[PERSON_NAME]" at bounding box center [99, 136] width 108 height 21
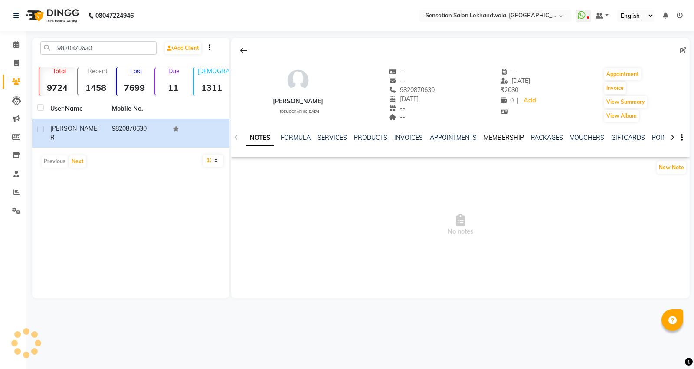
click at [506, 137] on link "MEMBERSHIP" at bounding box center [503, 138] width 40 height 8
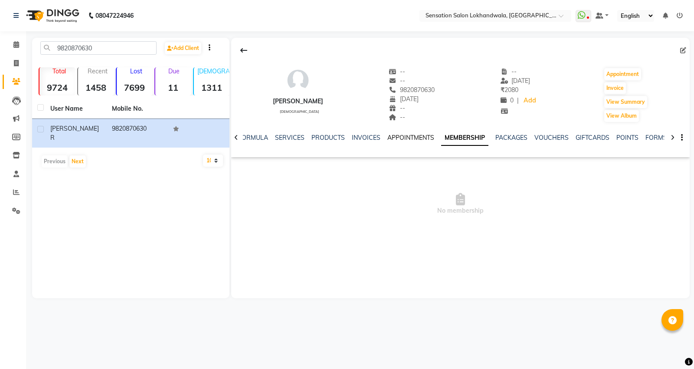
click at [408, 135] on link "APPOINTMENTS" at bounding box center [410, 138] width 47 height 8
click at [361, 135] on link "INVOICES" at bounding box center [373, 138] width 29 height 8
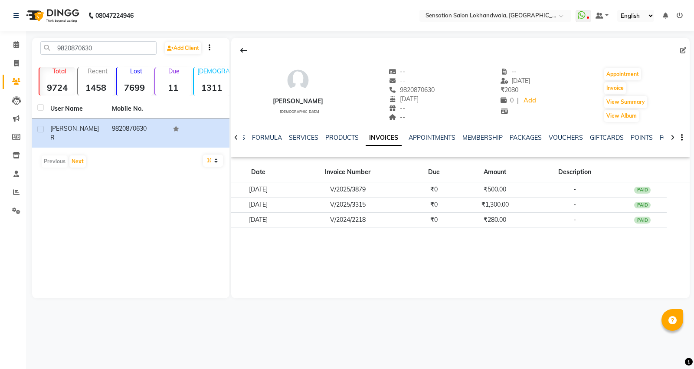
click at [317, 135] on ul "NOTES FORMULA SERVICES PRODUCTS INVOICES APPOINTMENTS MEMBERSHIP PACKAGES VOUCH…" at bounding box center [500, 137] width 550 height 9
click at [319, 139] on ul "NOTES FORMULA SERVICES PRODUCTS INVOICES APPOINTMENTS MEMBERSHIP PACKAGES VOUCH…" at bounding box center [500, 137] width 550 height 9
click at [298, 136] on link "SERVICES" at bounding box center [303, 138] width 29 height 8
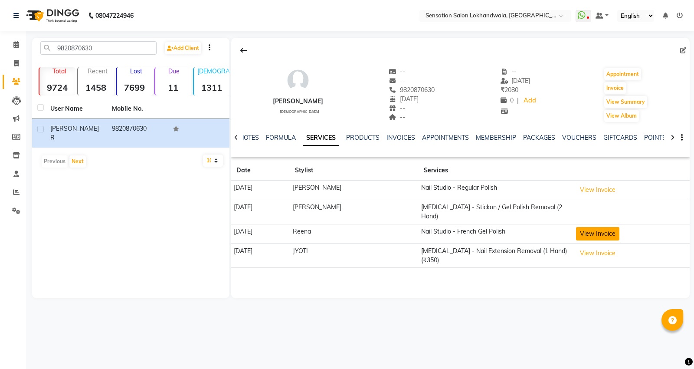
click at [591, 228] on button "View Invoice" at bounding box center [597, 233] width 43 height 13
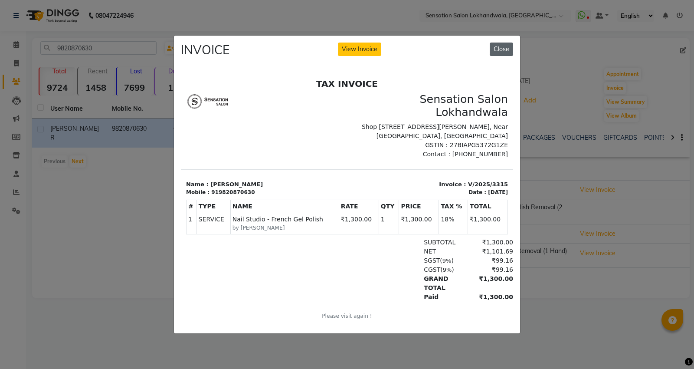
click at [496, 42] on button "Close" at bounding box center [501, 48] width 23 height 13
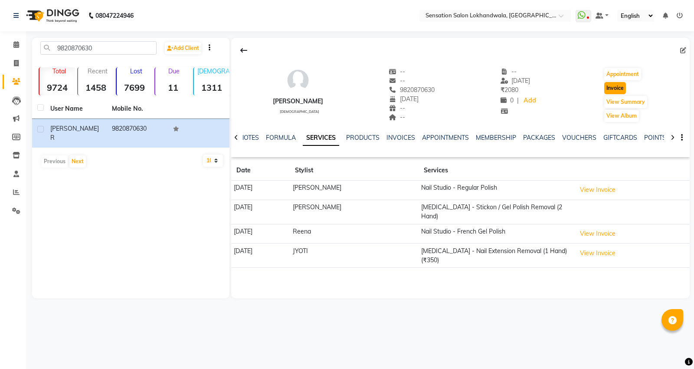
click at [608, 88] on button "Invoice" at bounding box center [615, 88] width 22 height 12
select select "1499"
select select "service"
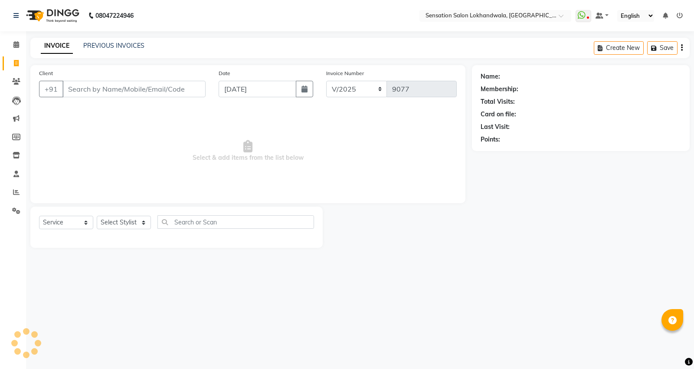
type input "9820870630"
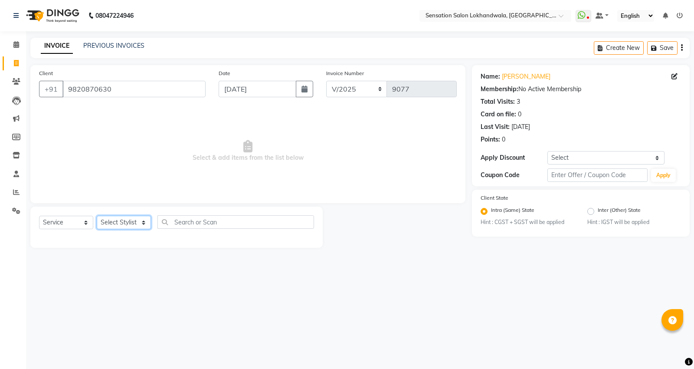
click at [116, 219] on select "Select Stylist [PERSON_NAME] HINA INNAYAT KIRAN LAVESH Piyu Pramool Rai PRIYANK…" at bounding box center [124, 221] width 54 height 13
select select "70285"
click at [97, 216] on select "Select Stylist [PERSON_NAME] HINA INNAYAT KIRAN LAVESH Piyu Pramool Rai PRIYANK…" at bounding box center [124, 221] width 54 height 13
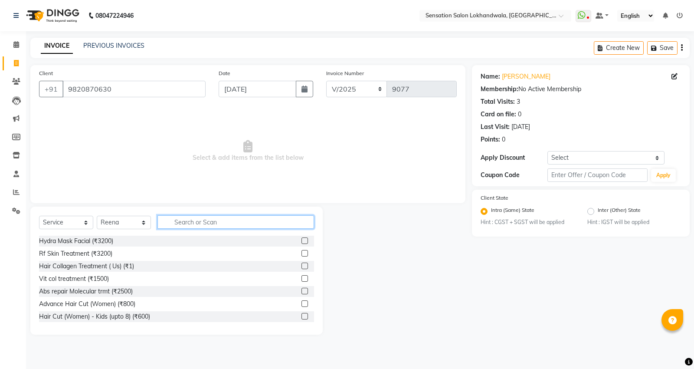
click at [193, 220] on input "text" at bounding box center [235, 221] width 157 height 13
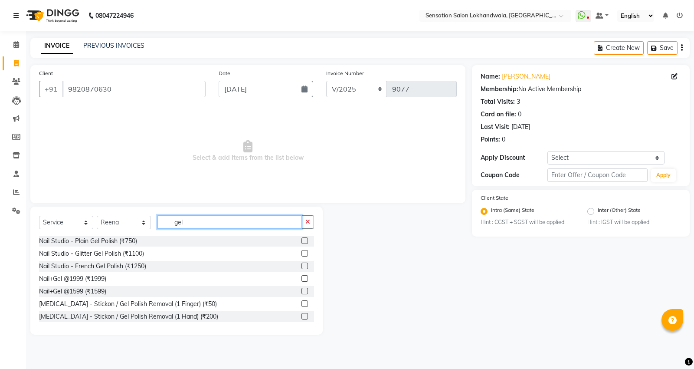
type input "gel"
click at [301, 239] on label at bounding box center [304, 240] width 7 height 7
click at [301, 239] on input "checkbox" at bounding box center [304, 241] width 6 height 6
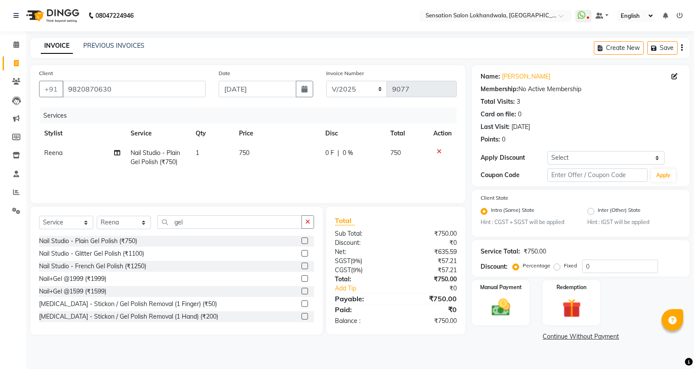
click at [301, 239] on label at bounding box center [304, 240] width 7 height 7
click at [301, 239] on input "checkbox" at bounding box center [304, 241] width 6 height 6
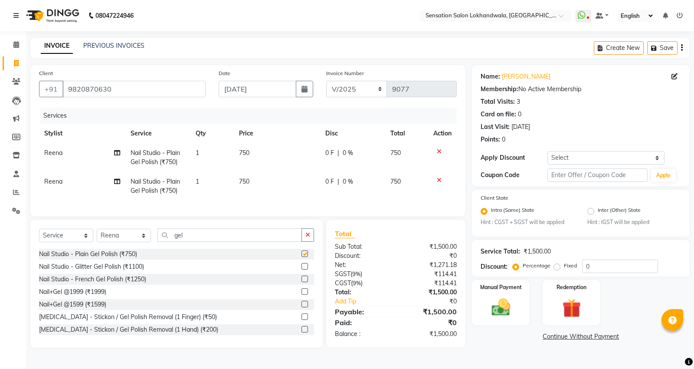
checkbox input "false"
click at [268, 241] on input "gel" at bounding box center [229, 234] width 144 height 13
type input "g"
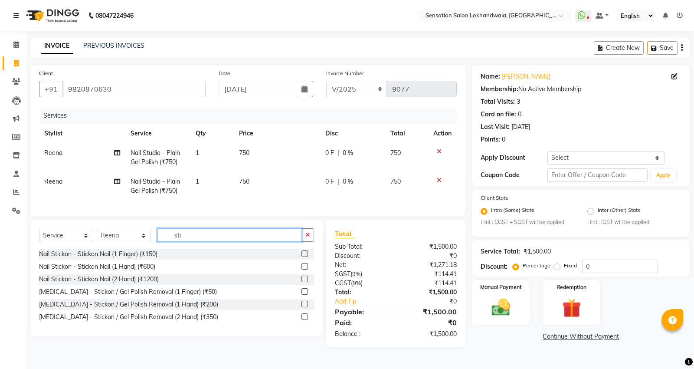
type input "sti"
click at [304, 282] on label at bounding box center [304, 278] width 7 height 7
click at [304, 282] on input "checkbox" at bounding box center [304, 279] width 6 height 6
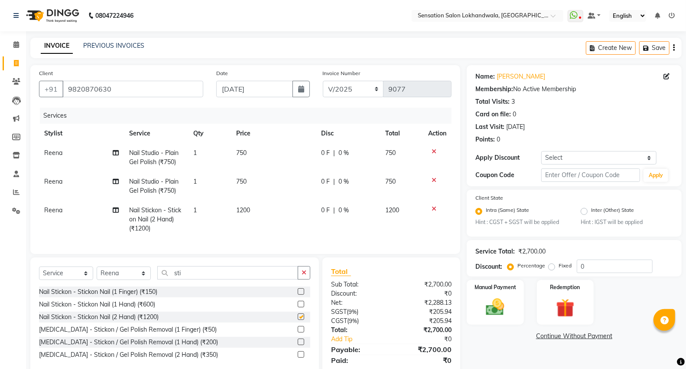
checkbox input "false"
click at [269, 217] on td "1200" at bounding box center [273, 219] width 85 height 38
select select "70285"
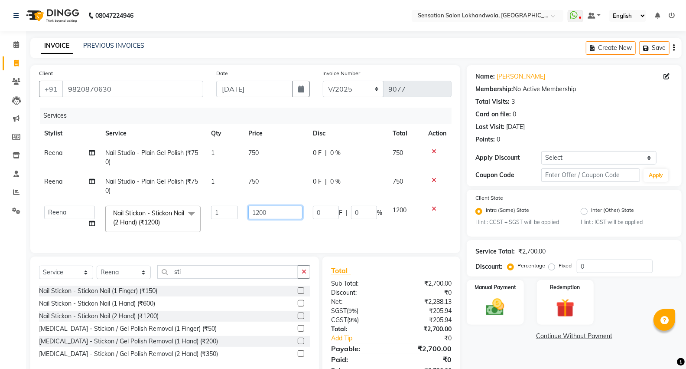
click at [277, 215] on input "1200" at bounding box center [275, 212] width 54 height 13
type input "1250"
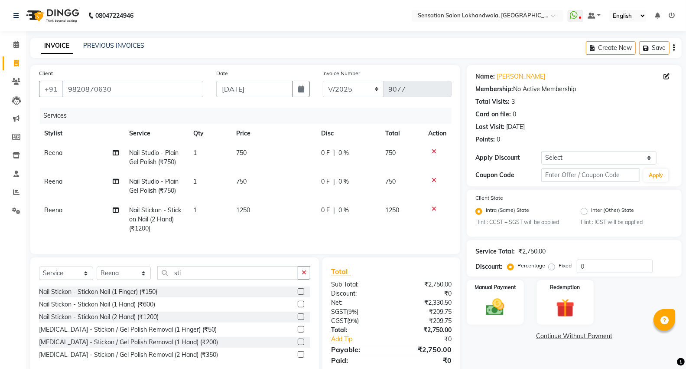
click at [280, 177] on td "750" at bounding box center [273, 186] width 85 height 29
select select "70285"
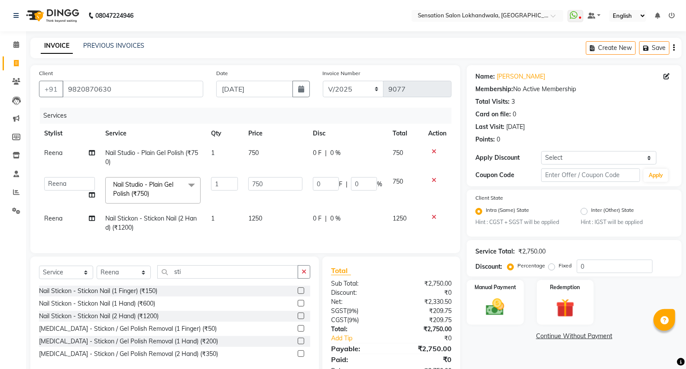
click at [62, 150] on span "Reena" at bounding box center [53, 153] width 18 height 8
select select "70285"
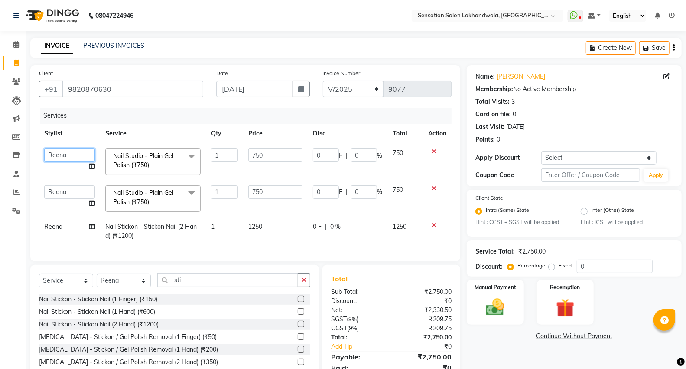
click at [62, 150] on select "[PERSON_NAME] HINA INNAYAT [PERSON_NAME] [PERSON_NAME] [PERSON_NAME] PRIYANKA K…" at bounding box center [69, 154] width 51 height 13
select select "39422"
click at [112, 285] on select "Select Stylist [PERSON_NAME] HINA INNAYAT KIRAN LAVESH Piyu Pramool Rai PRIYANK…" at bounding box center [124, 280] width 54 height 13
select select "78746"
click at [97, 281] on select "Select Stylist [PERSON_NAME] HINA INNAYAT KIRAN LAVESH Piyu Pramool Rai PRIYANK…" at bounding box center [124, 280] width 54 height 13
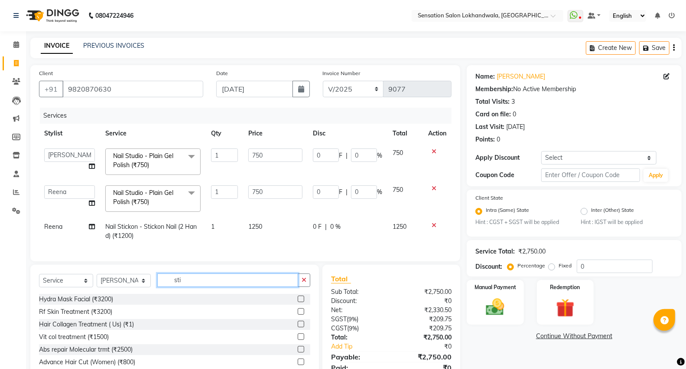
click at [219, 287] on input "sti" at bounding box center [227, 279] width 141 height 13
type input "s"
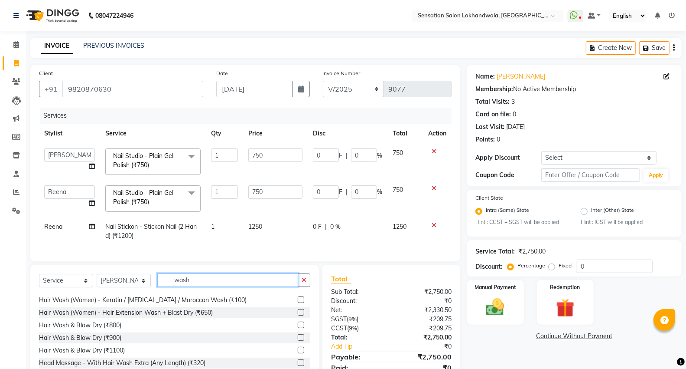
scroll to position [139, 0]
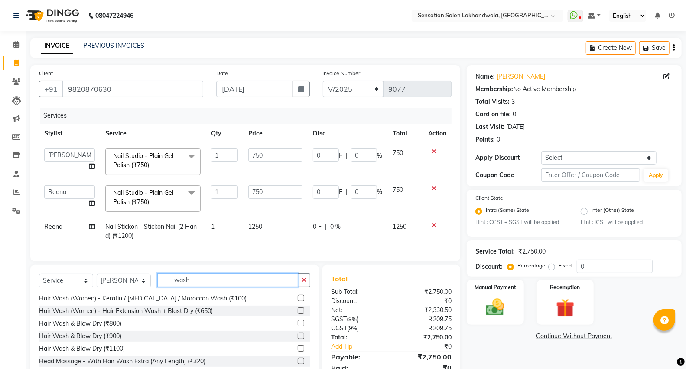
type input "wash"
click at [298, 339] on label at bounding box center [301, 335] width 7 height 7
click at [298, 339] on input "checkbox" at bounding box center [301, 336] width 6 height 6
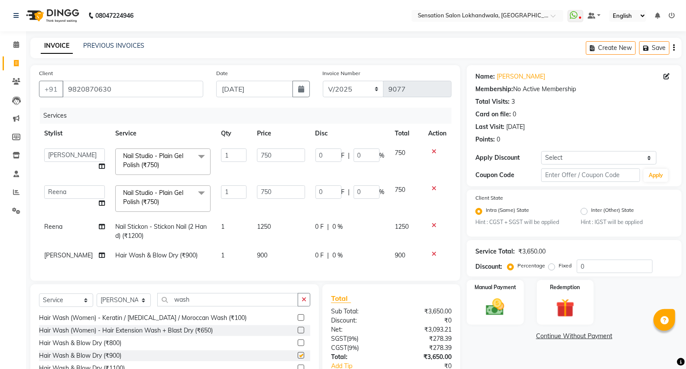
checkbox input "false"
drag, startPoint x: 285, startPoint y: 239, endPoint x: 285, endPoint y: 258, distance: 18.6
click at [285, 251] on tbody "[PERSON_NAME] HINA INNAYAT [PERSON_NAME] [PERSON_NAME] [PERSON_NAME] PRIYANKA K…" at bounding box center [245, 204] width 413 height 122
click at [285, 261] on td "900" at bounding box center [281, 255] width 59 height 20
select select "78746"
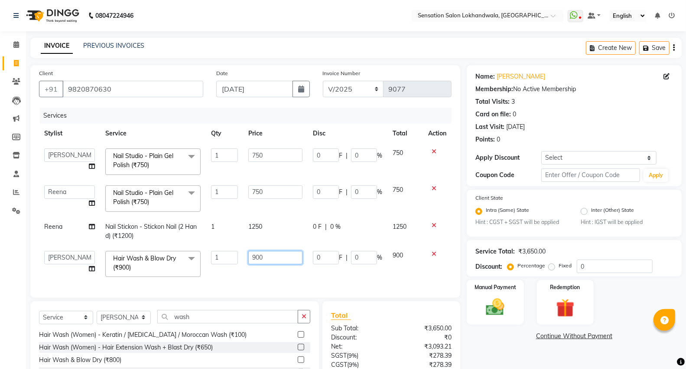
click at [285, 261] on input "900" at bounding box center [275, 257] width 54 height 13
type input "9"
type input "1000"
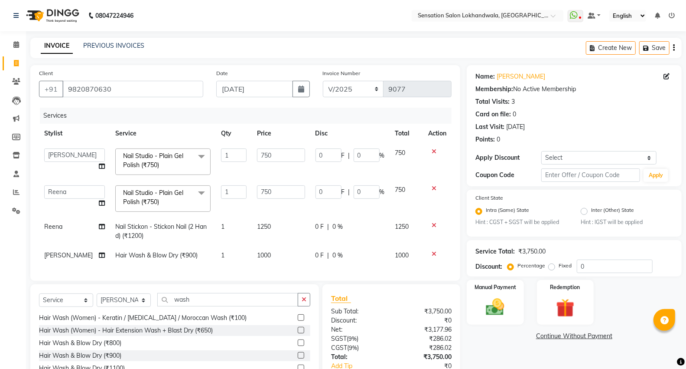
click at [554, 355] on div "Name: [PERSON_NAME] R Membership: No Active Membership Total Visits: 3 Card on …" at bounding box center [578, 238] width 222 height 347
click at [508, 308] on img at bounding box center [495, 307] width 31 height 22
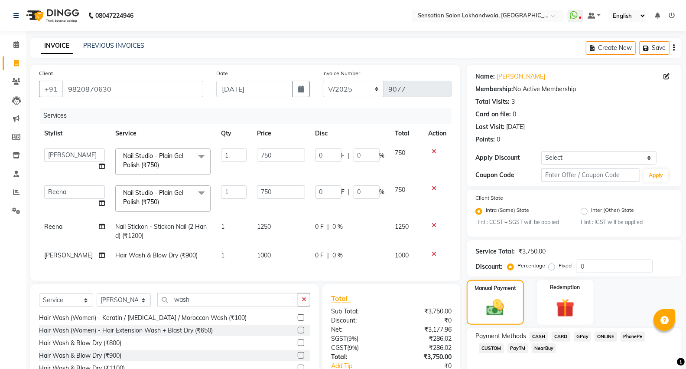
scroll to position [63, 0]
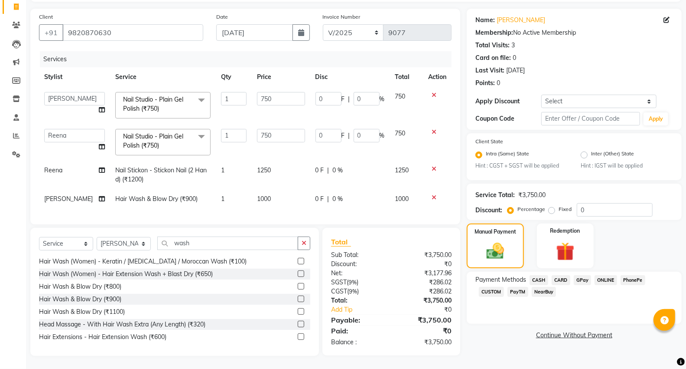
click at [587, 275] on span "GPay" at bounding box center [583, 280] width 18 height 10
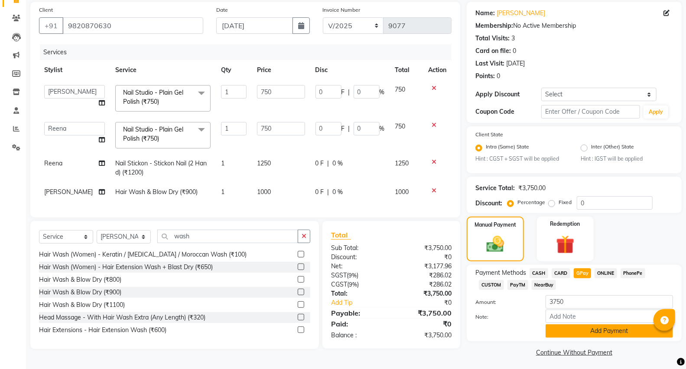
click at [586, 331] on button "Add Payment" at bounding box center [609, 330] width 127 height 13
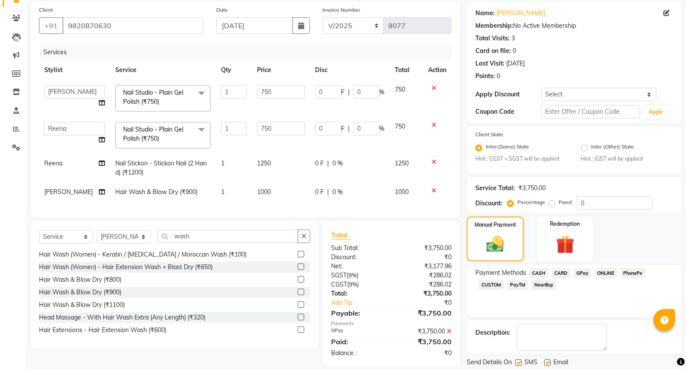
scroll to position [91, 0]
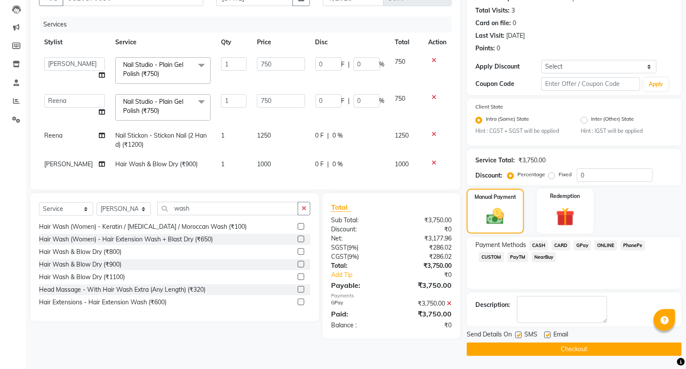
click at [643, 348] on button "Checkout" at bounding box center [574, 348] width 215 height 13
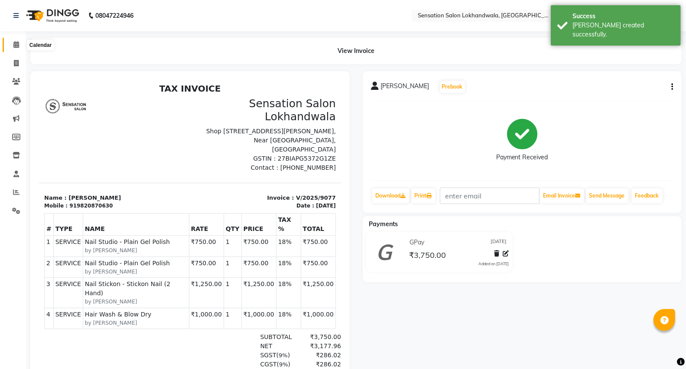
click at [19, 42] on span at bounding box center [16, 45] width 15 height 10
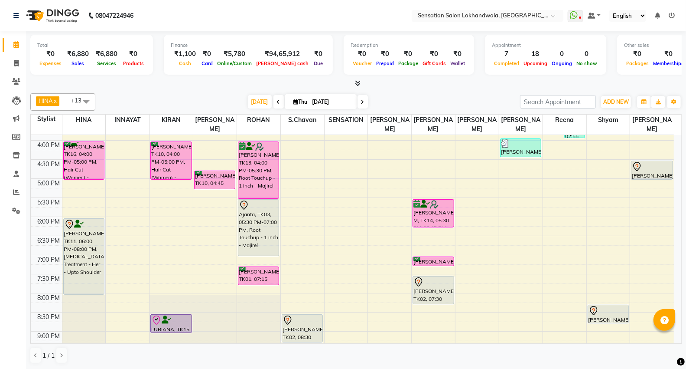
scroll to position [263, 0]
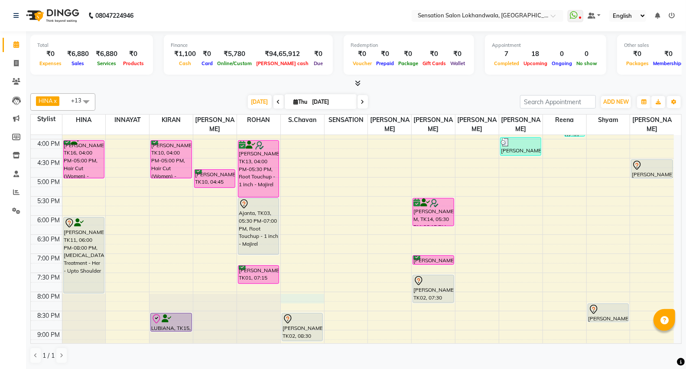
click at [286, 287] on div "9:00 AM 9:30 AM 10:00 AM 10:30 AM 11:00 AM 11:30 AM 12:00 PM 12:30 PM 1:00 PM 1…" at bounding box center [352, 158] width 643 height 572
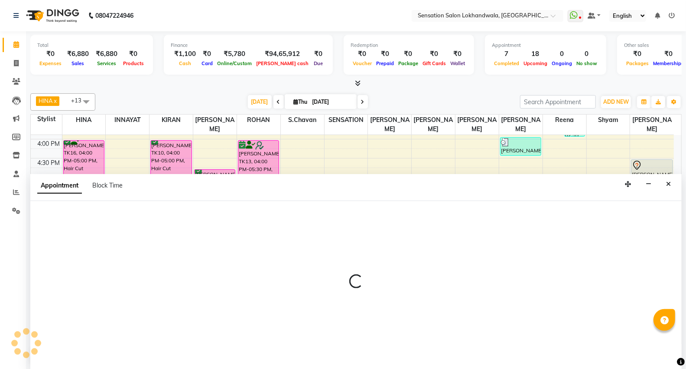
scroll to position [0, 0]
select select "48168"
select select "tentative"
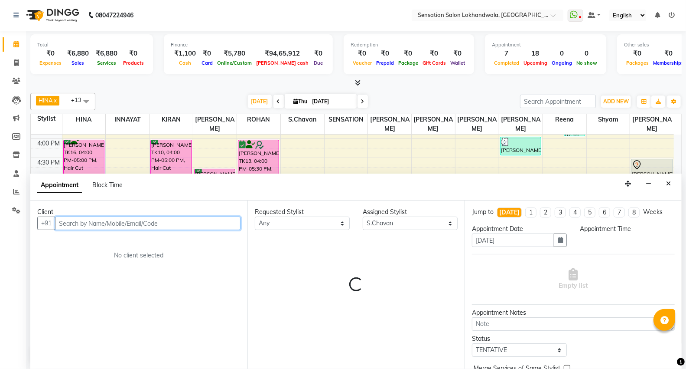
select select "1200"
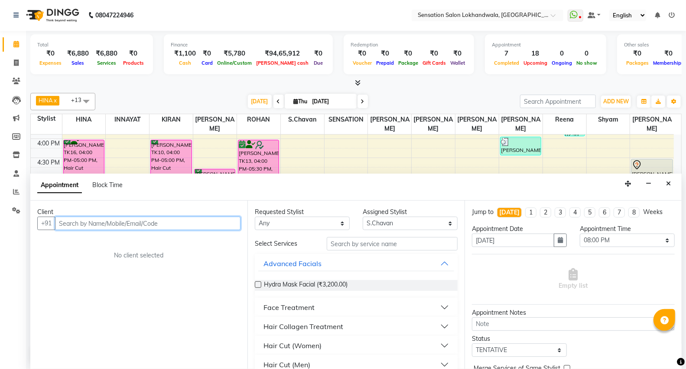
click at [76, 220] on input "text" at bounding box center [148, 222] width 186 height 13
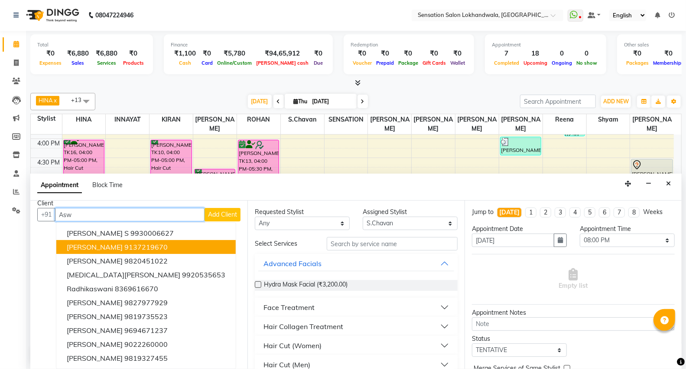
scroll to position [0, 0]
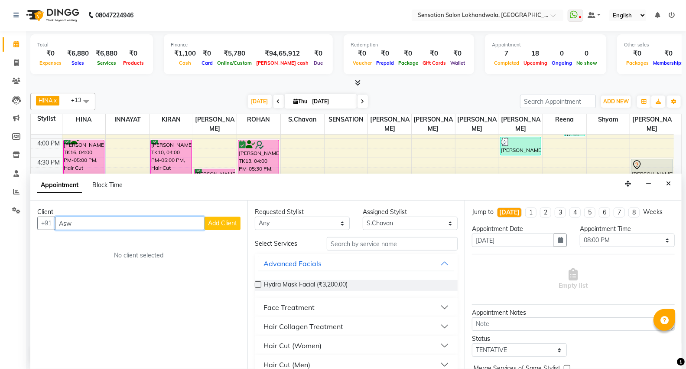
click at [161, 227] on input "Asw" at bounding box center [130, 222] width 150 height 13
click at [170, 219] on input "Ashw" at bounding box center [130, 222] width 150 height 13
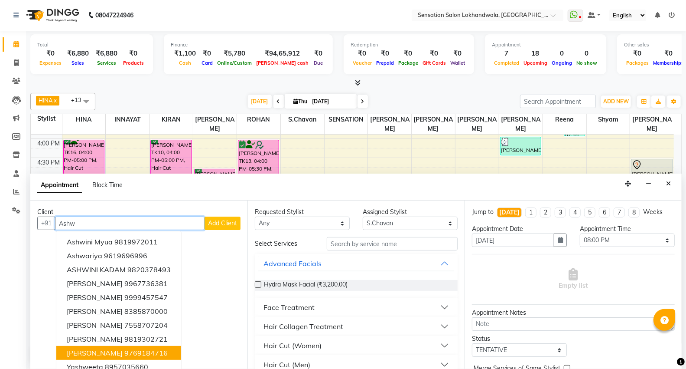
click at [142, 355] on ngb-highlight "9769184716" at bounding box center [145, 352] width 43 height 9
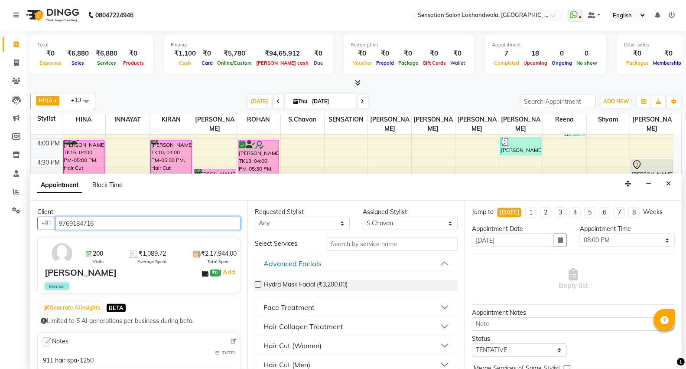
type input "9769184716"
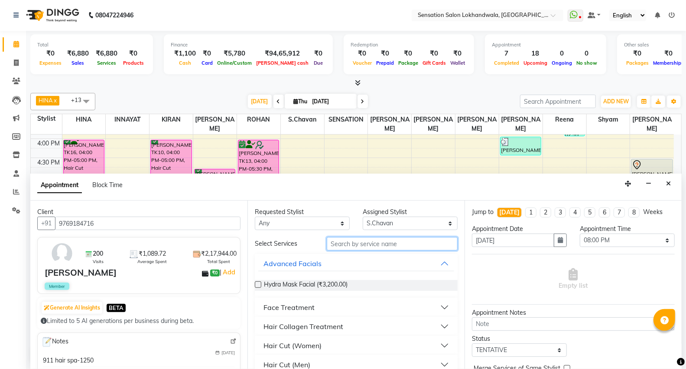
click at [356, 248] on input "text" at bounding box center [392, 243] width 131 height 13
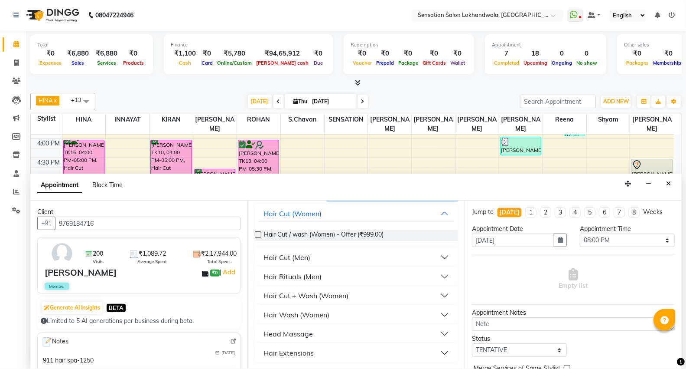
type input "was"
click at [339, 314] on button "Hair Wash (Women)" at bounding box center [356, 315] width 196 height 16
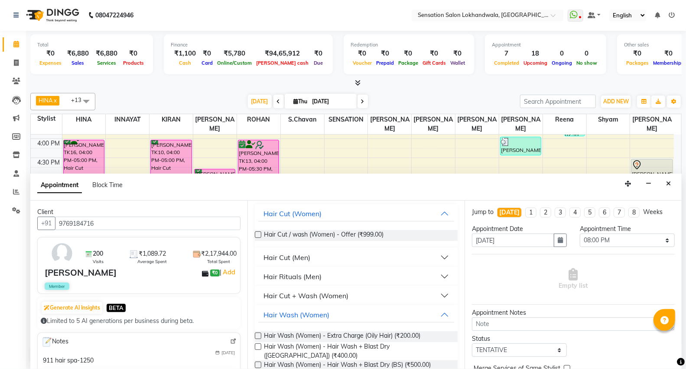
click at [255, 361] on label at bounding box center [258, 364] width 7 height 7
click at [255, 362] on input "checkbox" at bounding box center [258, 365] width 6 height 6
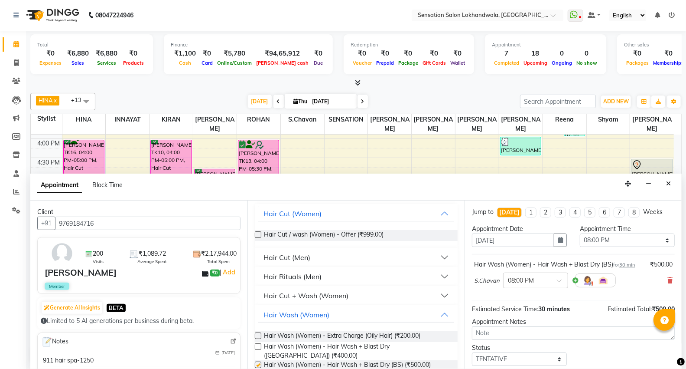
checkbox input "false"
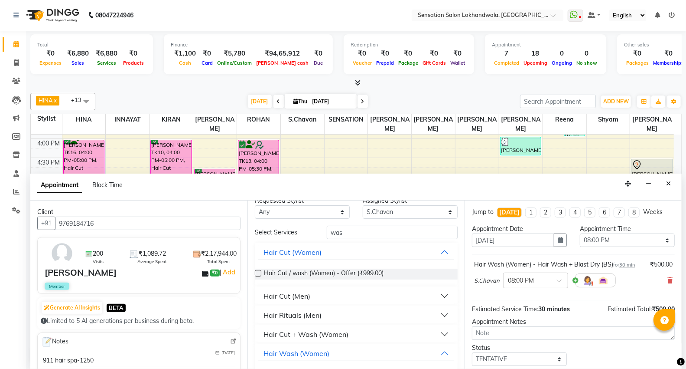
scroll to position [0, 0]
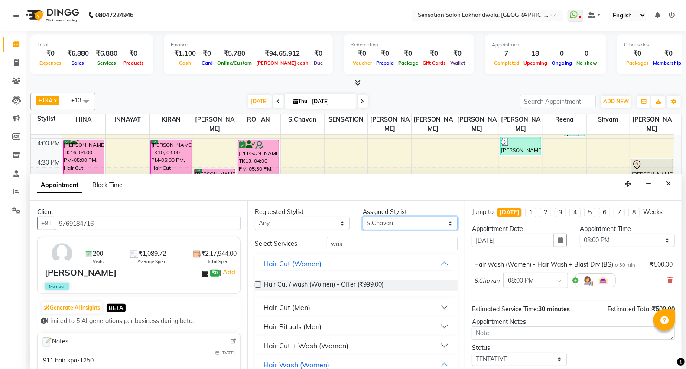
click at [408, 223] on select "Select [PERSON_NAME] HINA INNAYAT [PERSON_NAME] [PERSON_NAME] [PERSON_NAME] [PE…" at bounding box center [410, 222] width 95 height 13
select select "9612"
click at [363, 216] on select "Select [PERSON_NAME] HINA INNAYAT [PERSON_NAME] [PERSON_NAME] [PERSON_NAME] [PE…" at bounding box center [410, 222] width 95 height 13
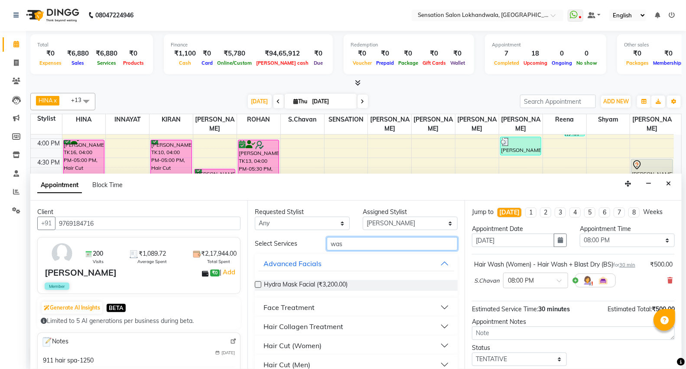
click at [380, 237] on input "was" at bounding box center [392, 243] width 131 height 13
type input "w"
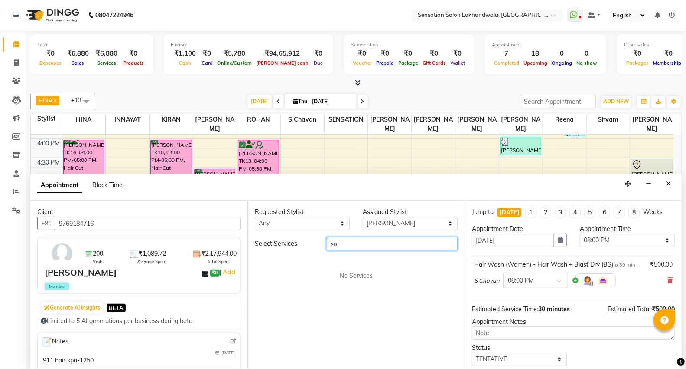
type input "s"
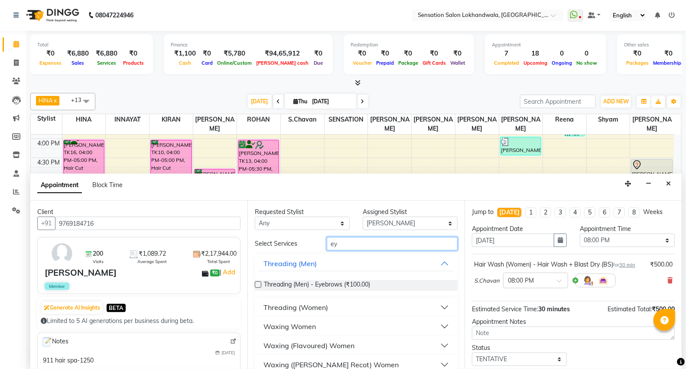
type input "ey"
click at [358, 308] on button "Threading (Women)" at bounding box center [356, 307] width 196 height 16
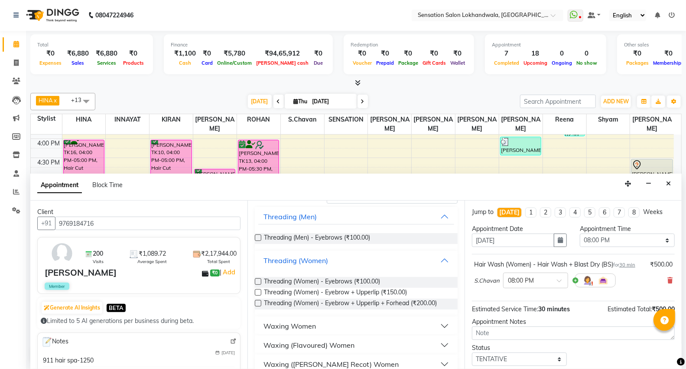
scroll to position [82, 0]
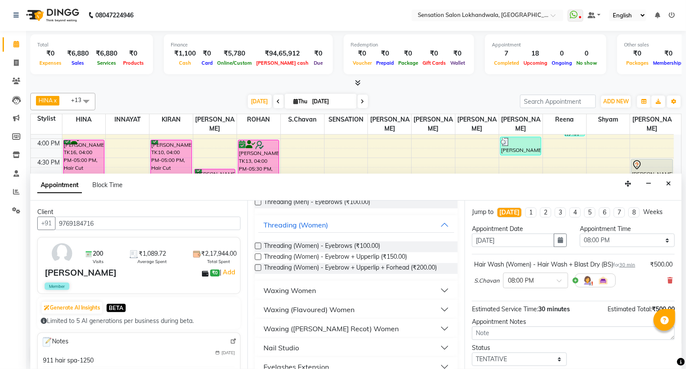
click at [259, 256] on label at bounding box center [258, 256] width 7 height 7
click at [259, 256] on input "checkbox" at bounding box center [258, 258] width 6 height 6
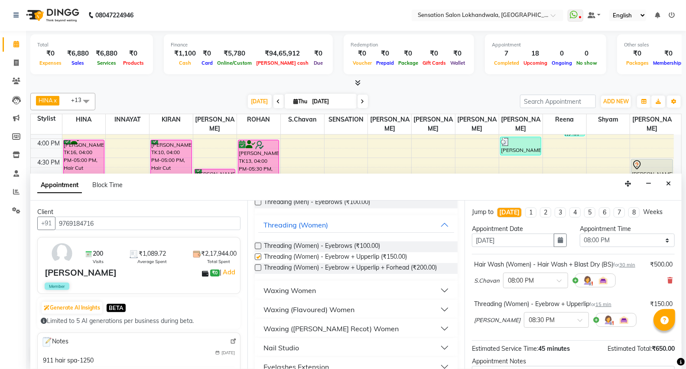
checkbox input "false"
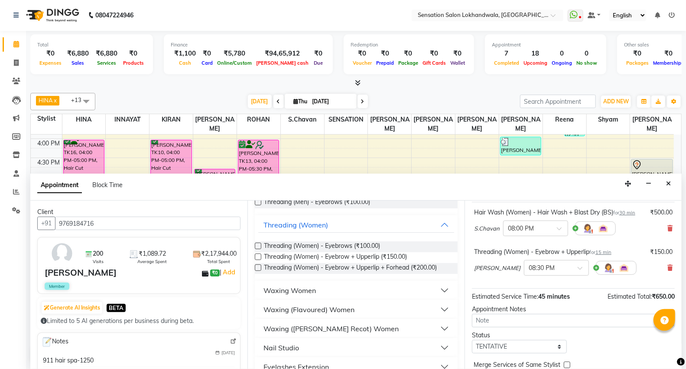
scroll to position [91, 0]
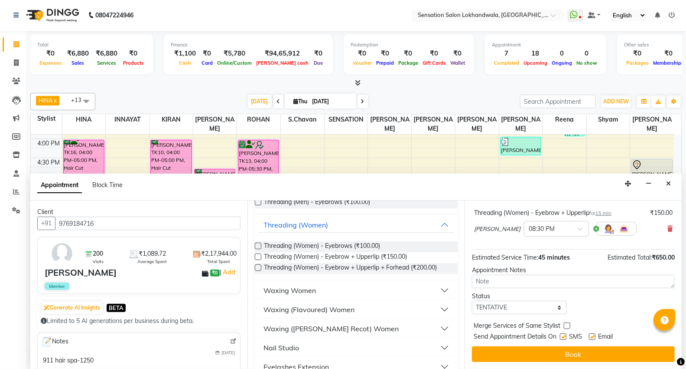
drag, startPoint x: 634, startPoint y: 348, endPoint x: 596, endPoint y: 336, distance: 40.0
click at [634, 349] on button "Book" at bounding box center [573, 354] width 203 height 16
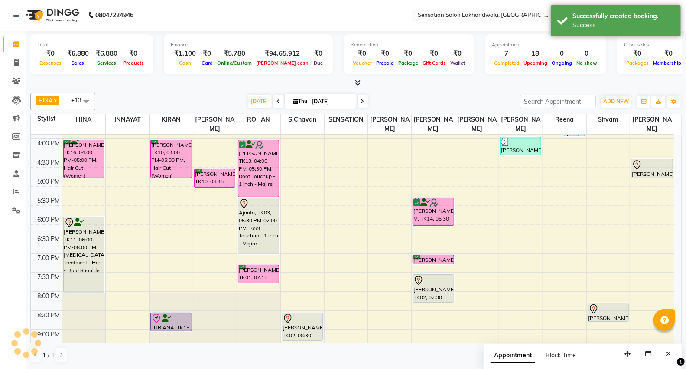
scroll to position [0, 0]
